Goal: Task Accomplishment & Management: Use online tool/utility

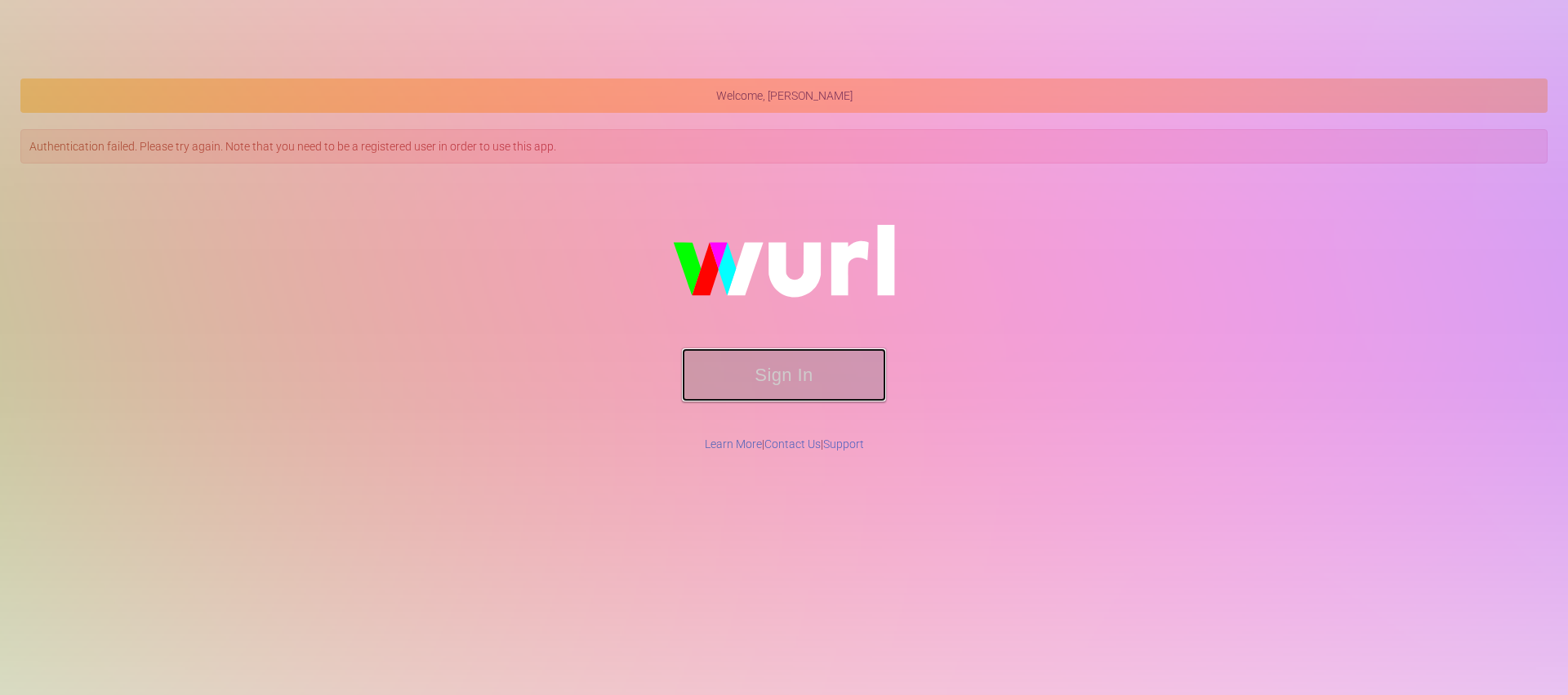
click at [713, 389] on button "Sign In" at bounding box center [784, 374] width 204 height 53
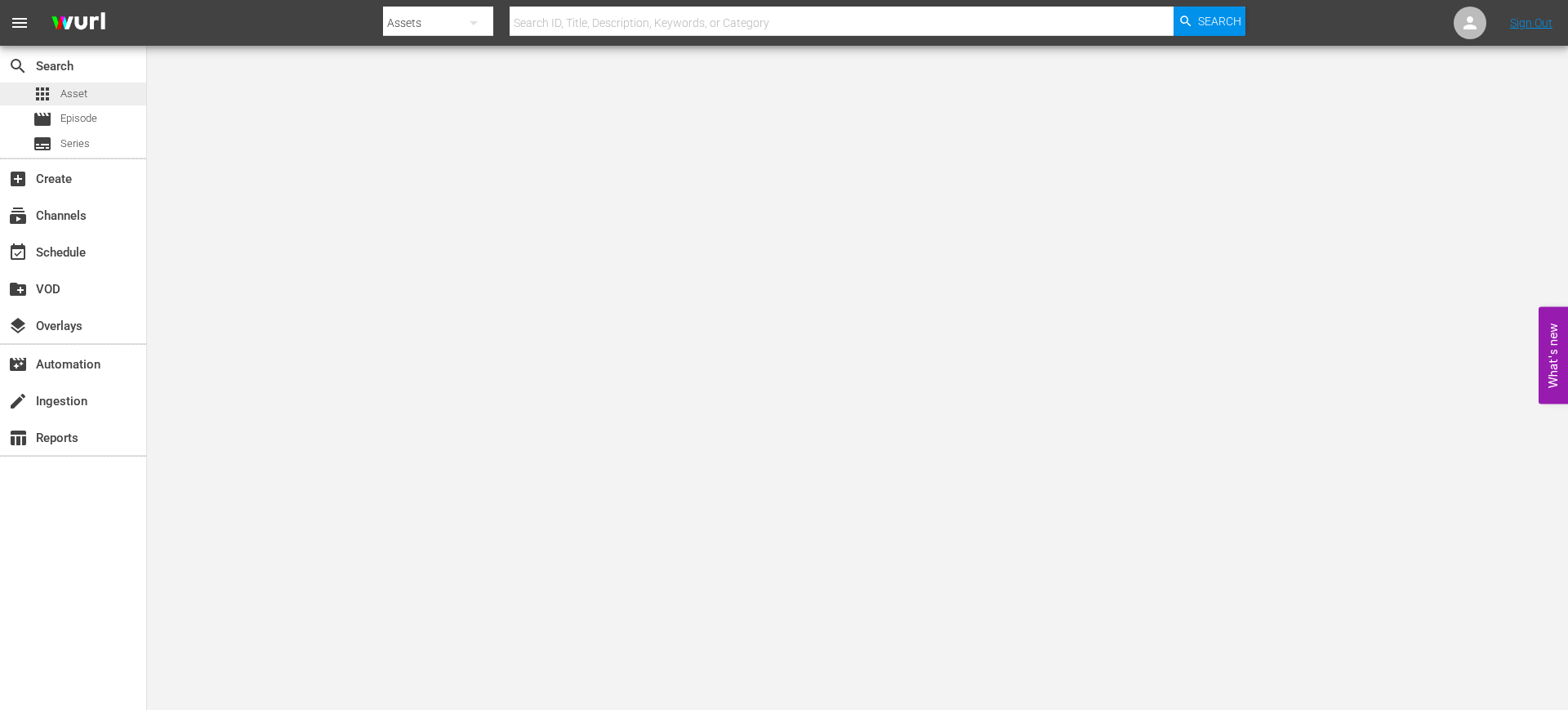
click at [50, 84] on span "apps" at bounding box center [43, 94] width 20 height 20
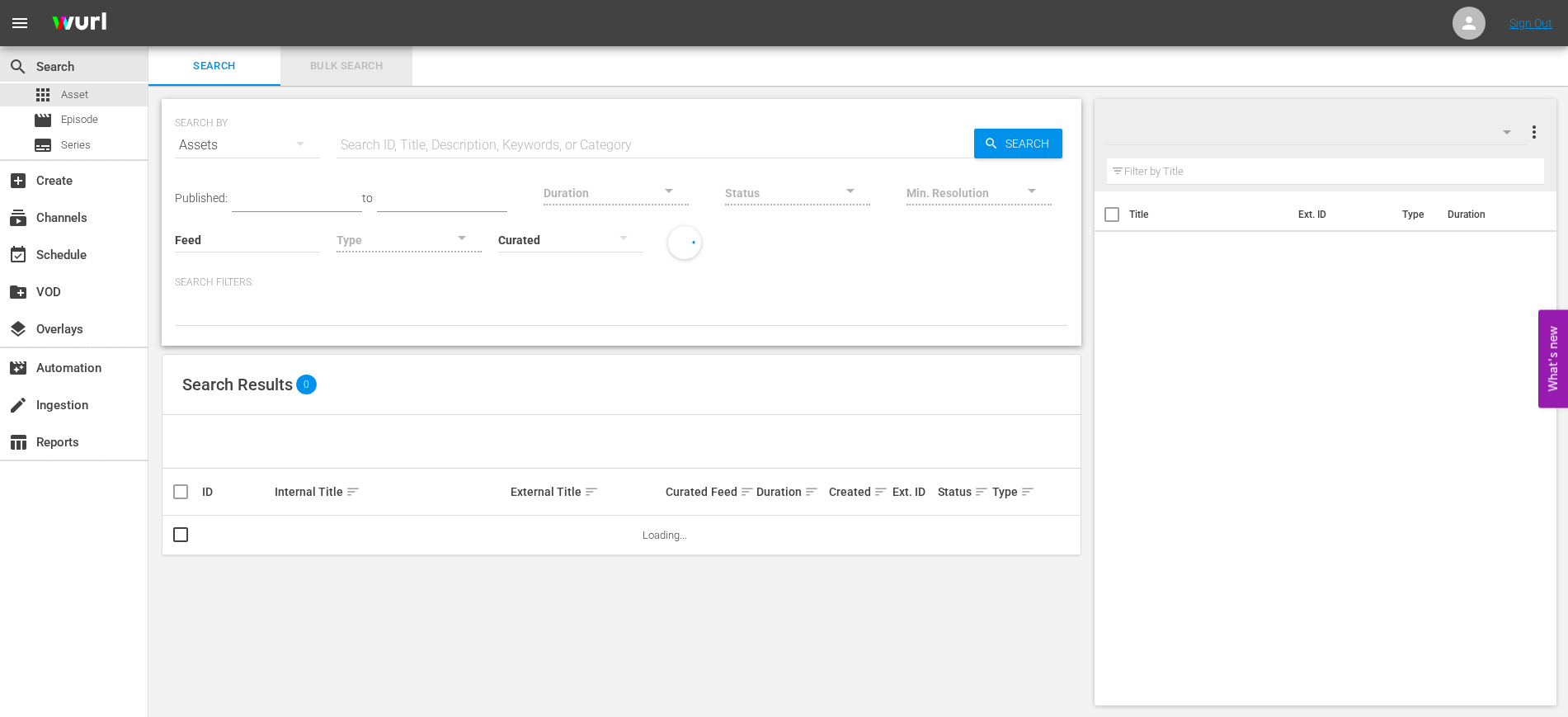
click at [354, 64] on span "Bulk Search" at bounding box center [346, 67] width 113 height 19
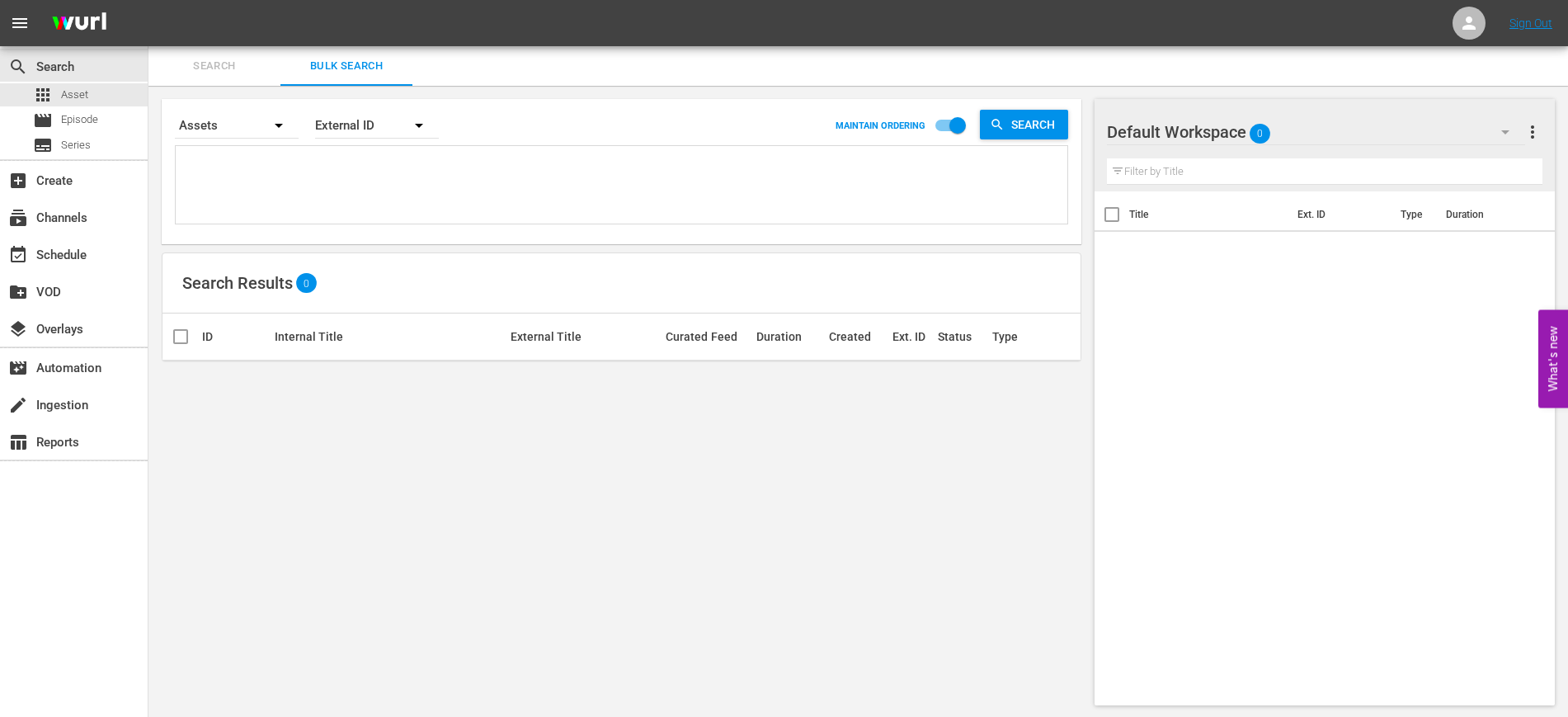
click at [505, 168] on textarea at bounding box center [623, 187] width 888 height 75
paste textarea "132547_U700432_BRA_A10 132547_U700432_LAT 2620_U700433_LAT 903097_U700329_BRA_A…"
type textarea "132547_U700432_BRA_A10 132547_U700432_LAT 2620_U700433_LAT 903097_U700329_BRA_A…"
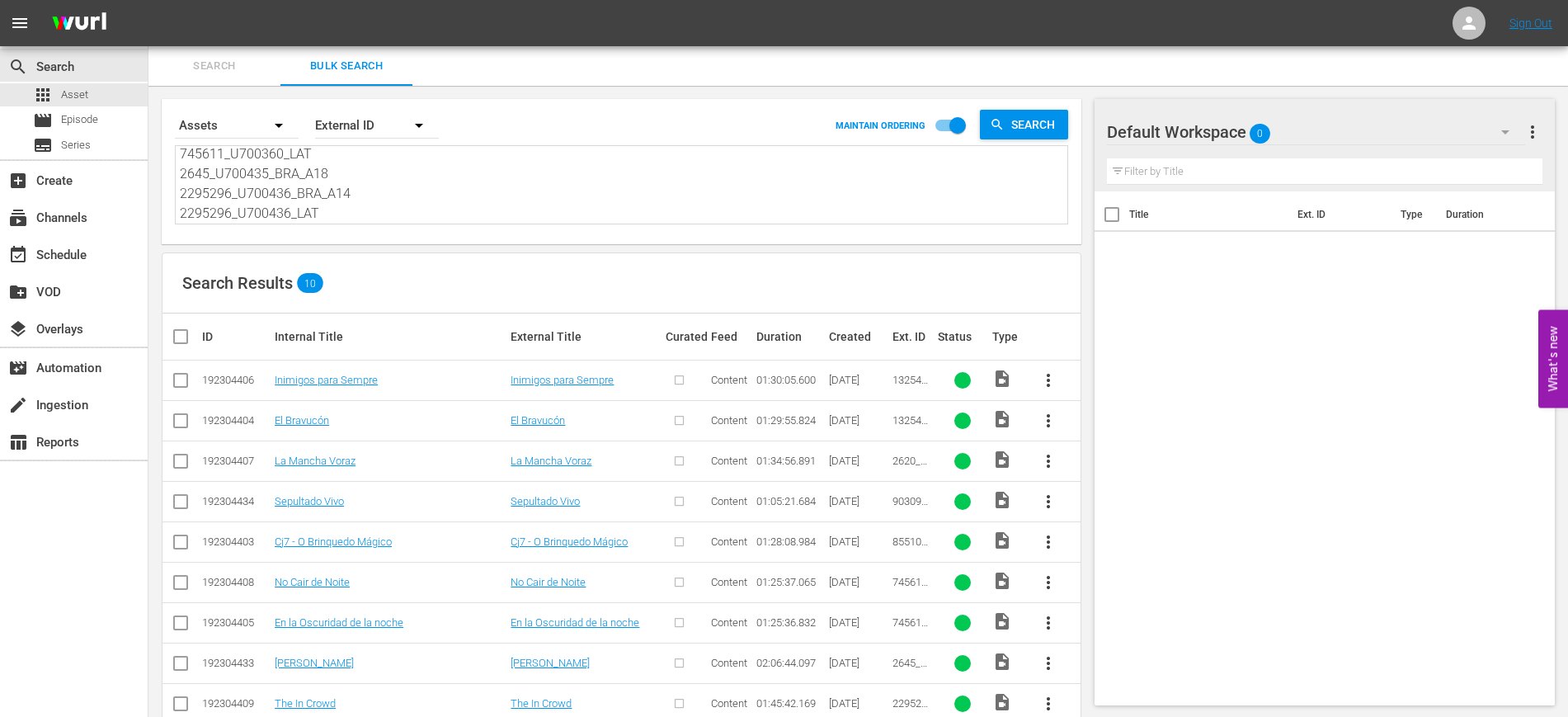
scroll to position [78, 0]
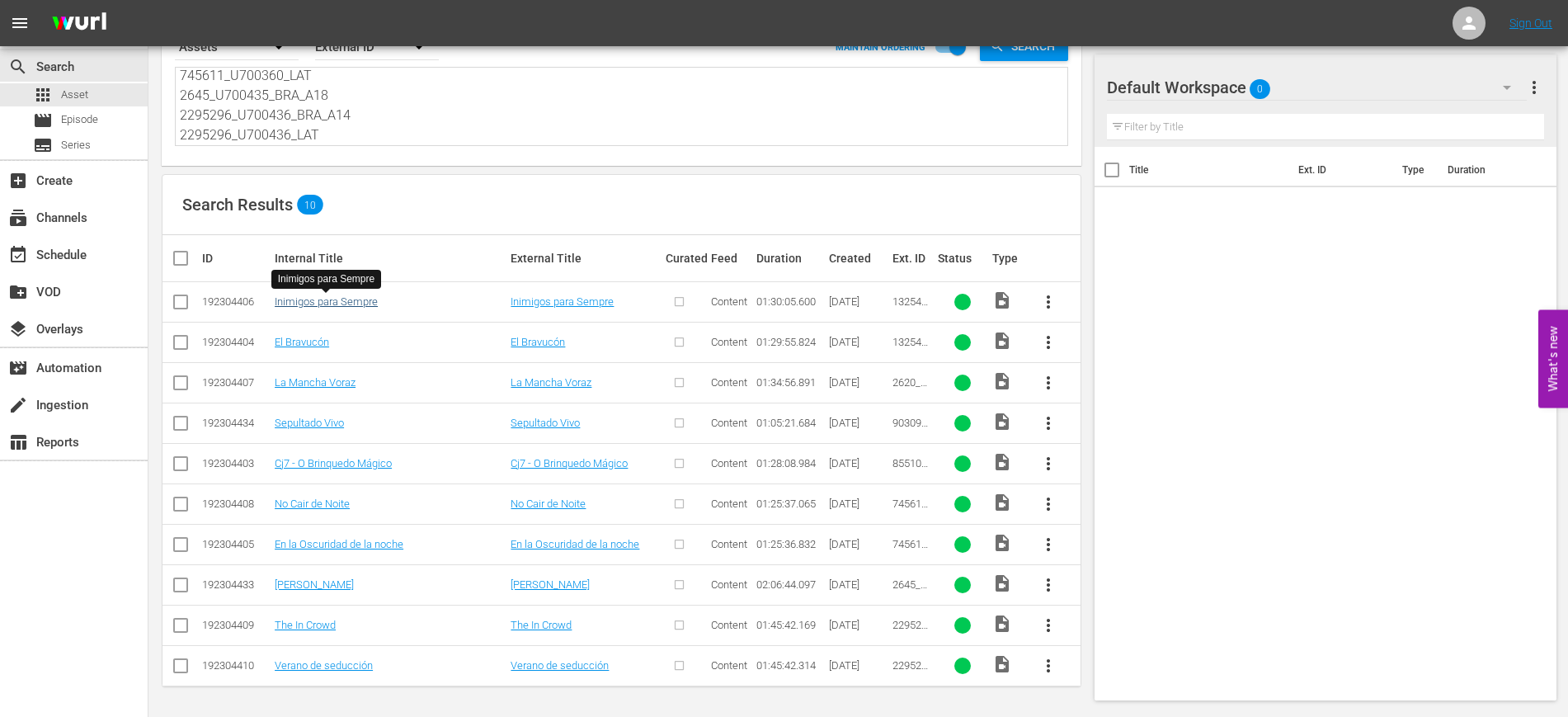
type textarea "132547_U700432_BRA_A10 132547_U700432_LAT 2620_U700433_LAT 903097_U700329_BRA_A…"
click at [348, 298] on link "Inimigos para Sempre" at bounding box center [326, 301] width 103 height 12
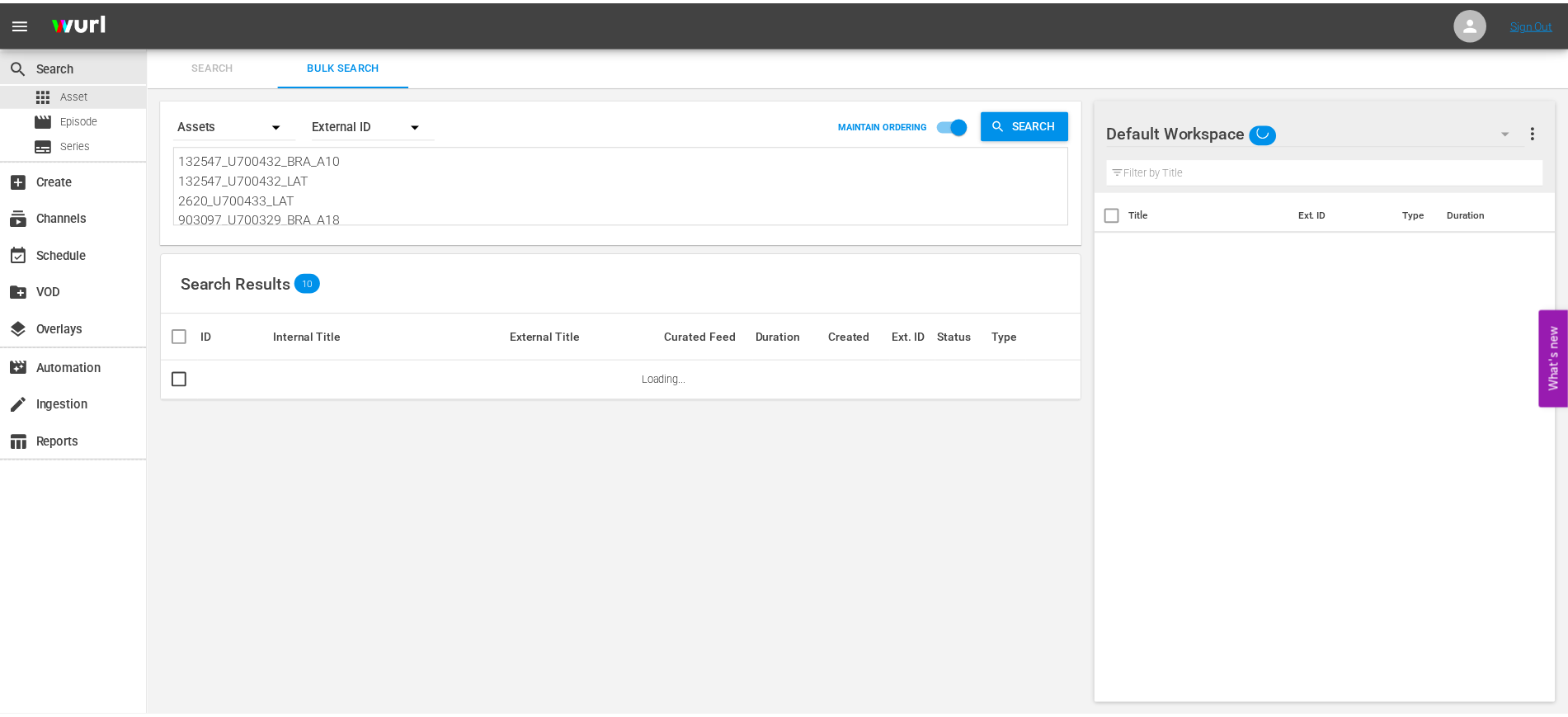
scroll to position [2, 0]
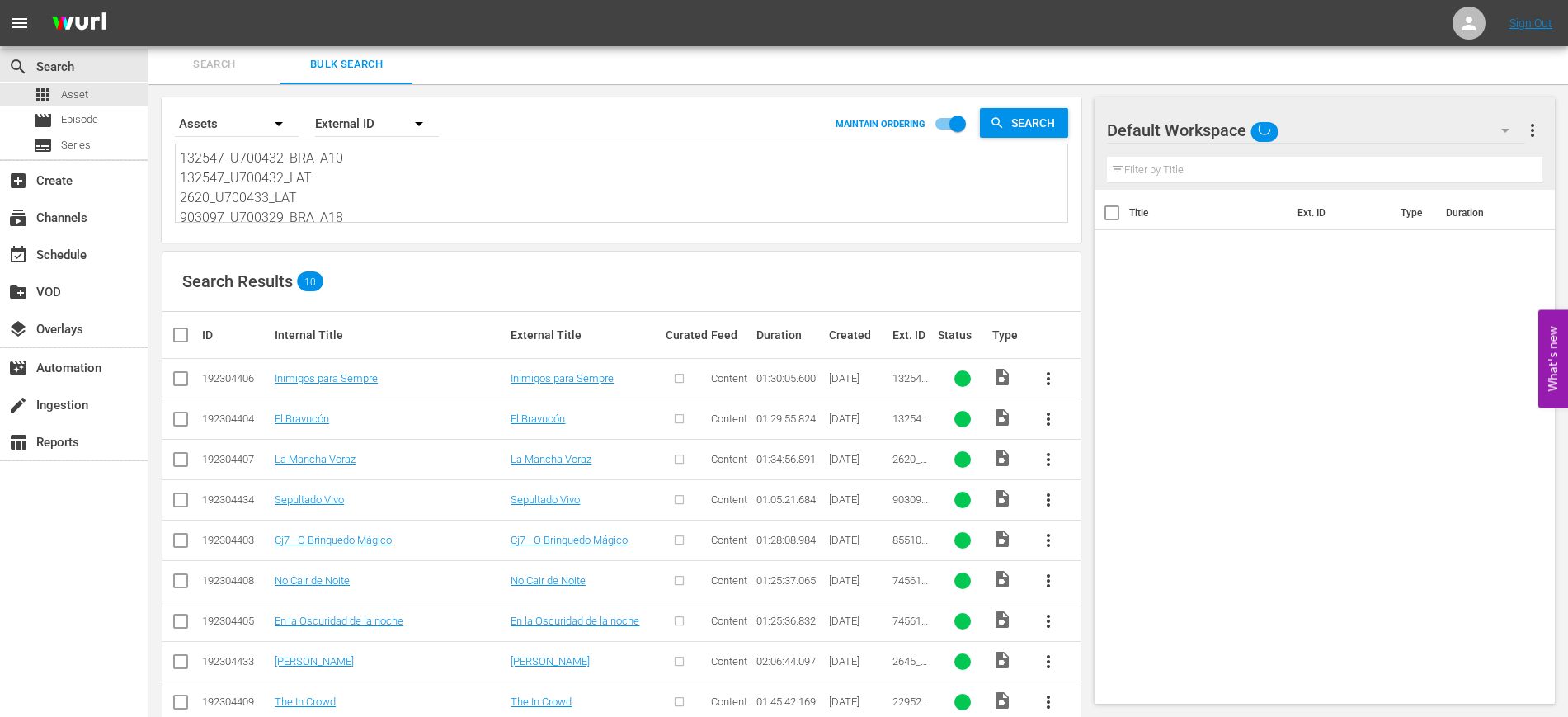
click at [184, 375] on input "checkbox" at bounding box center [180, 382] width 20 height 20
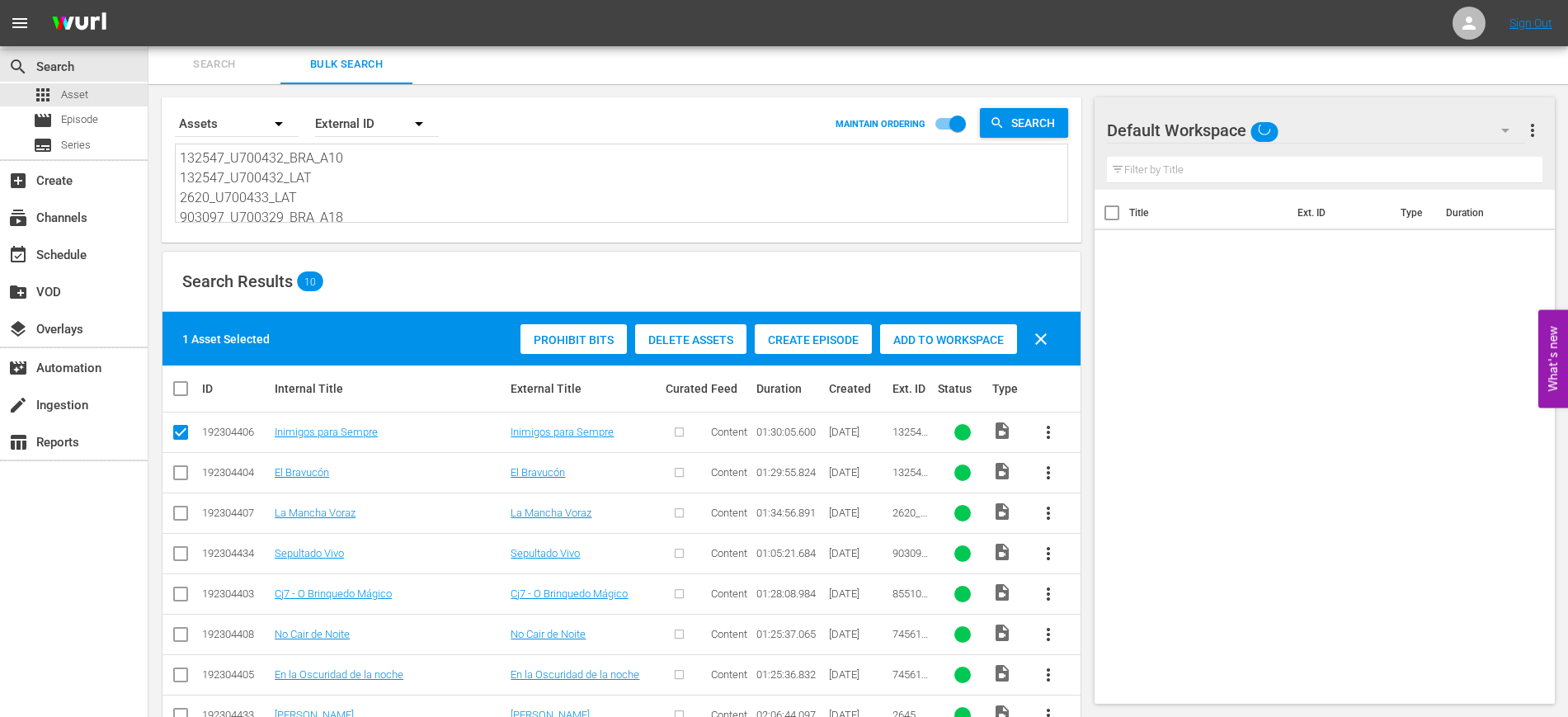
click at [807, 334] on span "Create Episode" at bounding box center [813, 340] width 117 height 13
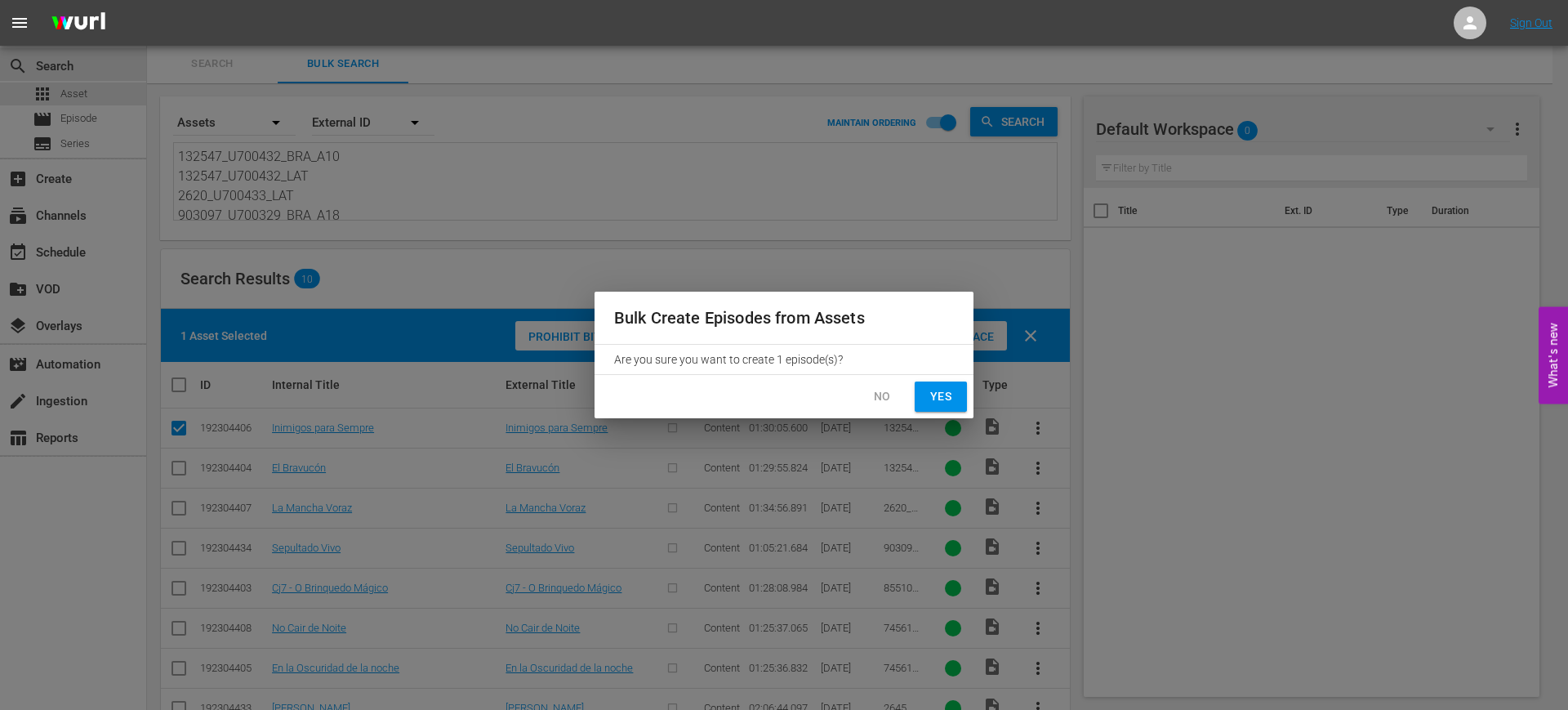
click at [924, 397] on button "Yes" at bounding box center [940, 397] width 52 height 30
checkbox input "false"
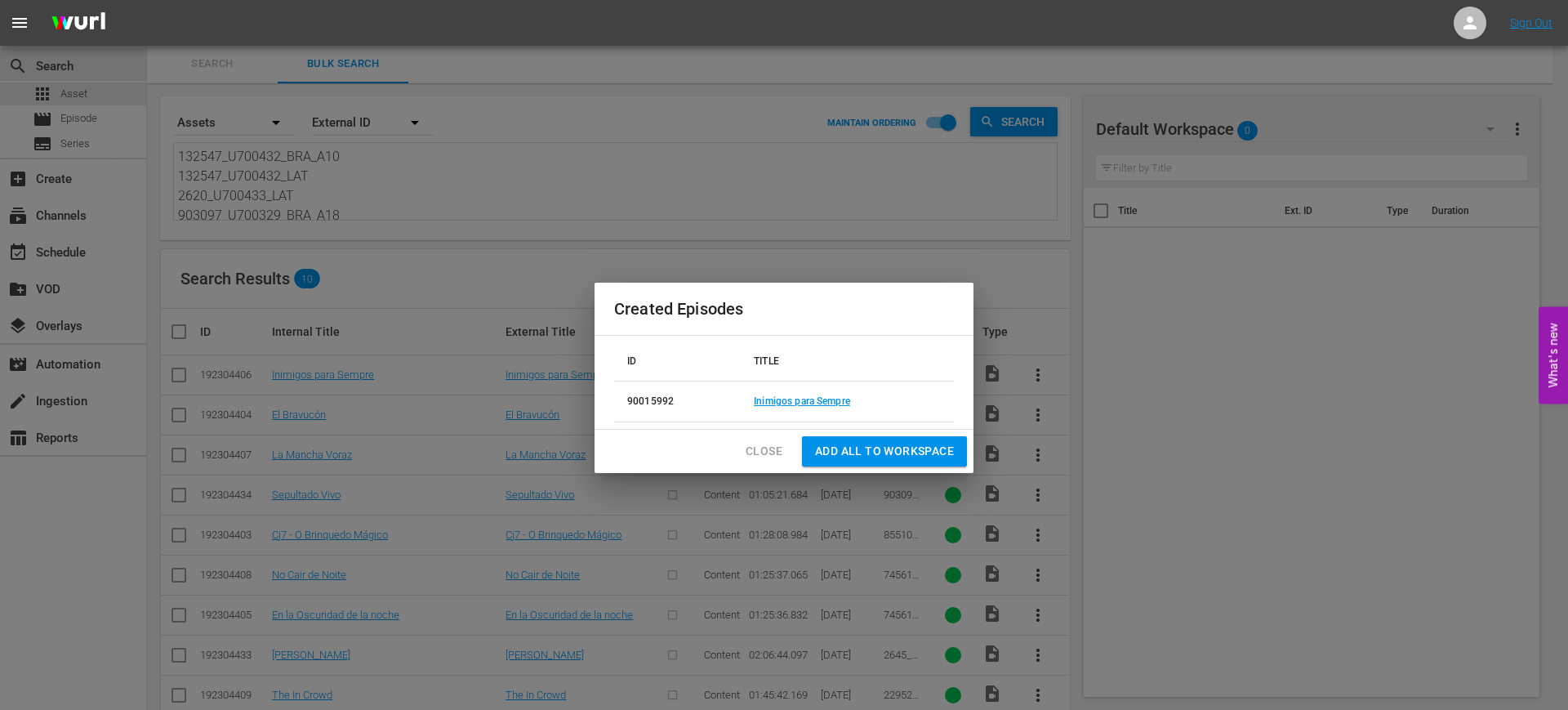
click at [756, 454] on span "Close" at bounding box center [764, 452] width 37 height 21
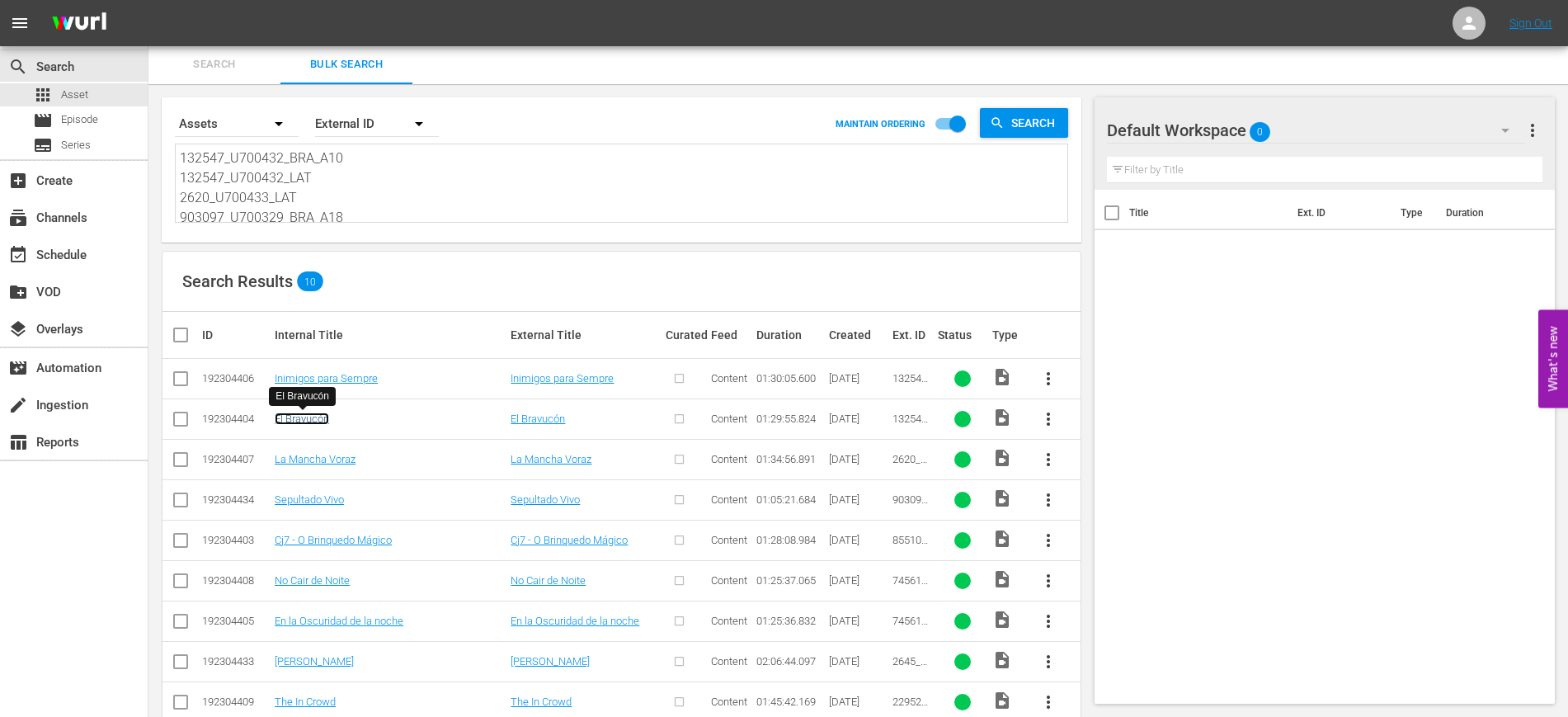
click at [309, 419] on link "El Bravucón" at bounding box center [302, 418] width 54 height 12
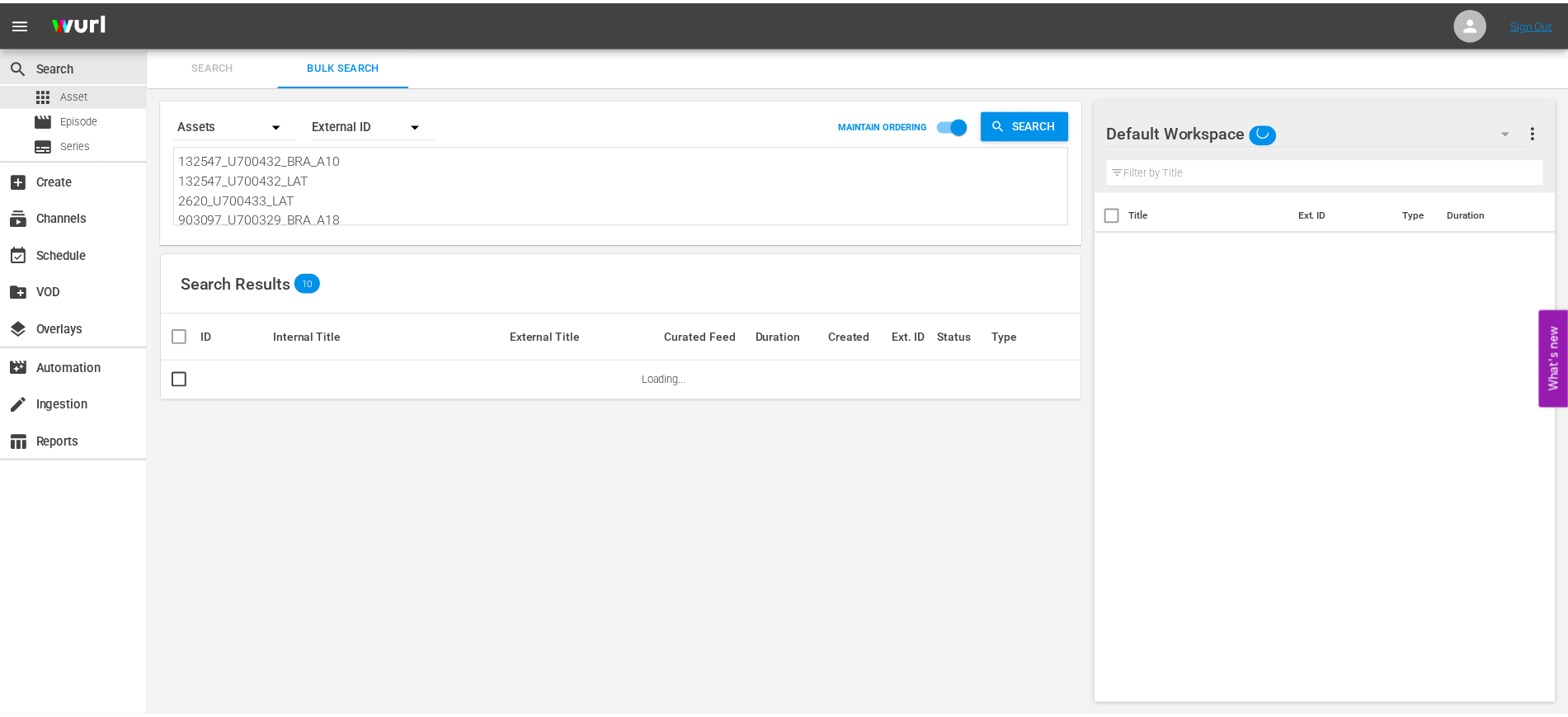
scroll to position [2, 0]
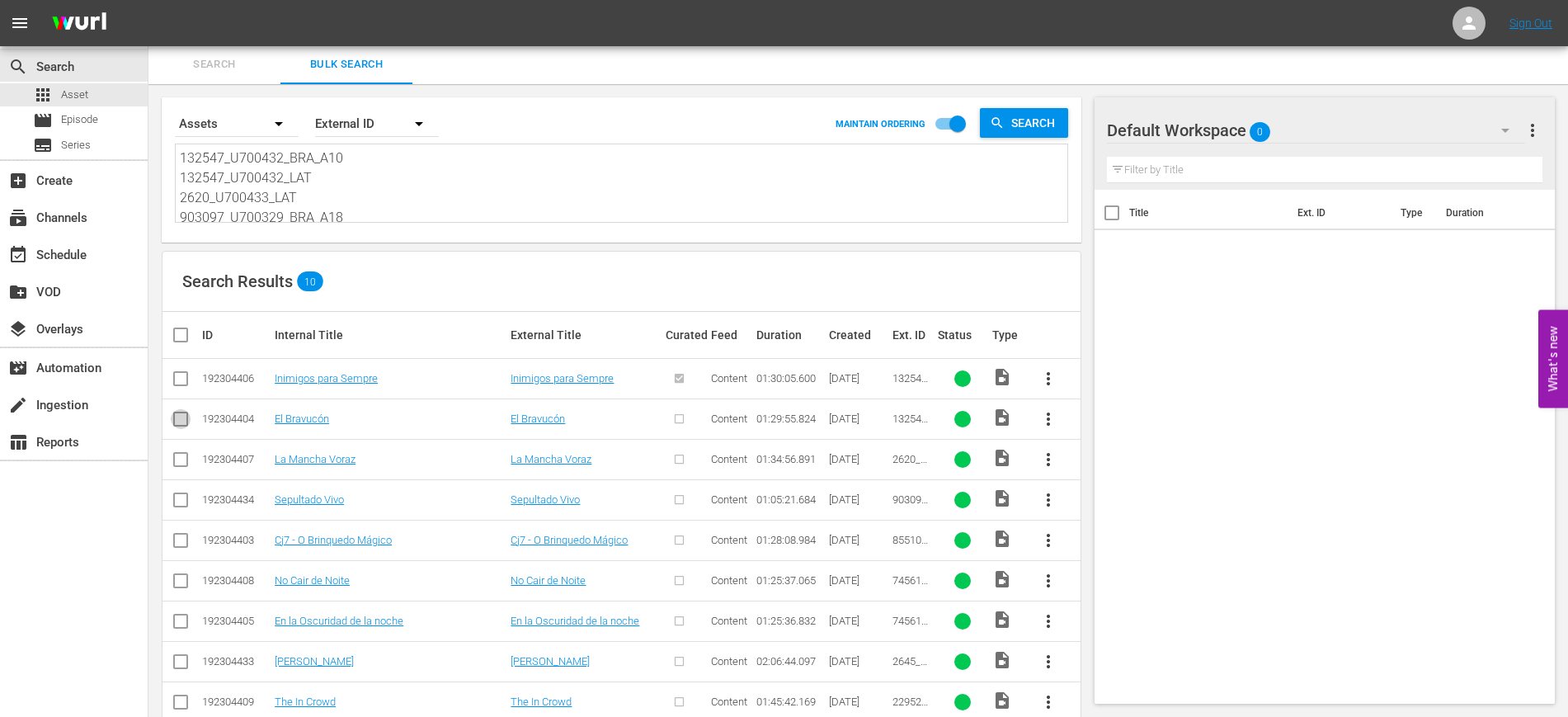
click at [179, 415] on input "checkbox" at bounding box center [180, 422] width 20 height 20
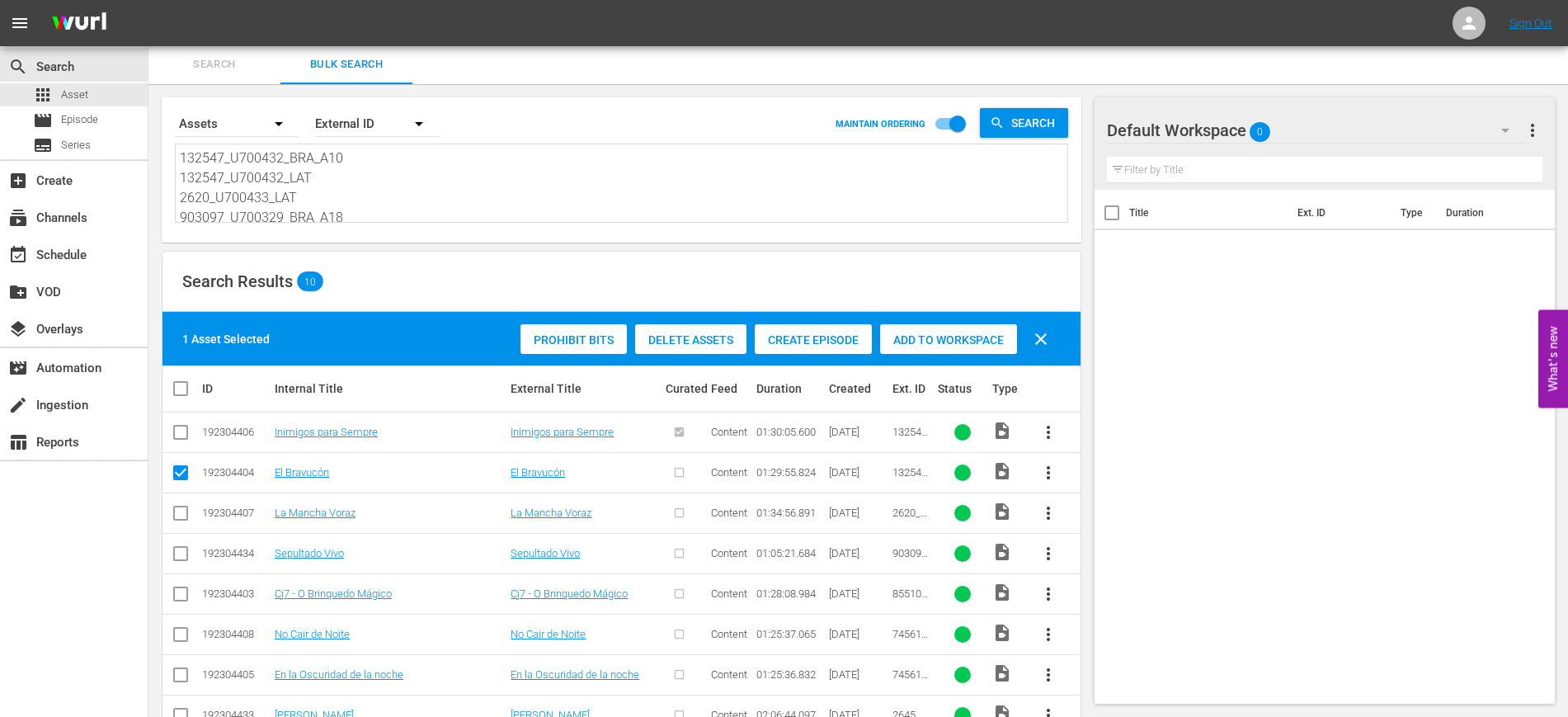
click at [809, 333] on span "Create Episode" at bounding box center [813, 340] width 117 height 13
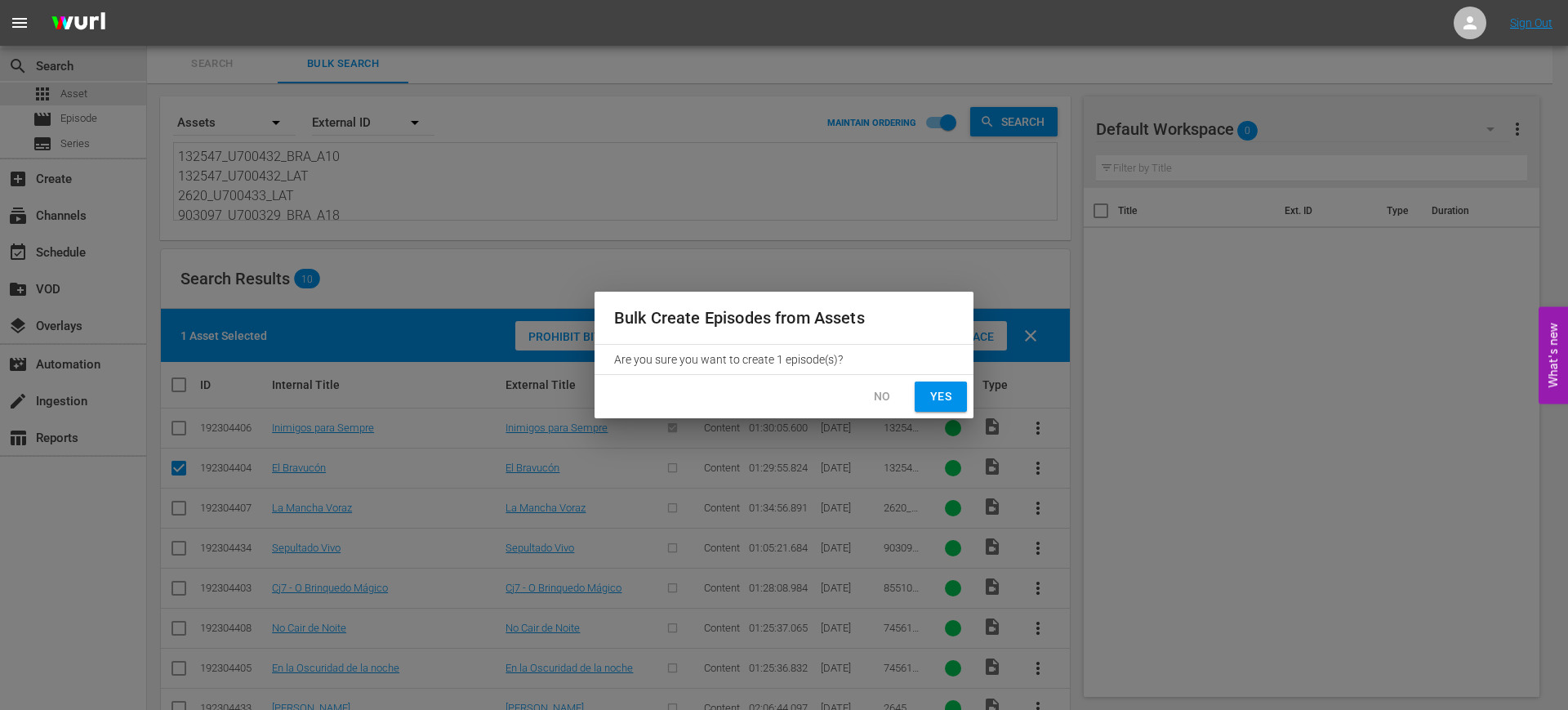
click at [932, 402] on span "Yes" at bounding box center [941, 397] width 26 height 21
checkbox input "false"
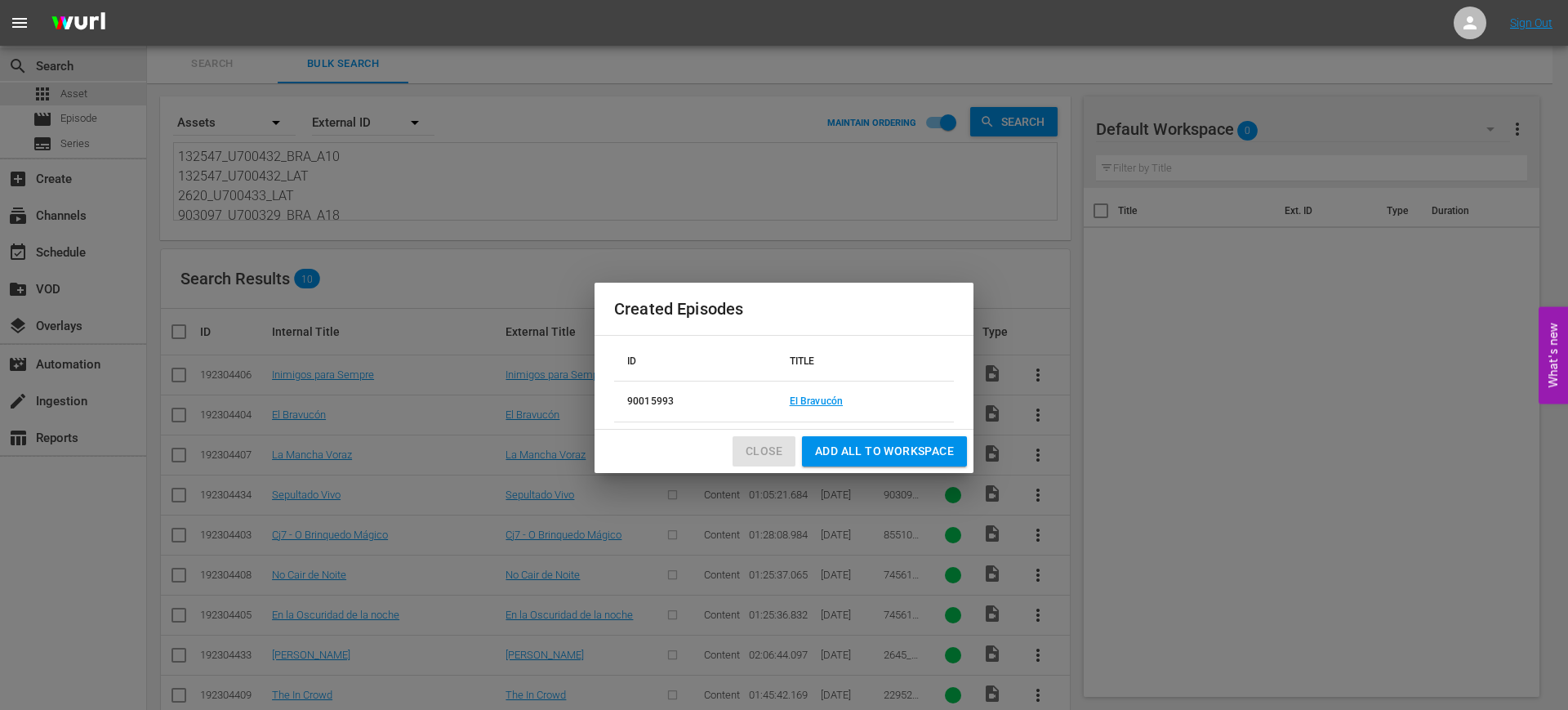
click at [773, 443] on span "Close" at bounding box center [764, 452] width 37 height 21
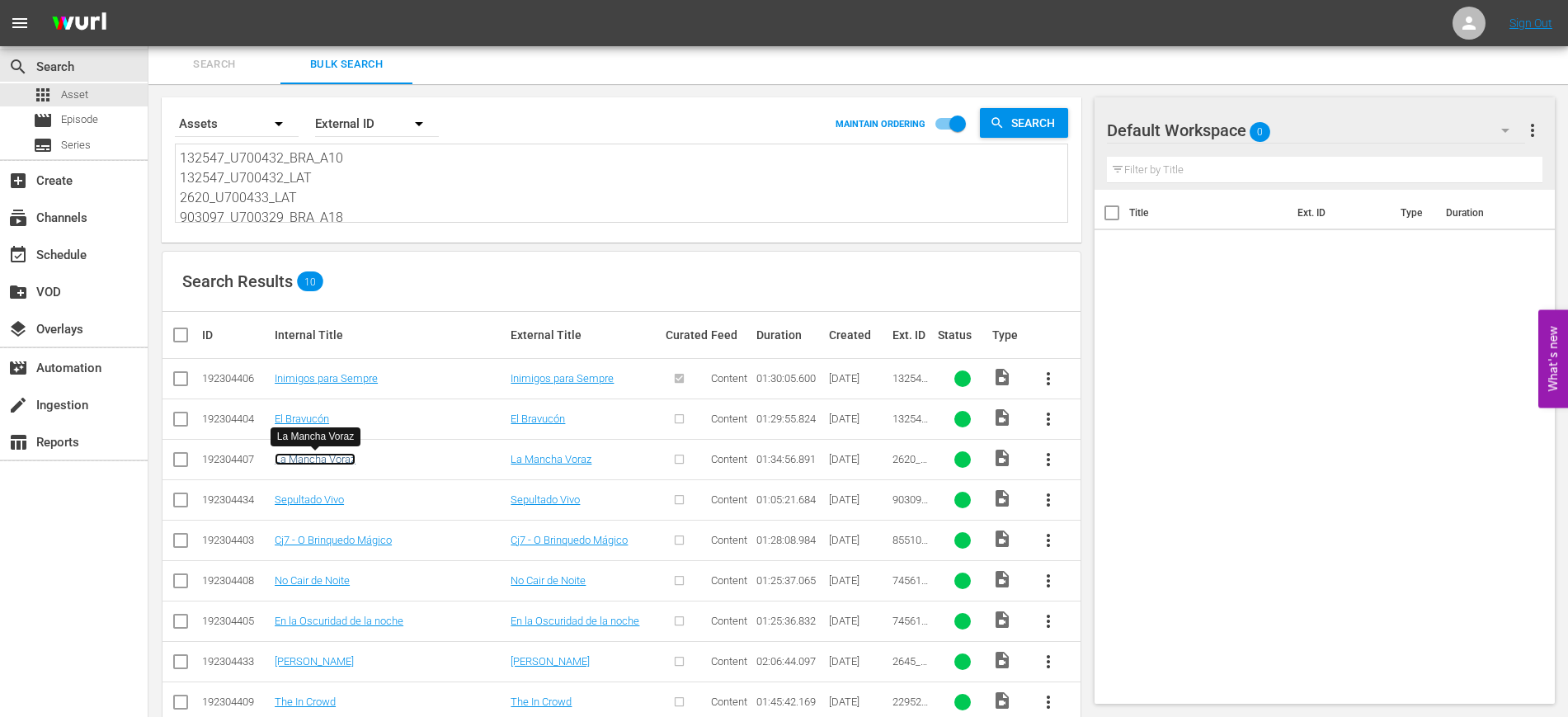
click at [315, 459] on link "La Mancha Voraz" at bounding box center [315, 458] width 81 height 12
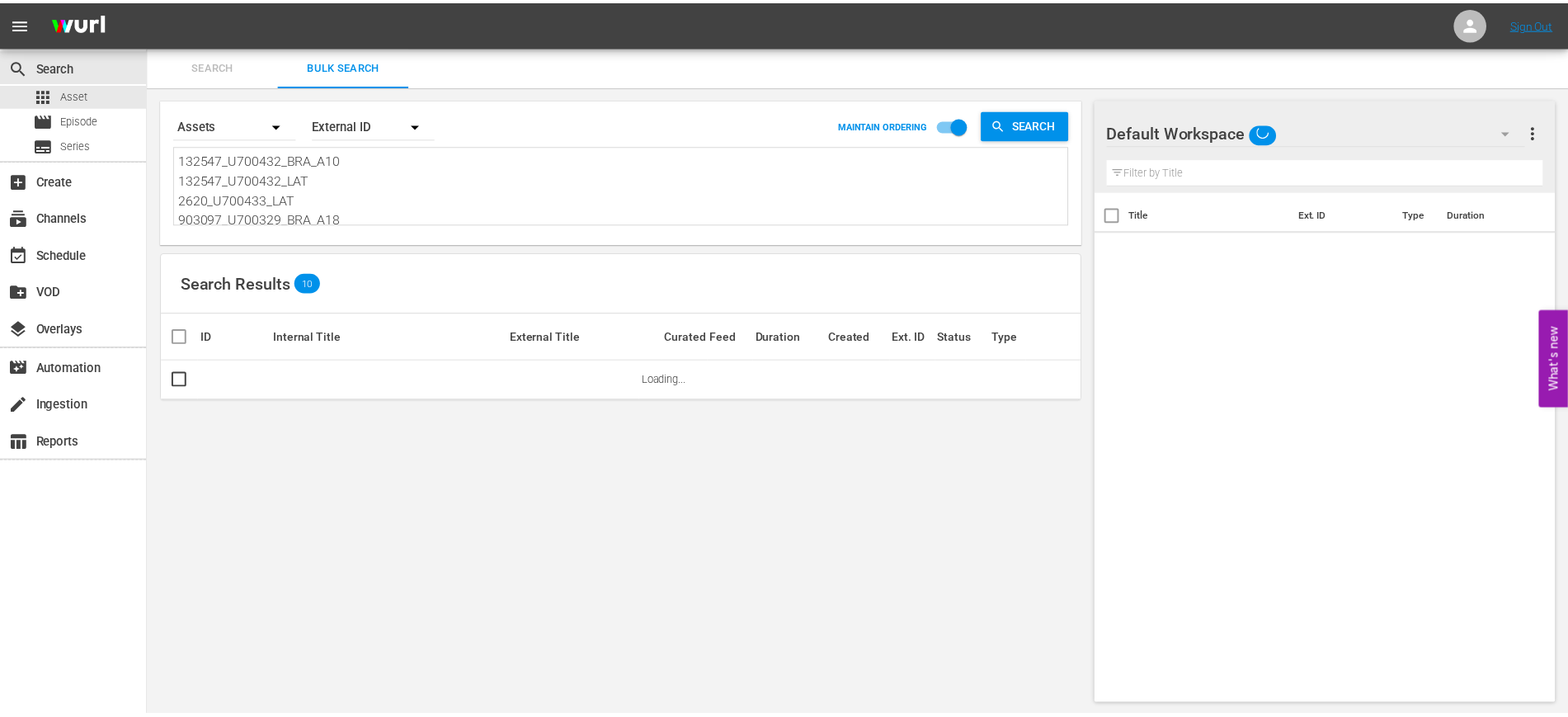
scroll to position [2, 0]
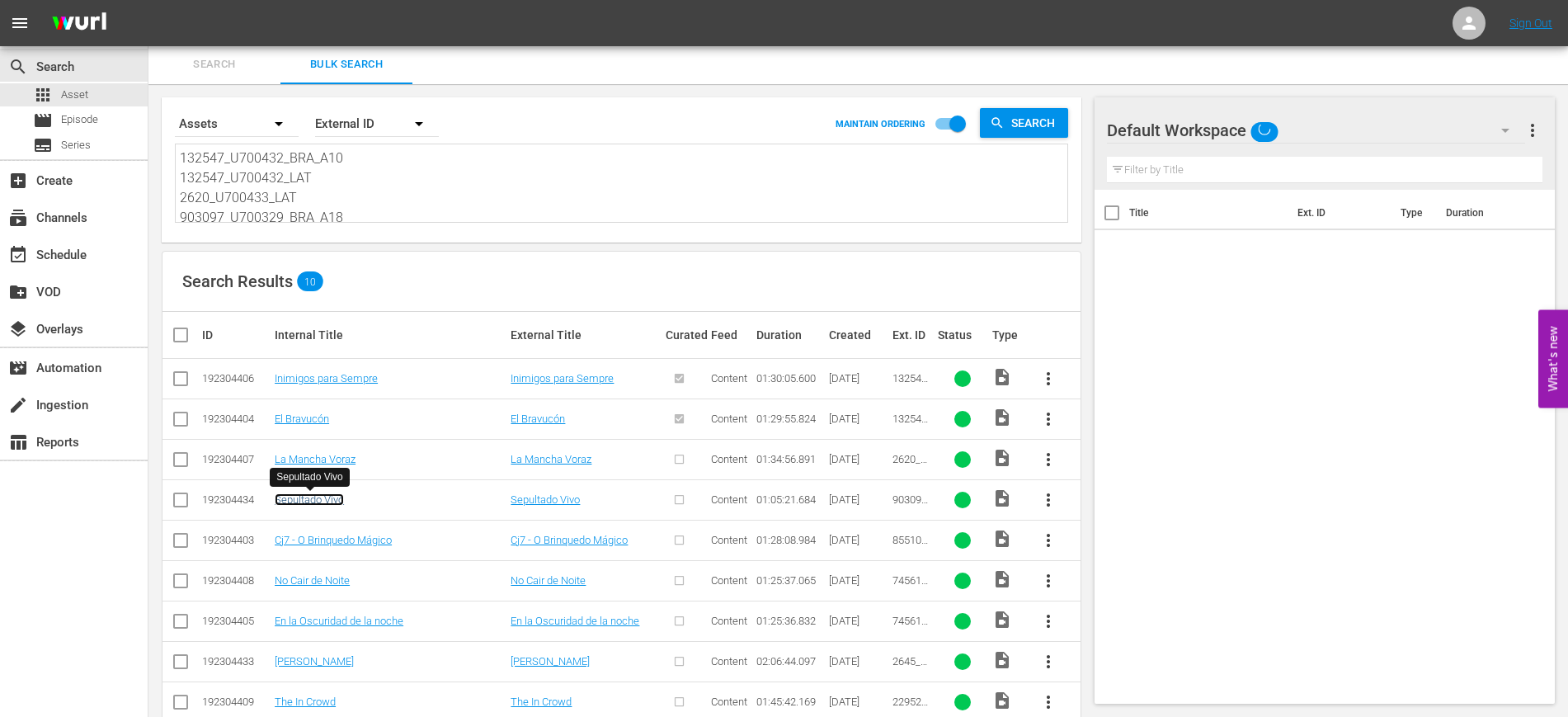
click at [327, 502] on link "Sepultado Vivo" at bounding box center [309, 499] width 70 height 12
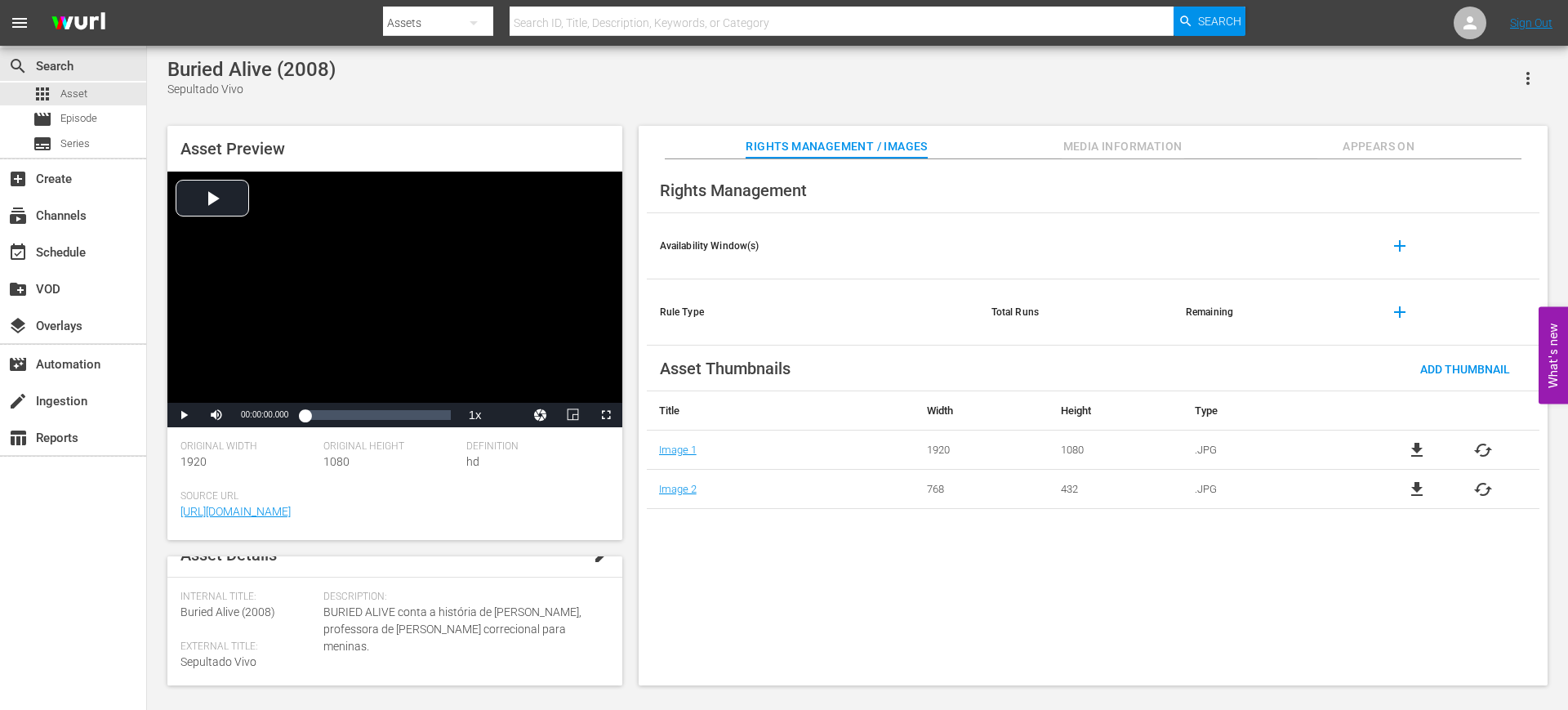
scroll to position [12, 0]
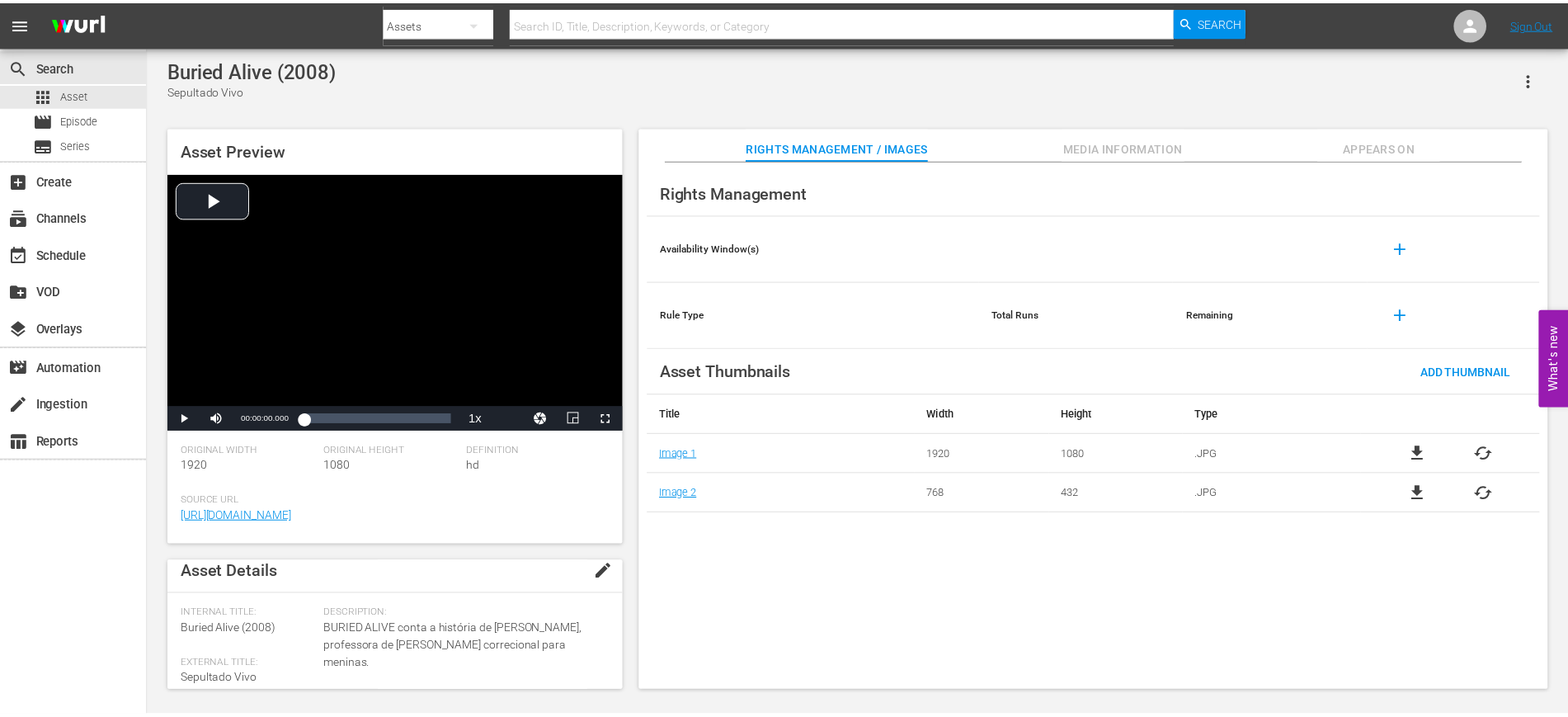
scroll to position [2, 0]
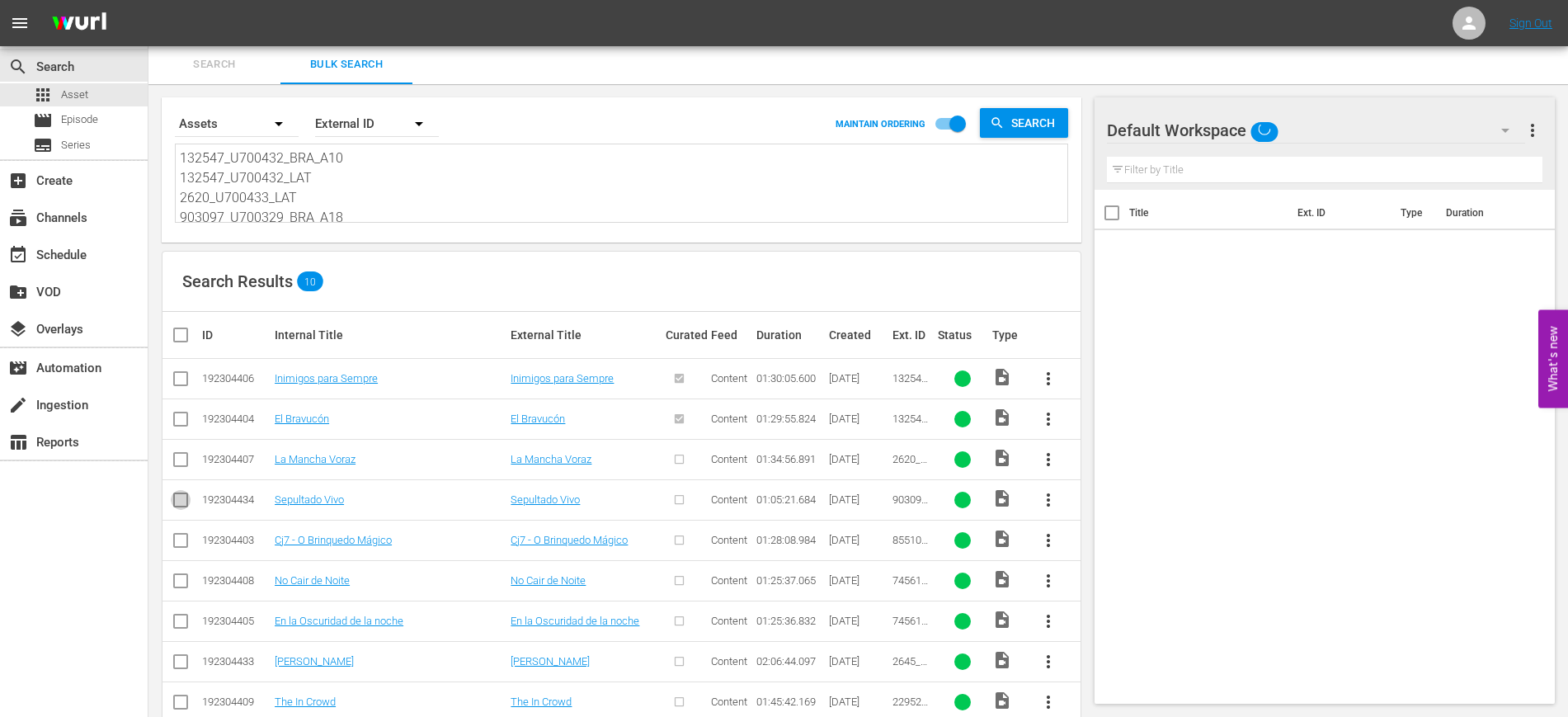
click at [184, 499] on input "checkbox" at bounding box center [180, 503] width 20 height 20
checkbox input "true"
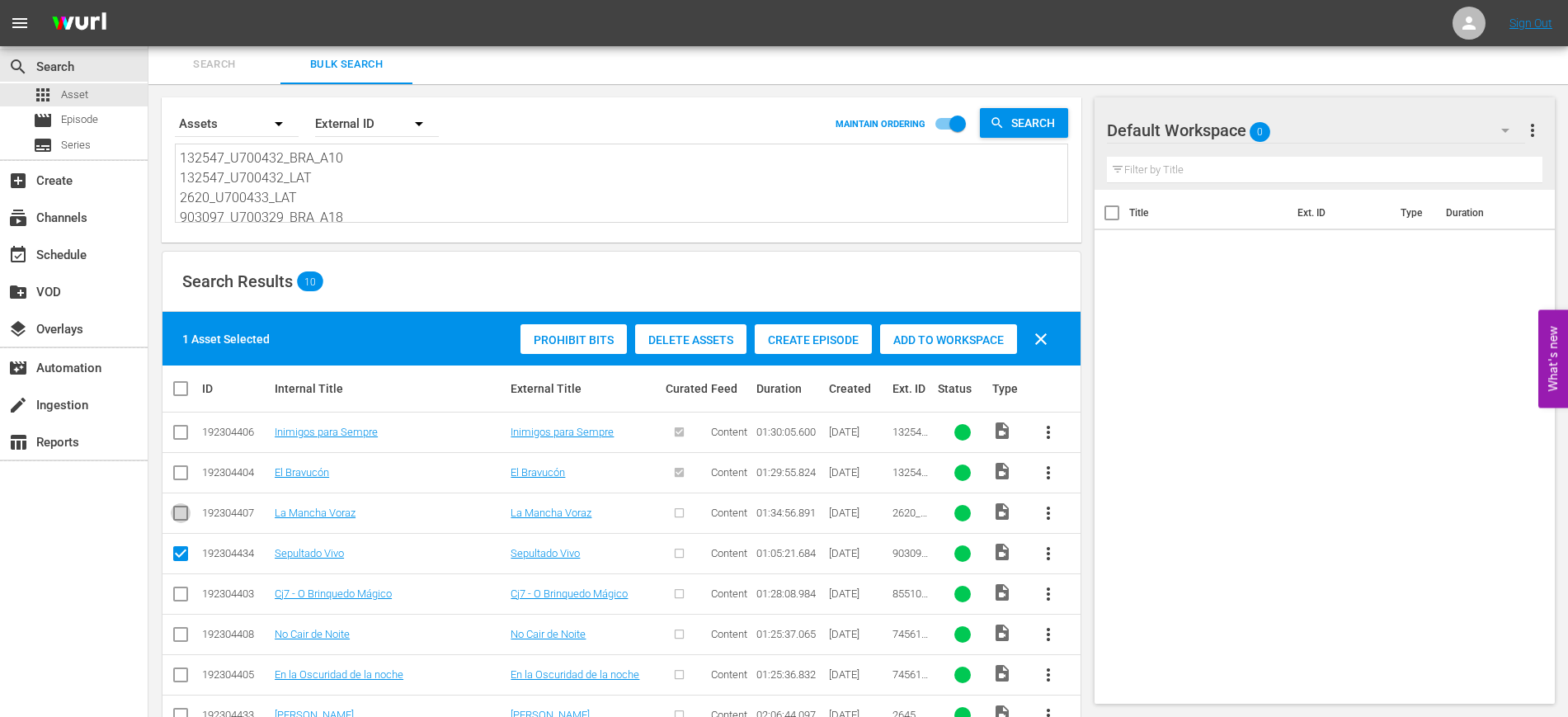
click at [175, 514] on input "checkbox" at bounding box center [180, 517] width 20 height 20
click at [835, 325] on div "Create Episode" at bounding box center [813, 340] width 117 height 32
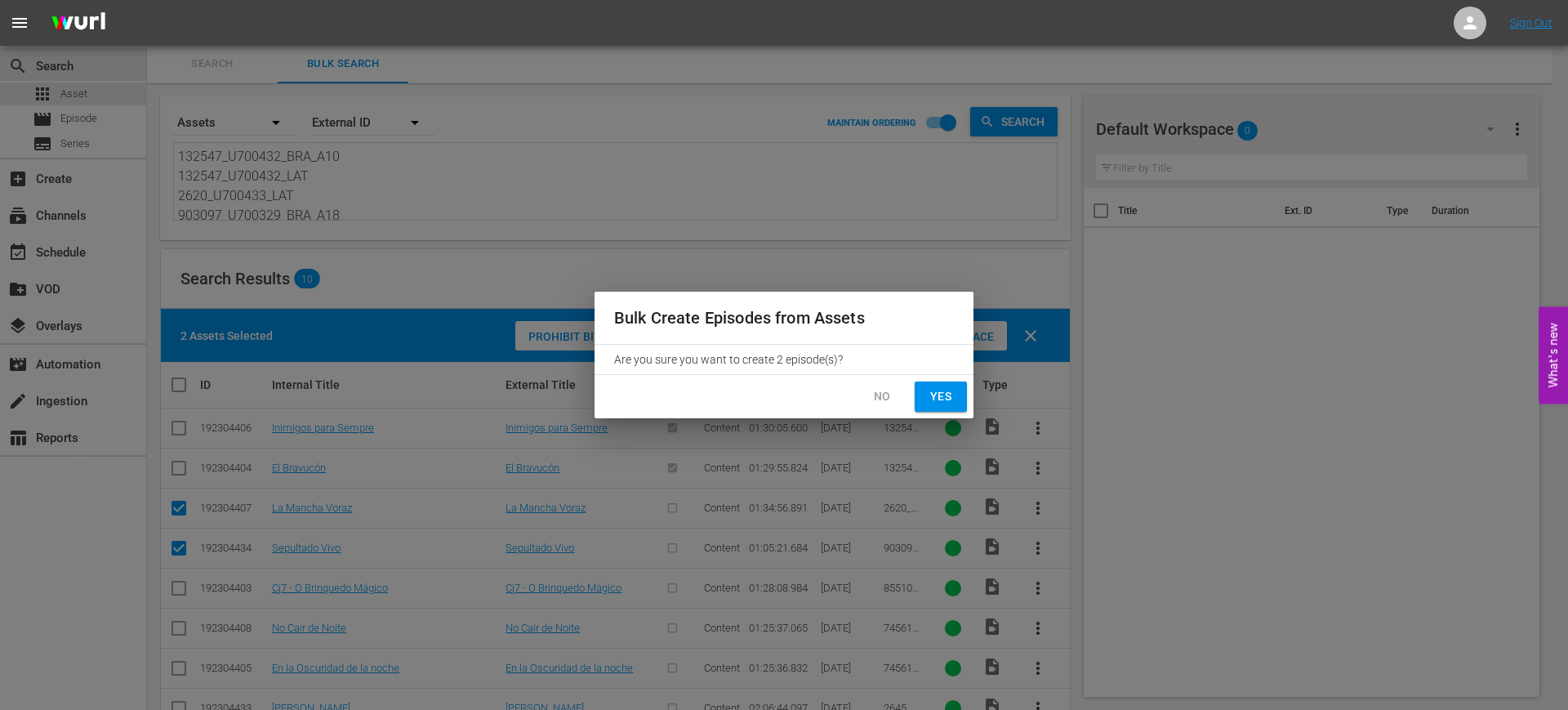
click at [951, 385] on button "Yes" at bounding box center [940, 397] width 52 height 30
checkbox input "false"
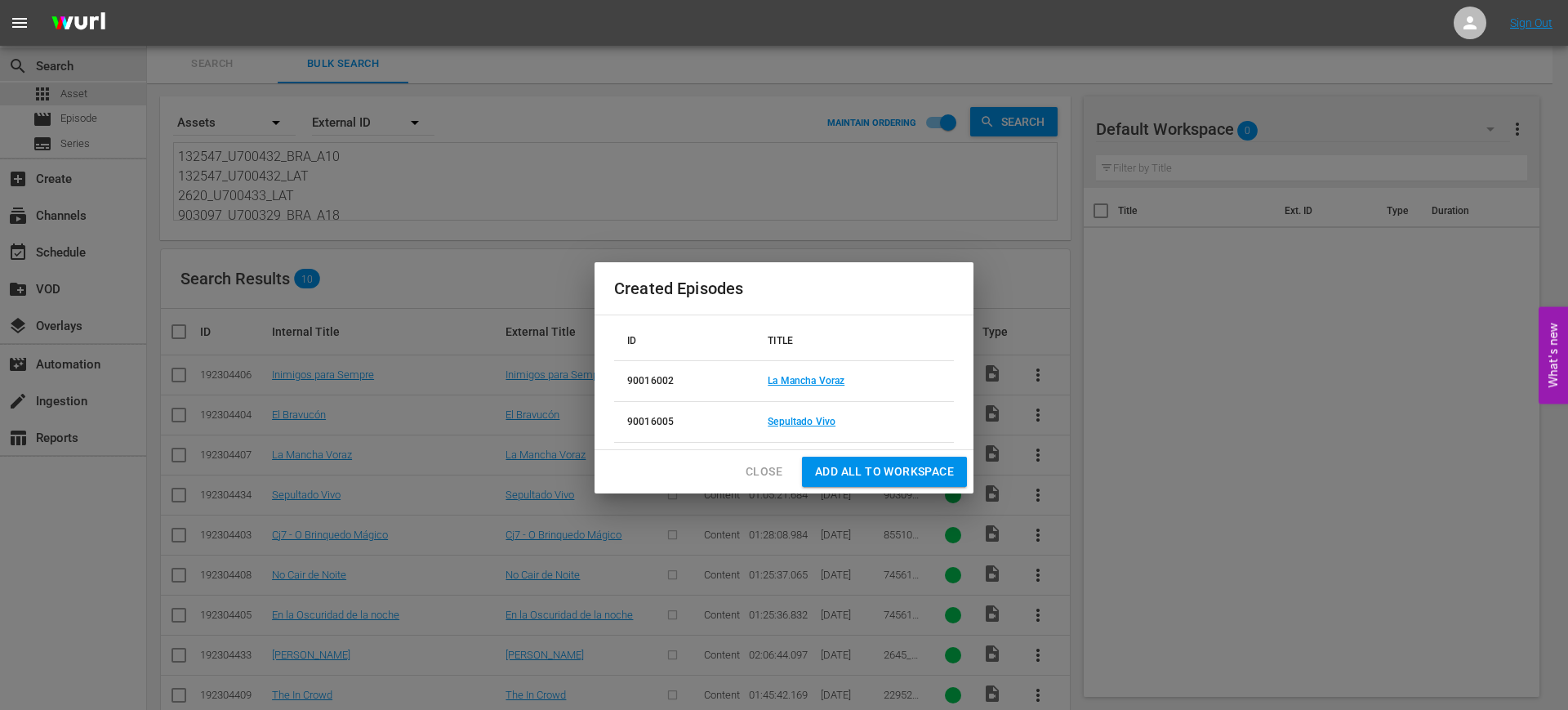
click at [763, 485] on button "Close" at bounding box center [764, 472] width 63 height 30
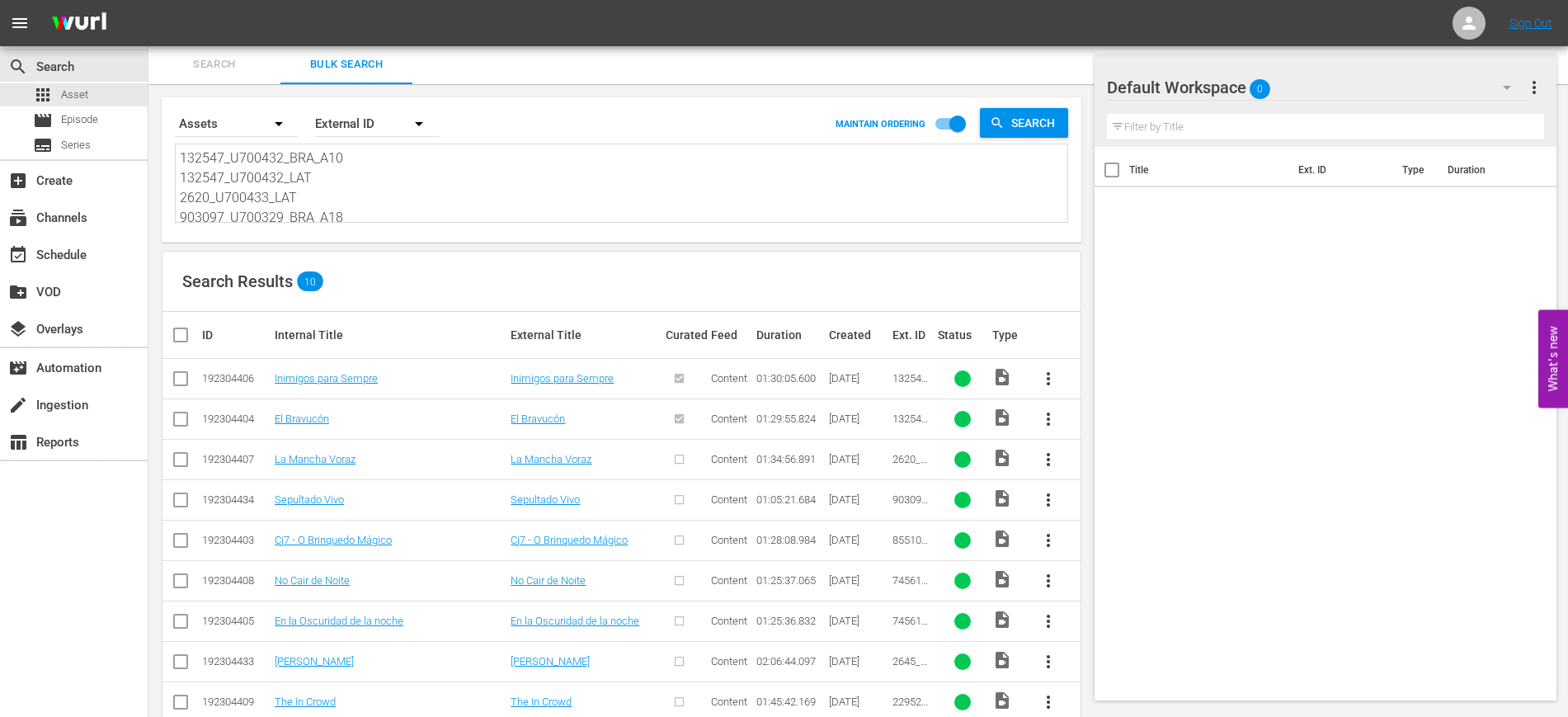
scroll to position [78, 0]
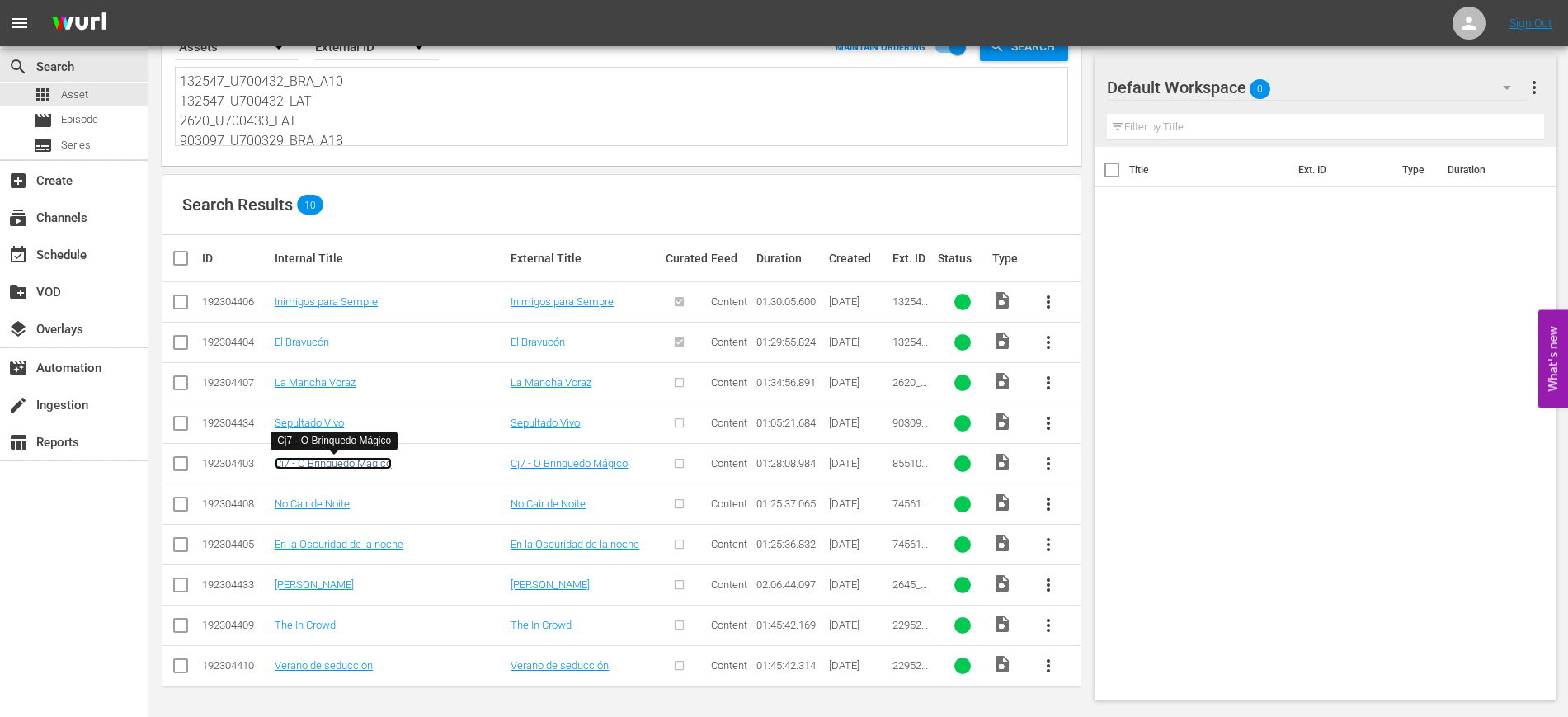
click at [357, 466] on link "Cj7 - O Brinquedo Mágico" at bounding box center [333, 463] width 117 height 12
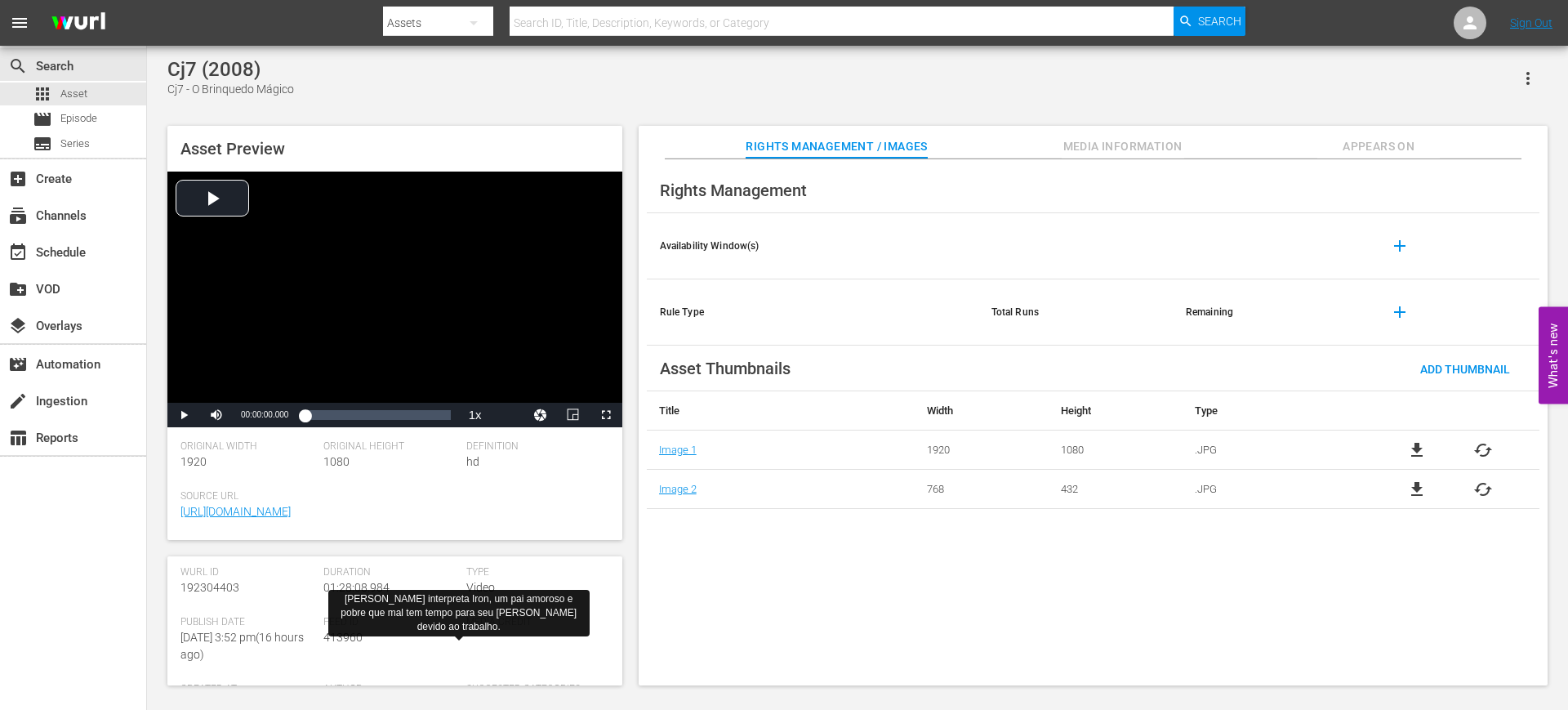
scroll to position [170, 0]
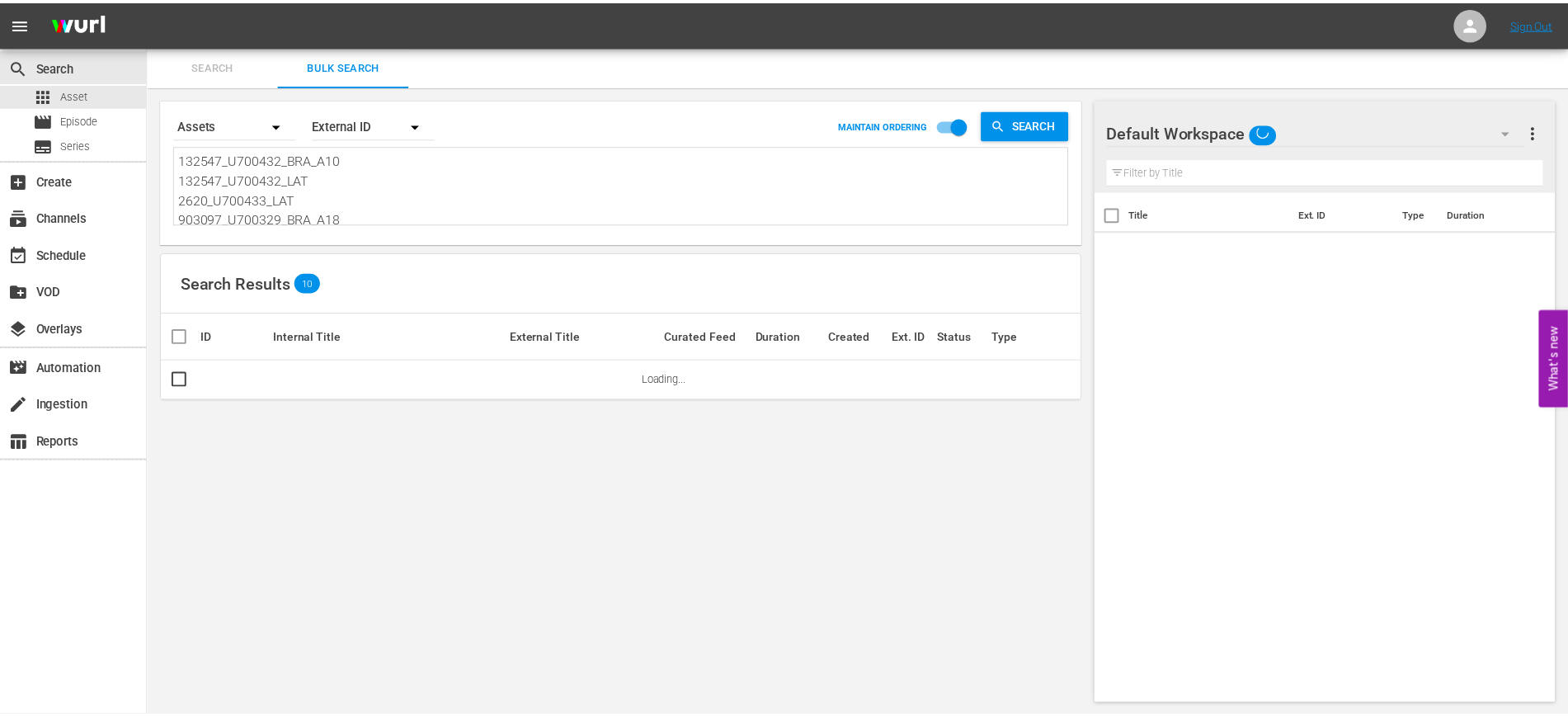
scroll to position [2, 0]
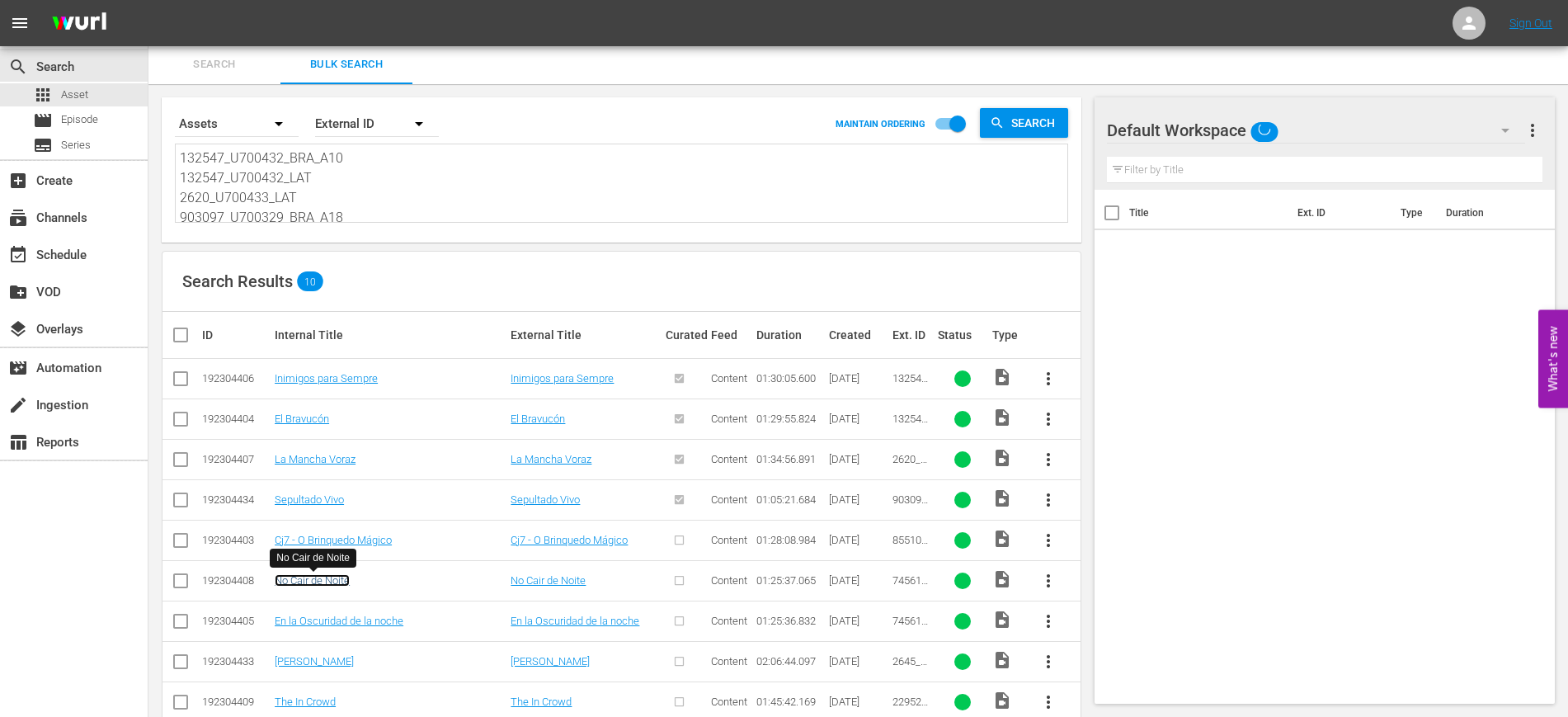
click at [341, 579] on link "No Cair de Noite" at bounding box center [312, 580] width 75 height 12
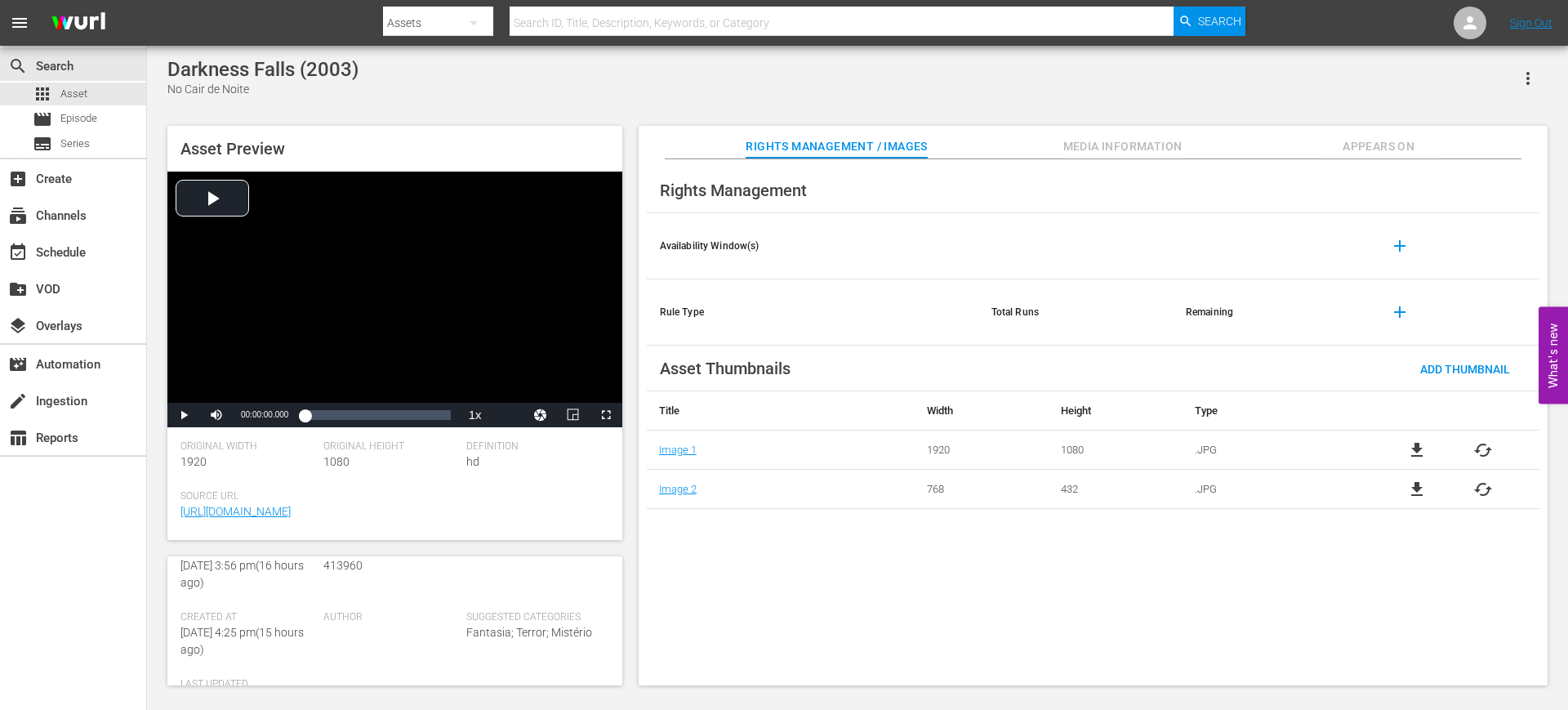
scroll to position [241, 0]
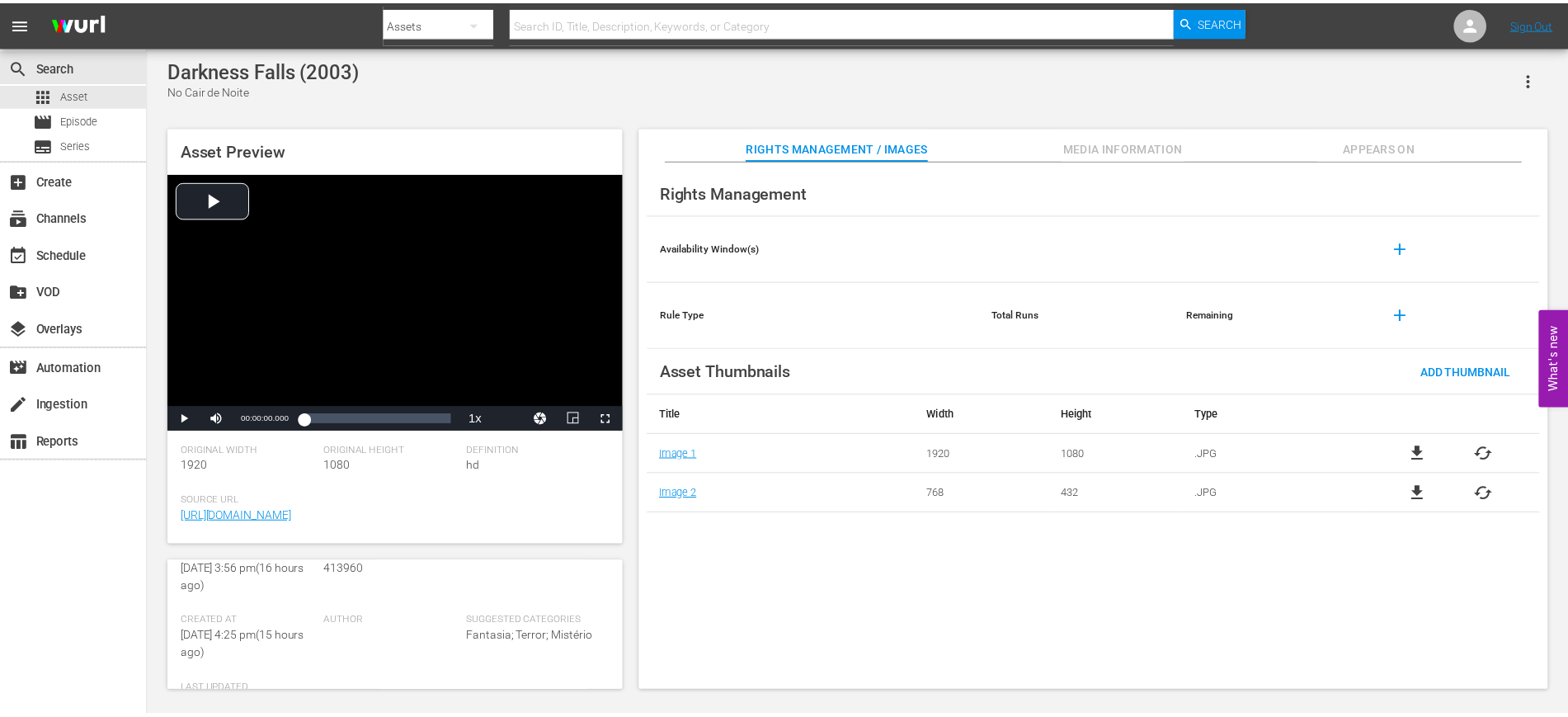
scroll to position [2, 0]
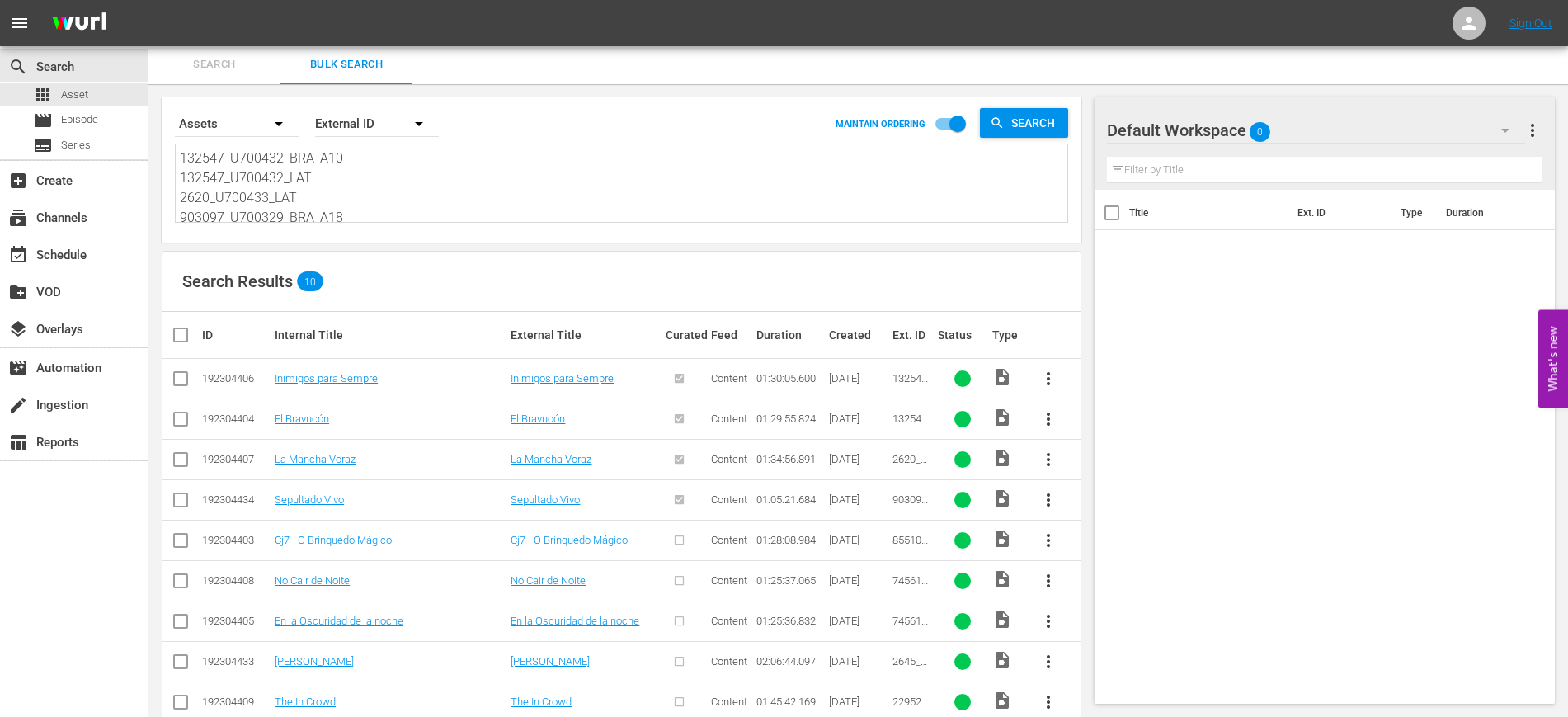
click at [180, 542] on input "checkbox" at bounding box center [180, 543] width 20 height 20
checkbox input "true"
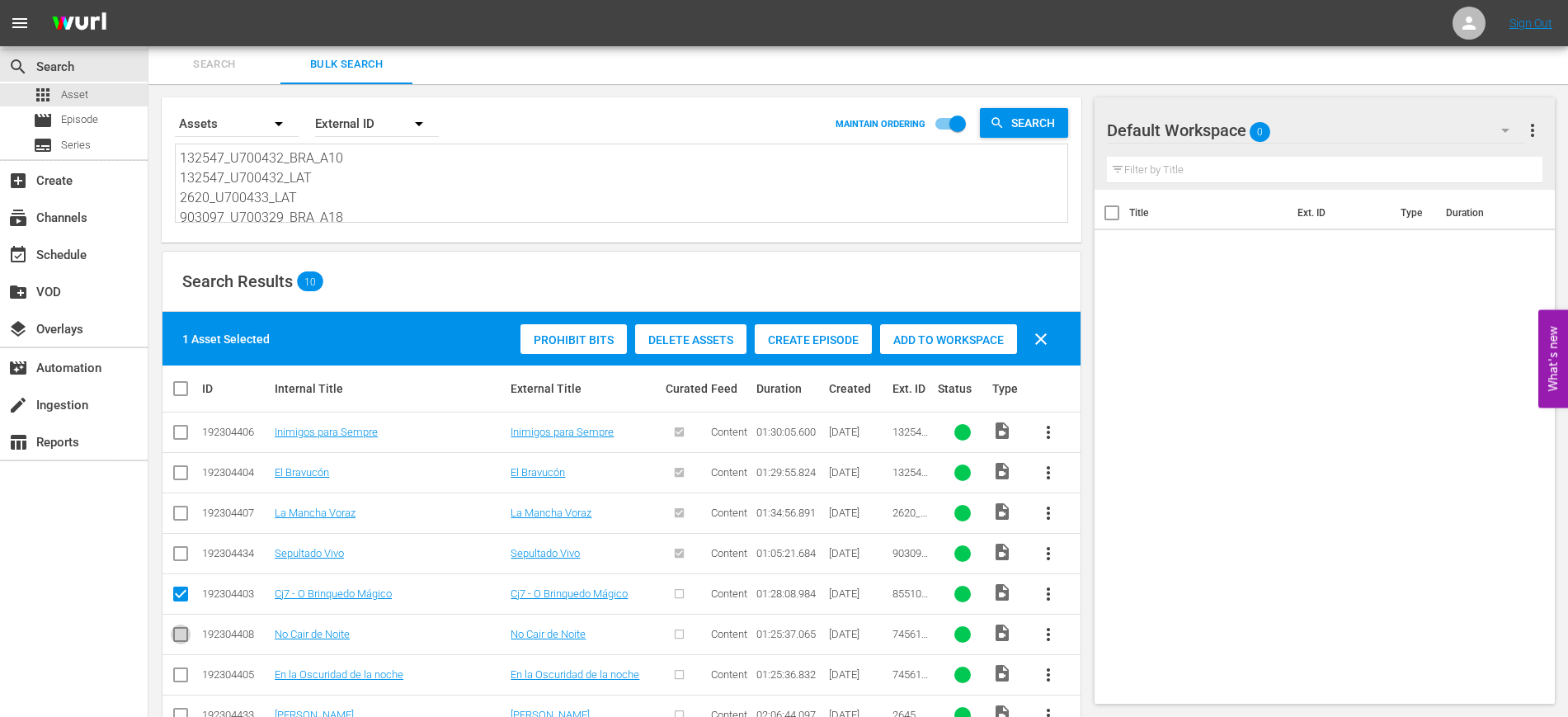
click at [176, 628] on input "checkbox" at bounding box center [180, 638] width 20 height 20
checkbox input "true"
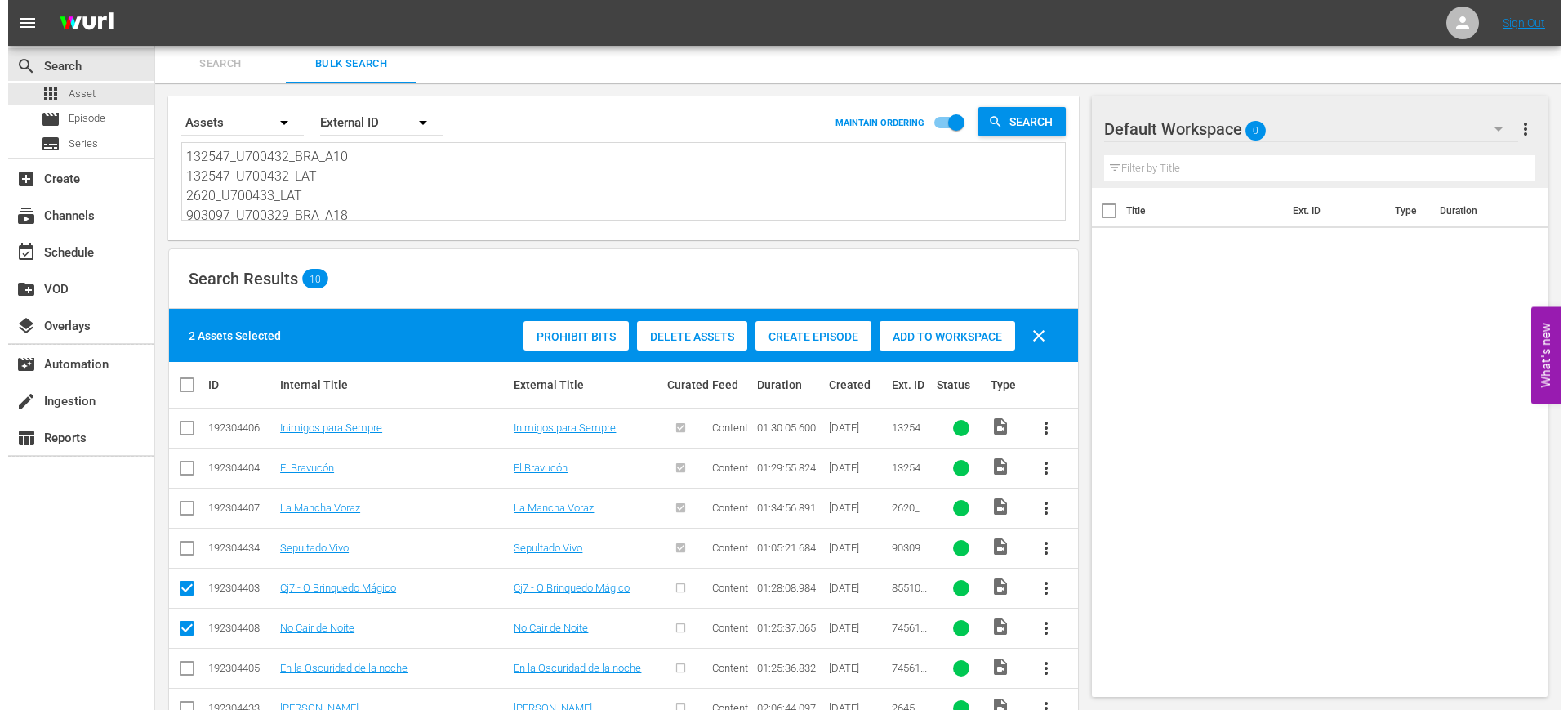
scroll to position [130, 0]
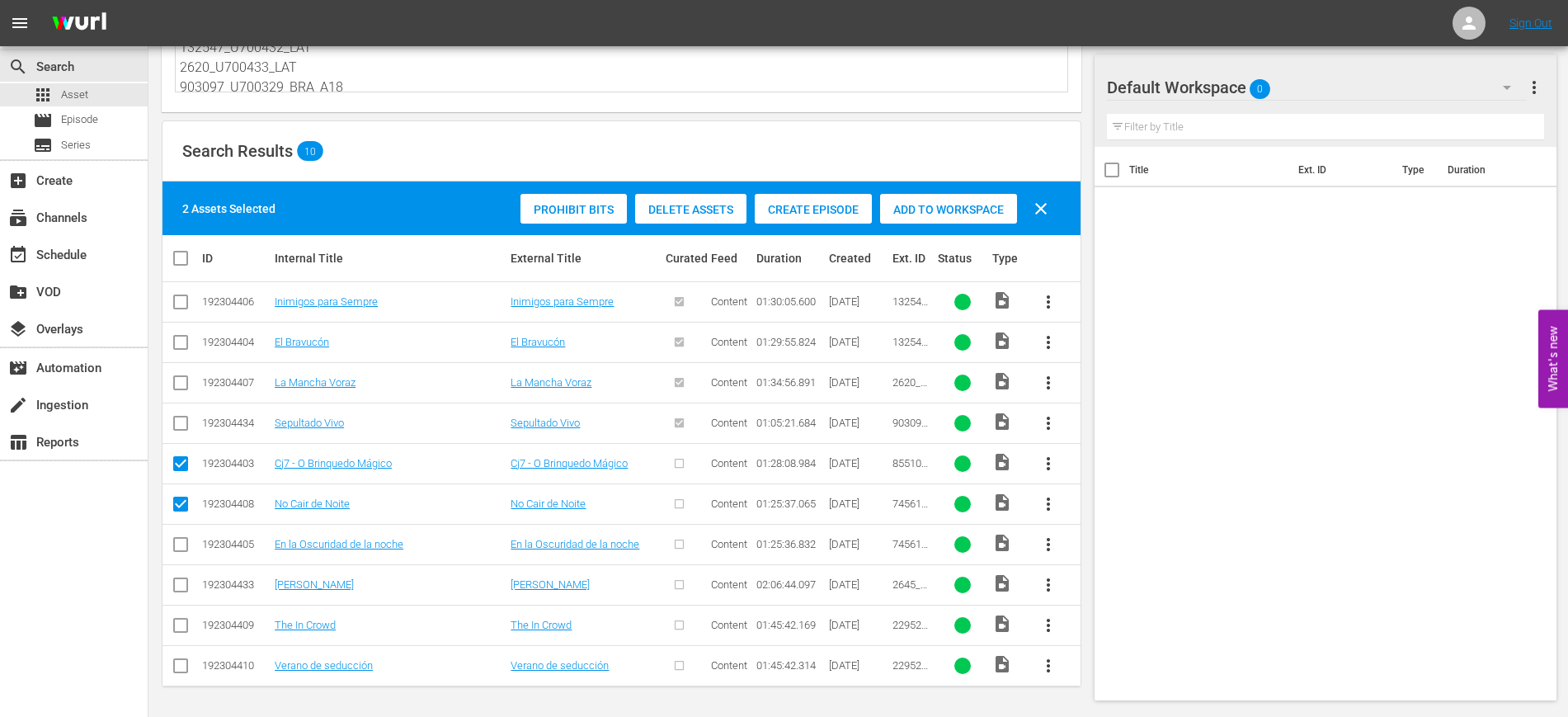
click at [829, 203] on span "Create Episode" at bounding box center [813, 210] width 117 height 13
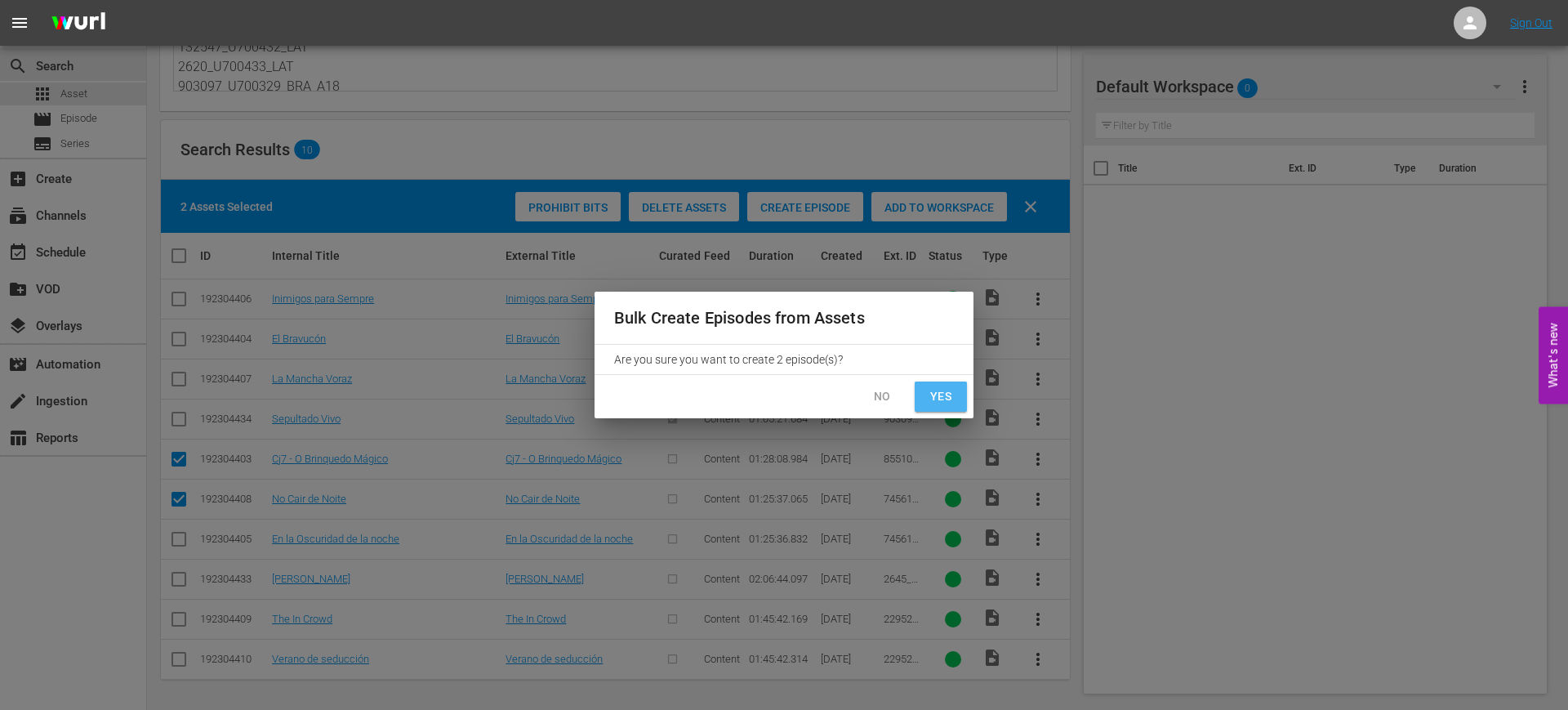
click at [939, 394] on span "Yes" at bounding box center [941, 397] width 26 height 21
checkbox input "false"
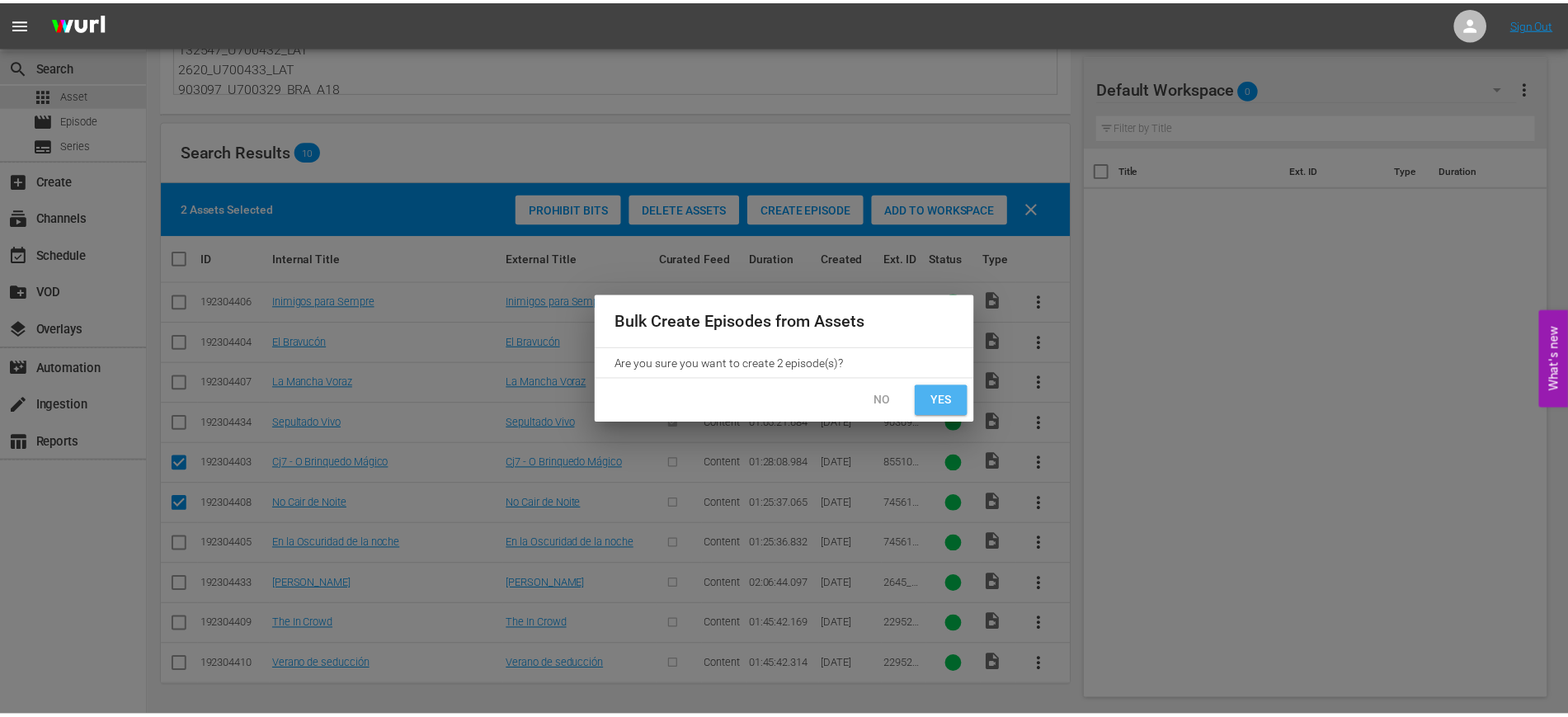
scroll to position [78, 0]
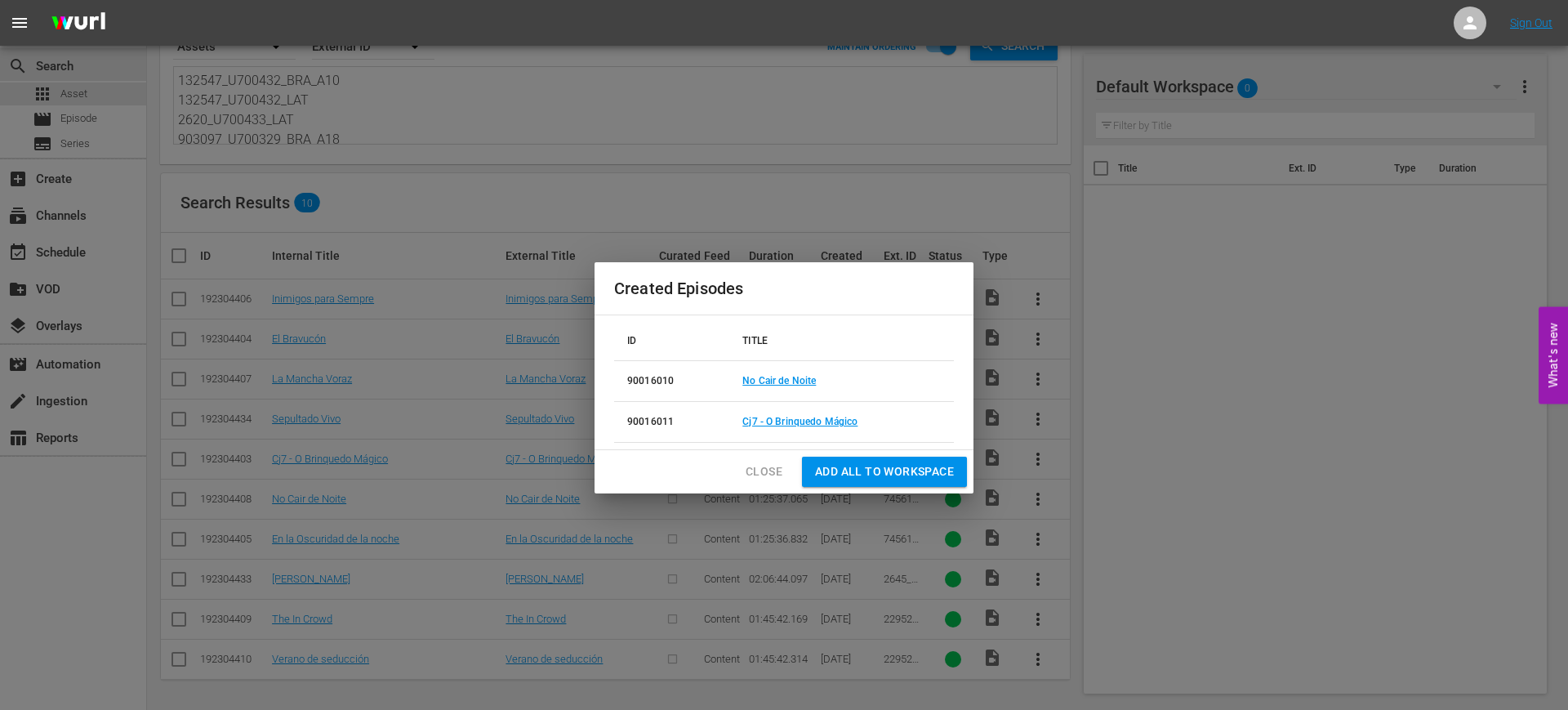
click at [767, 466] on span "Close" at bounding box center [764, 472] width 37 height 21
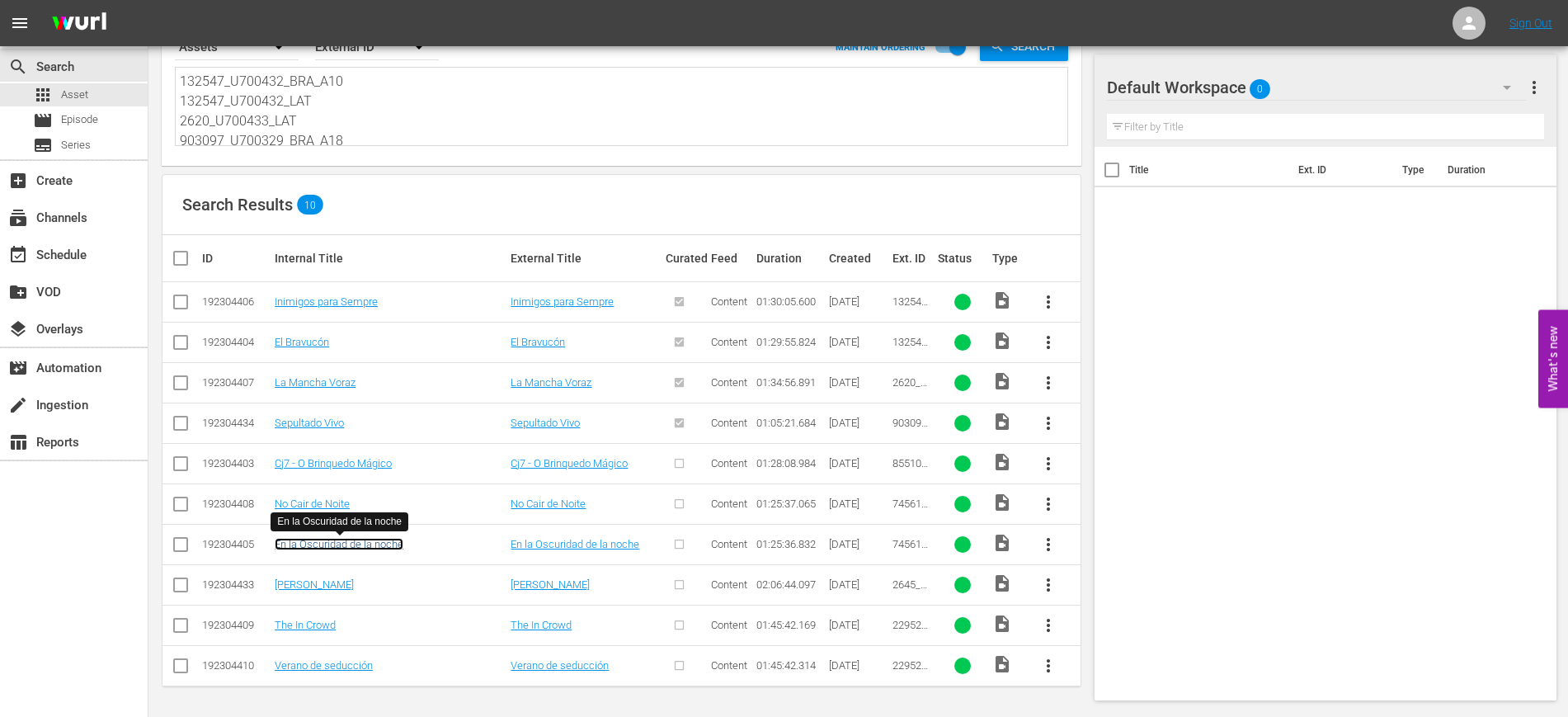
click at [349, 544] on link "En la Oscuridad de la noche" at bounding box center [339, 544] width 129 height 12
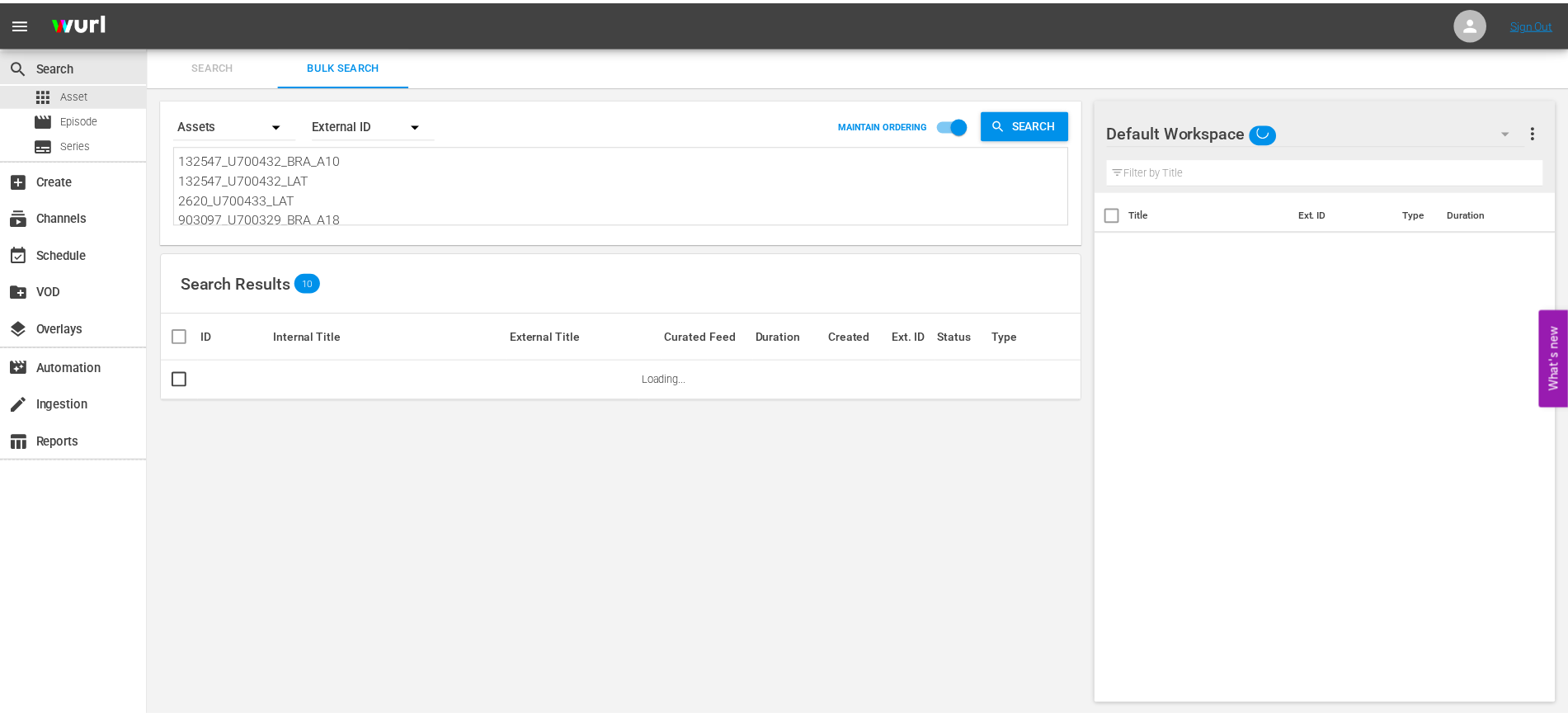
scroll to position [2, 0]
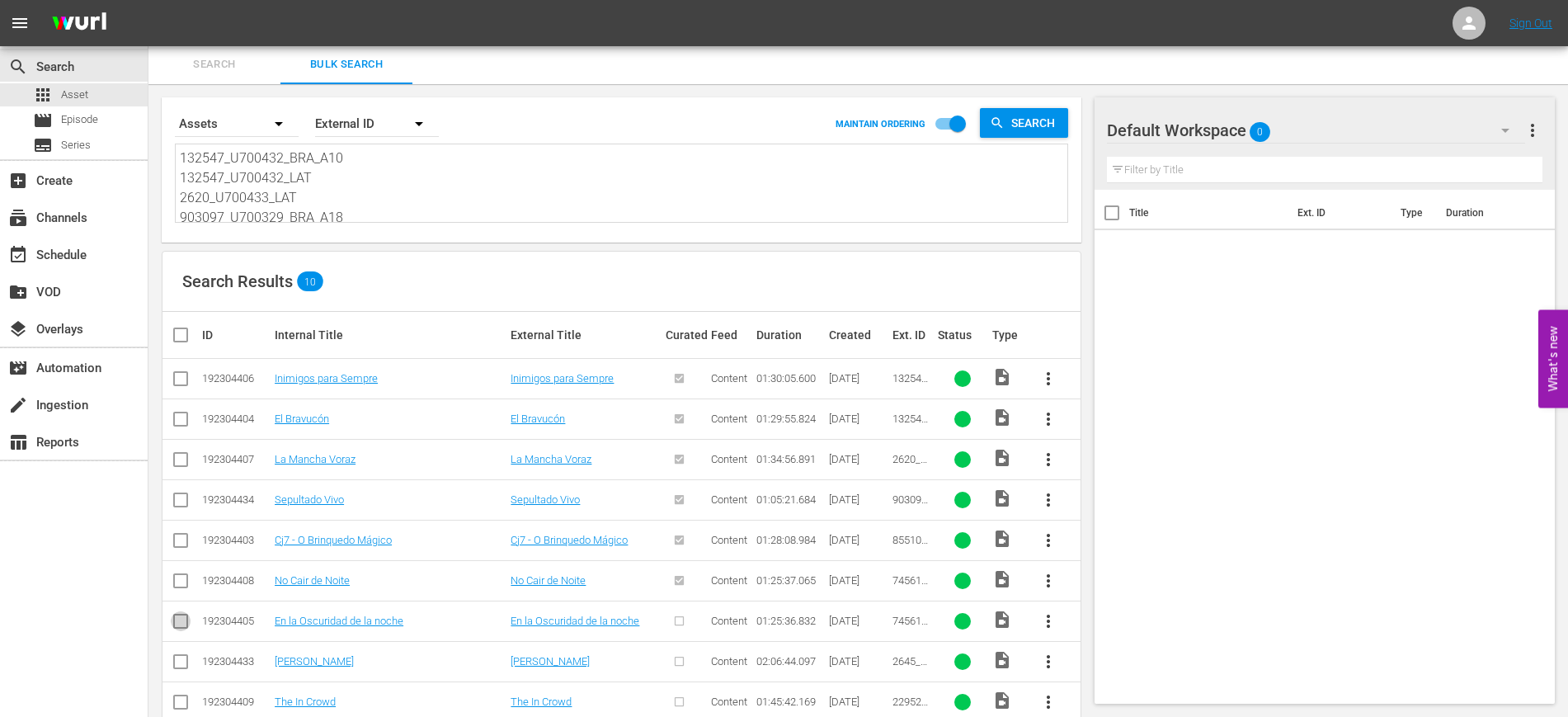
click at [180, 629] on input "checkbox" at bounding box center [180, 624] width 20 height 20
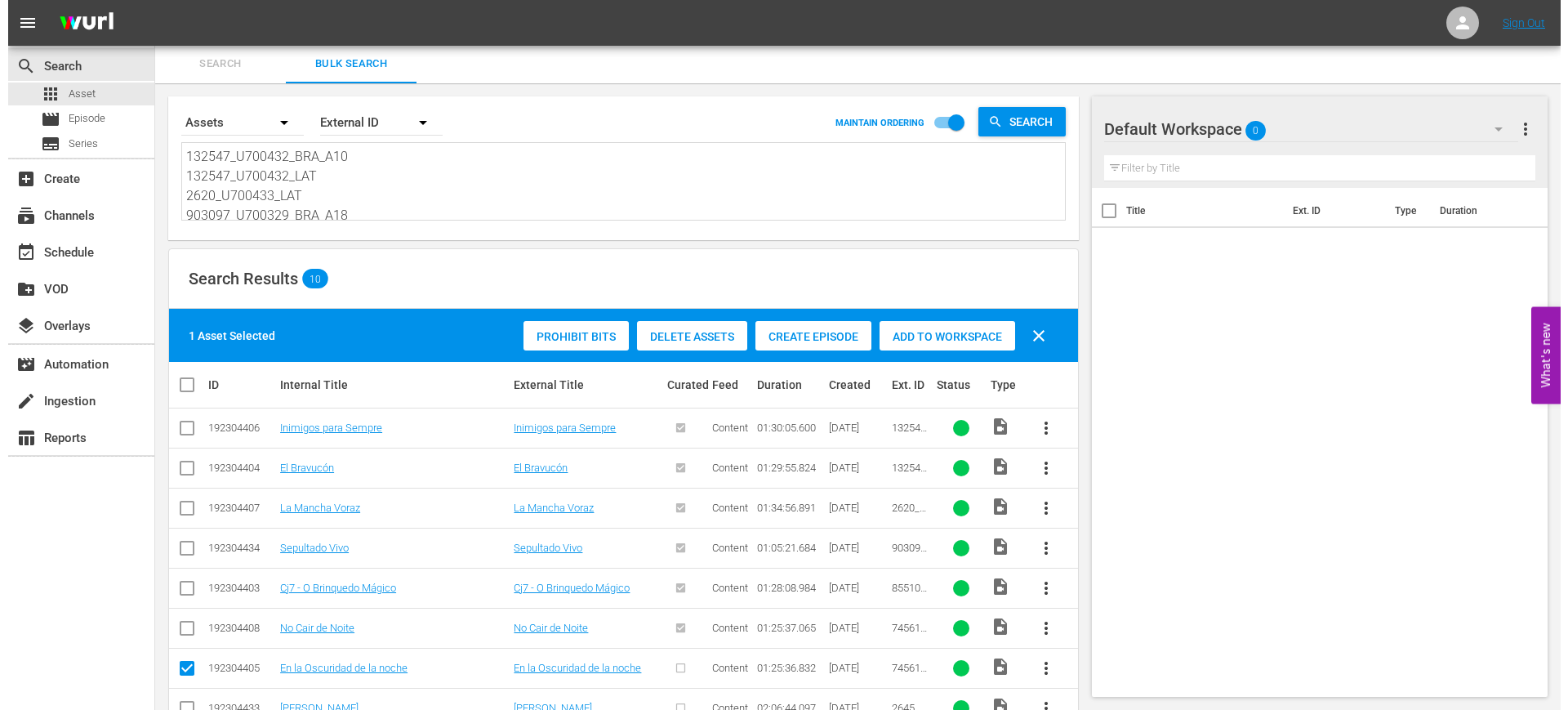
scroll to position [130, 0]
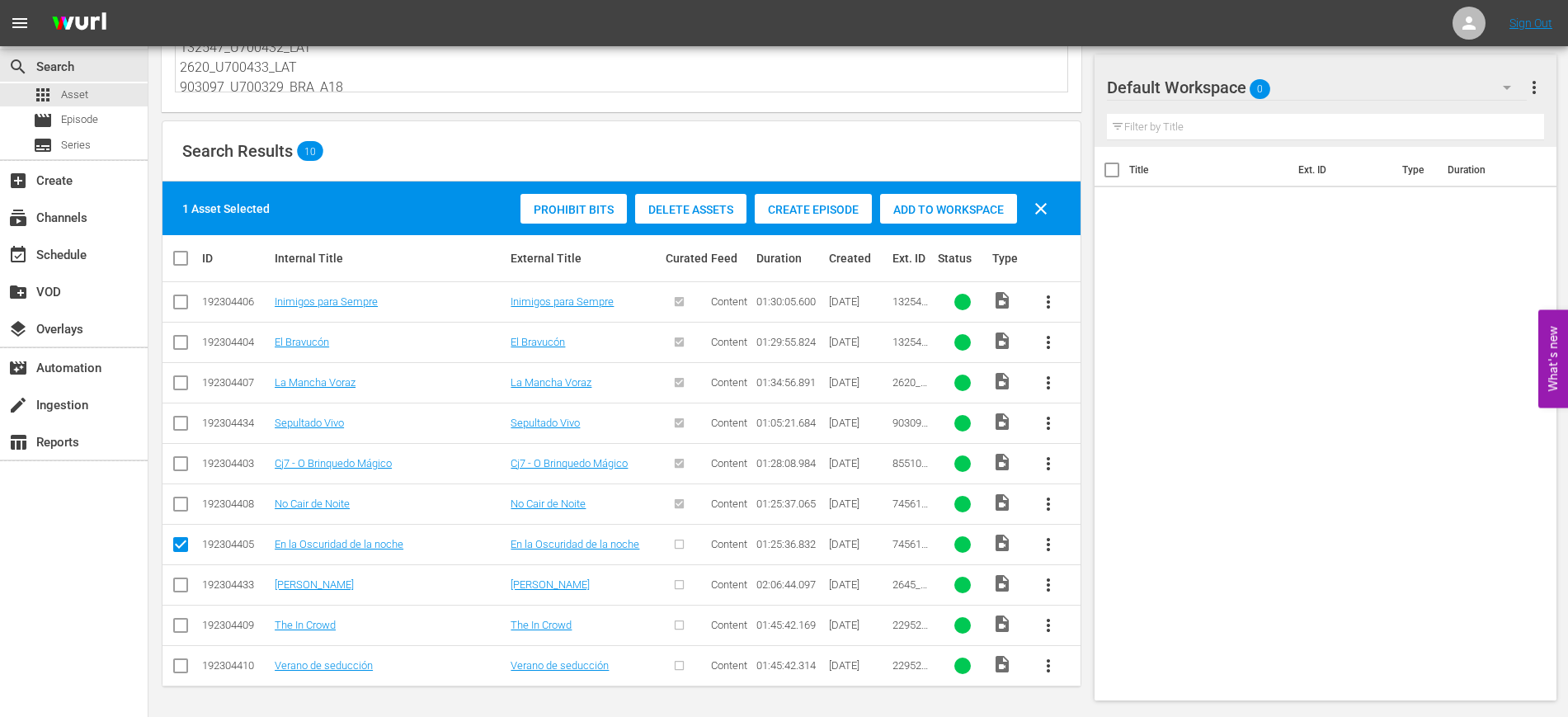
click at [794, 209] on span "Create Episode" at bounding box center [813, 210] width 117 height 13
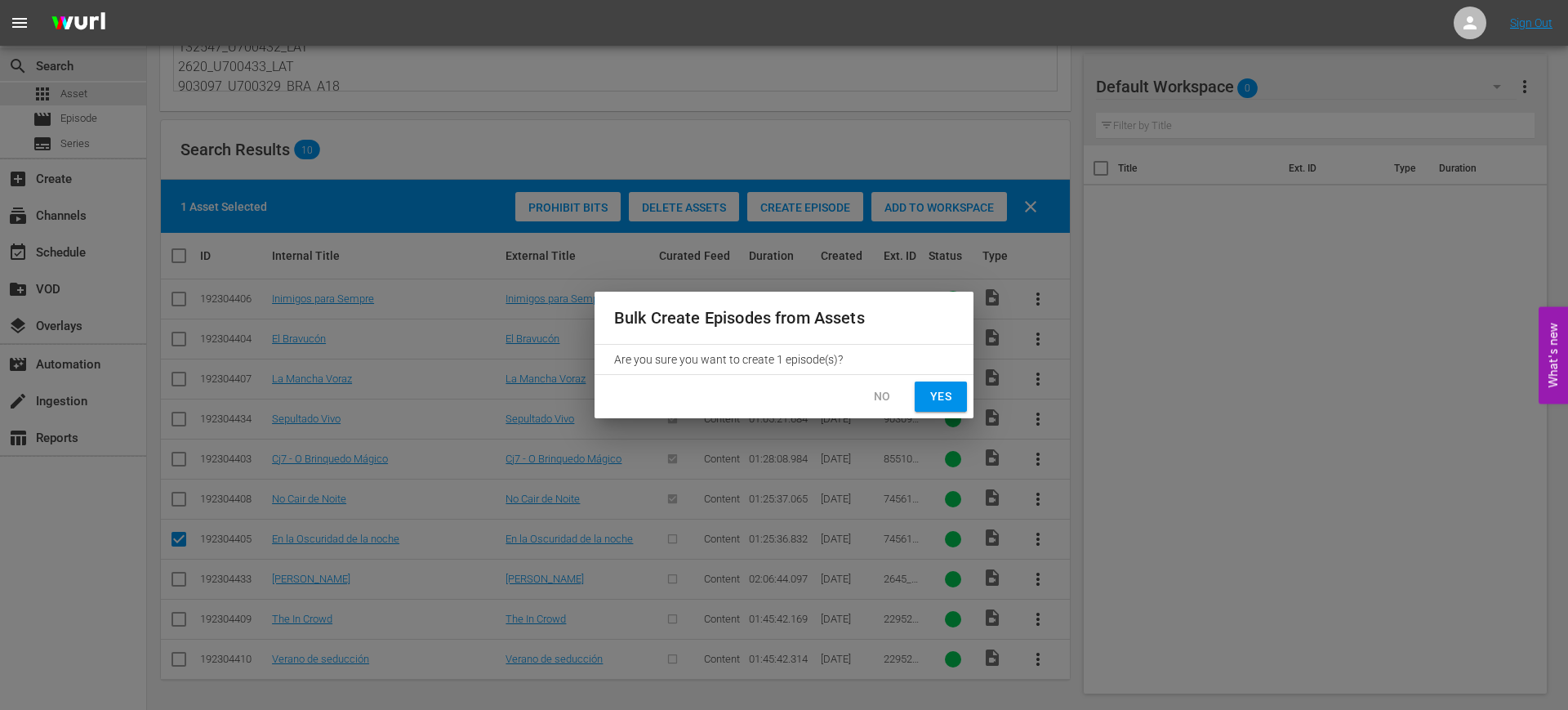
click at [927, 394] on button "Yes" at bounding box center [940, 397] width 52 height 30
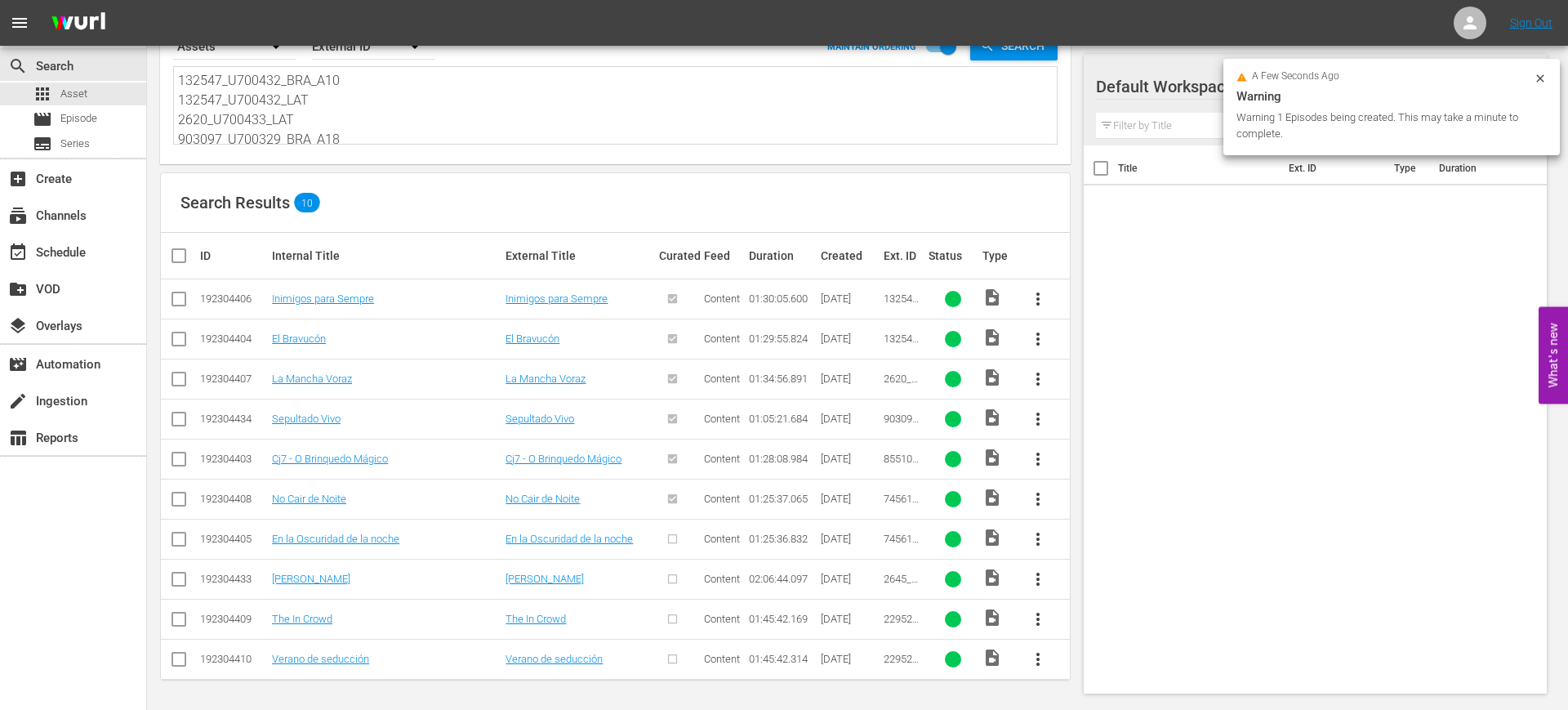
checkbox input "false"
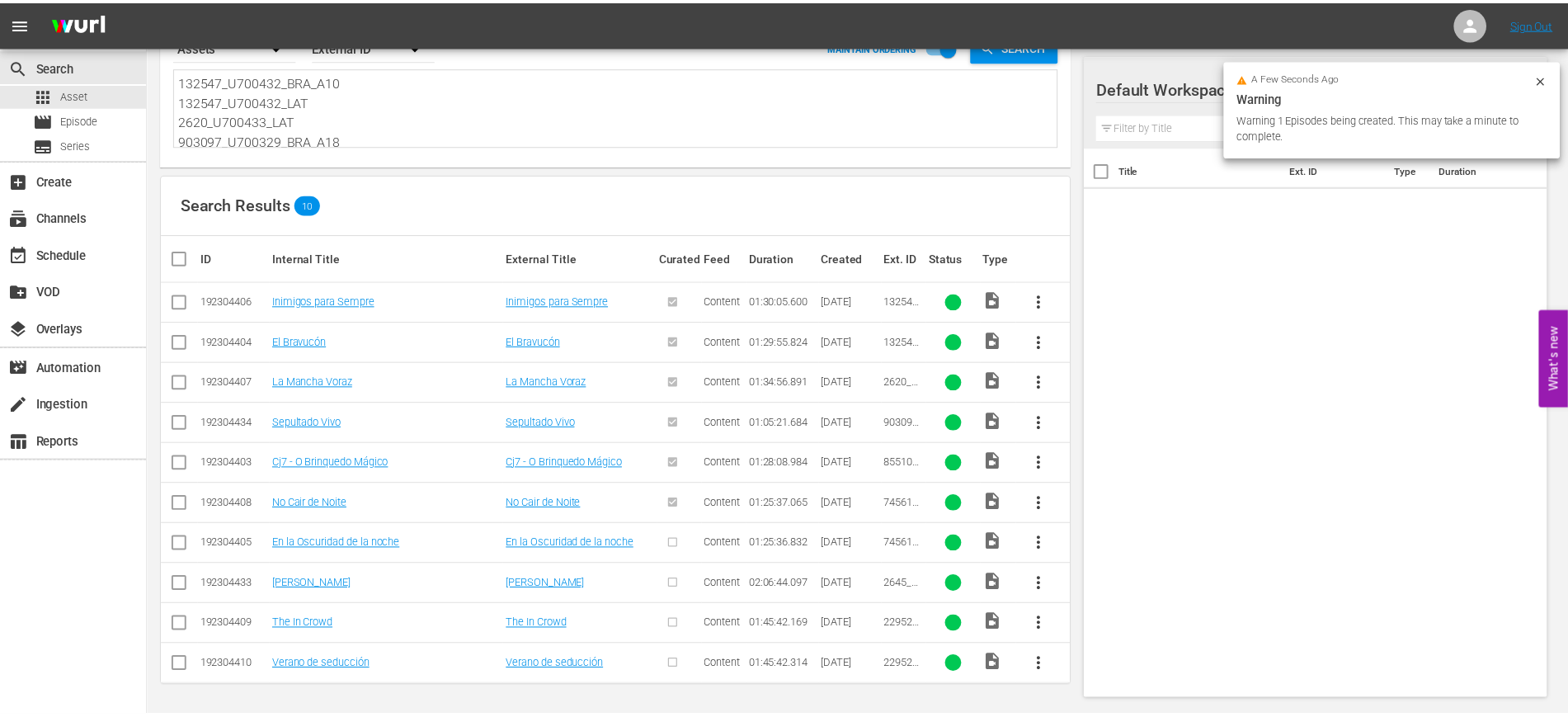
scroll to position [78, 0]
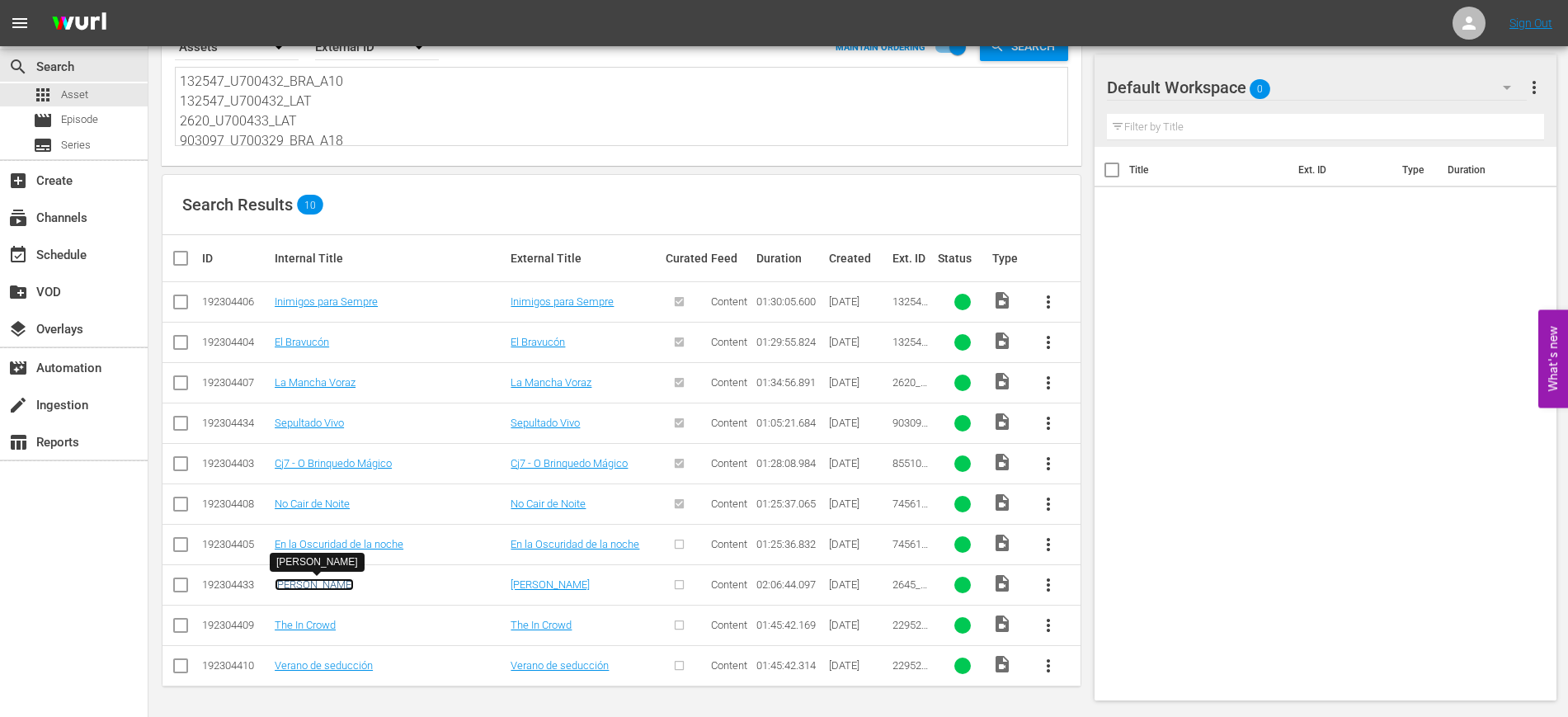
click at [315, 589] on link "[PERSON_NAME]" at bounding box center [314, 584] width 79 height 12
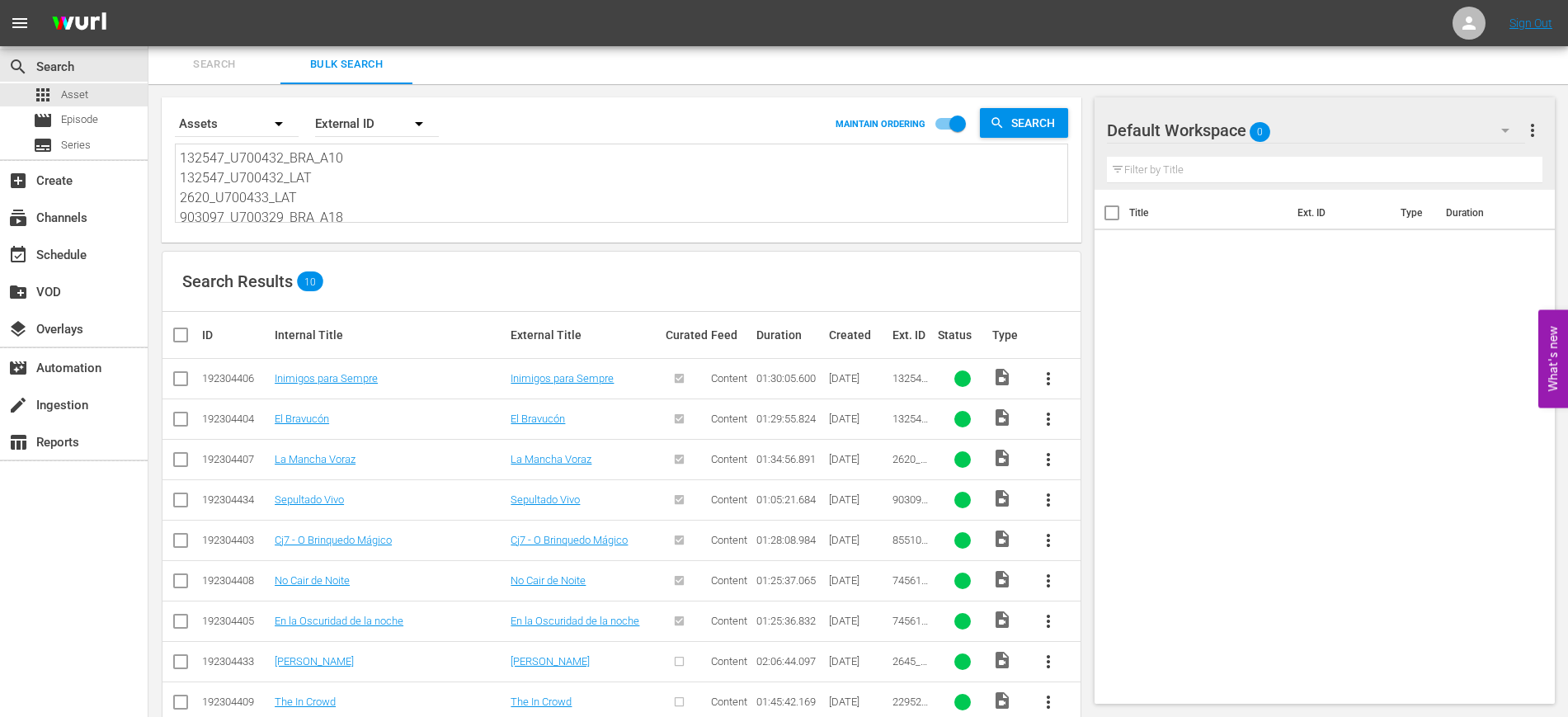
scroll to position [78, 0]
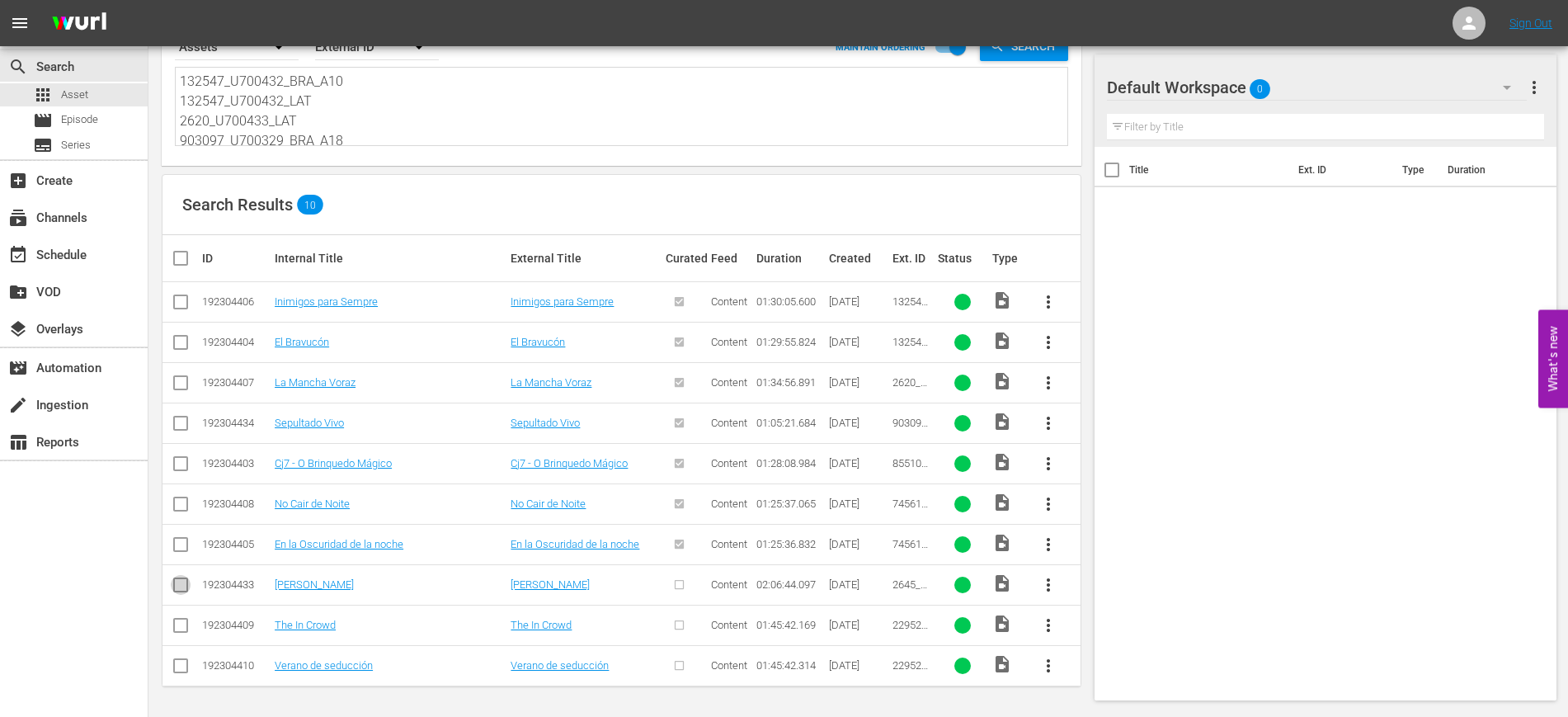
click at [179, 586] on input "checkbox" at bounding box center [180, 588] width 20 height 20
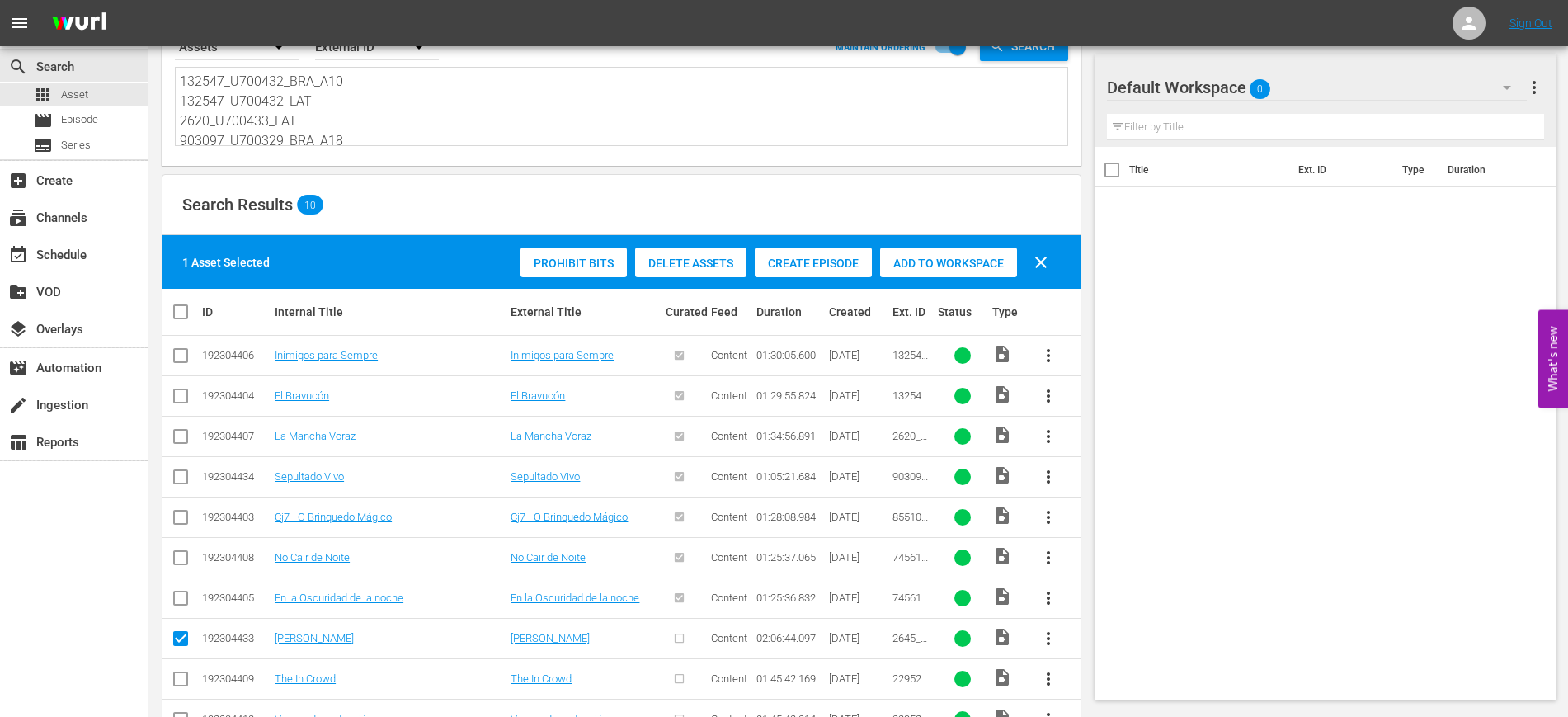
click at [826, 264] on span "Create Episode" at bounding box center [813, 264] width 117 height 13
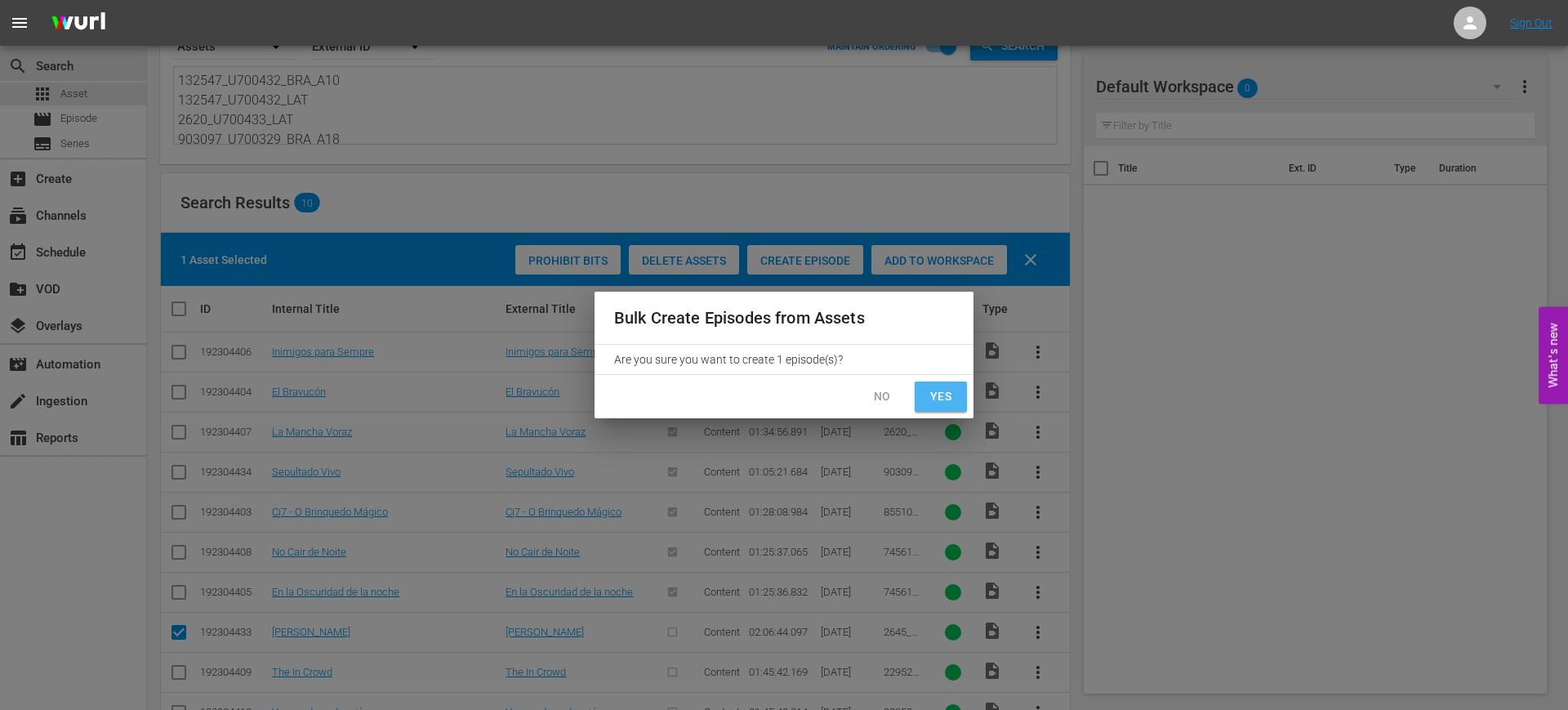
click at [940, 410] on button "Yes" at bounding box center [940, 397] width 52 height 30
checkbox input "false"
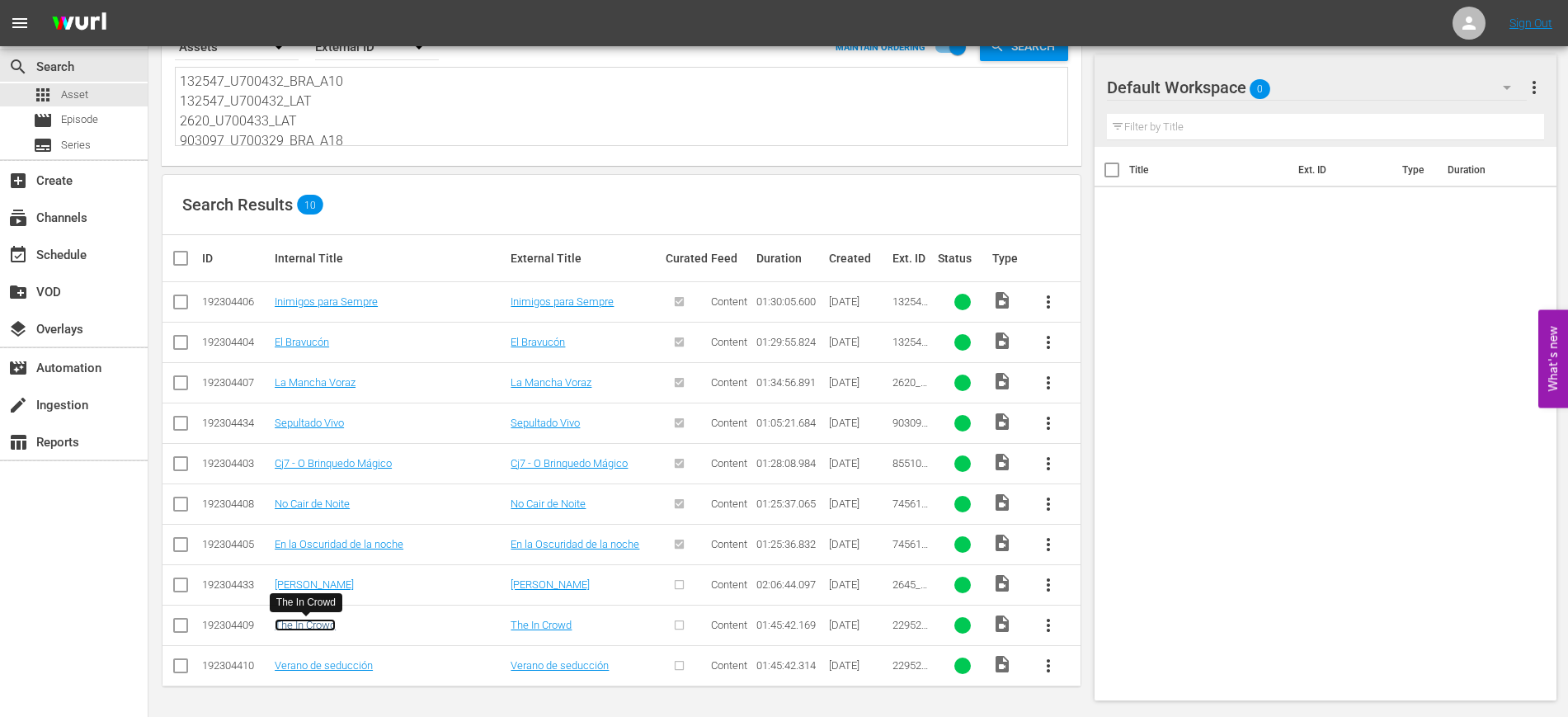
click at [303, 622] on link "The In Crowd" at bounding box center [305, 624] width 61 height 12
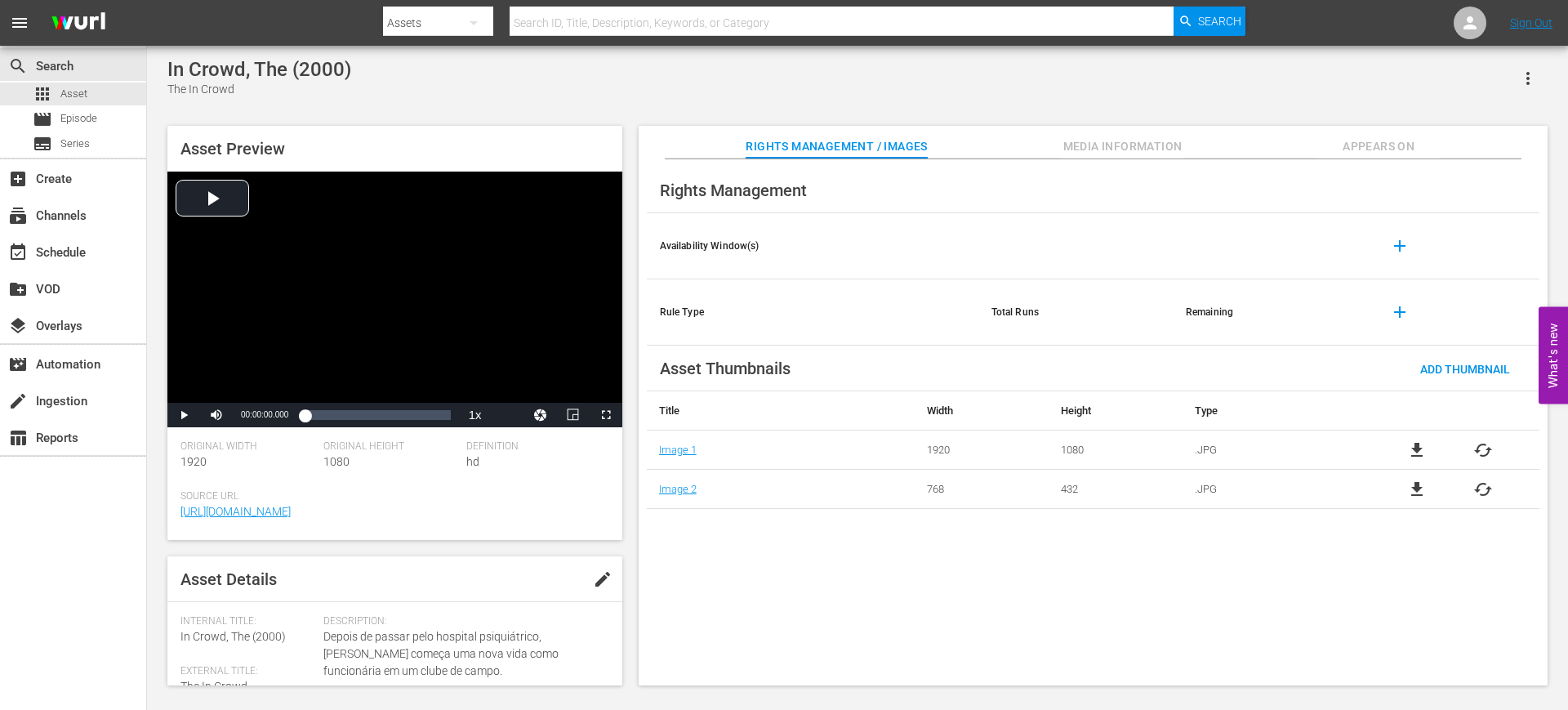
scroll to position [181, 0]
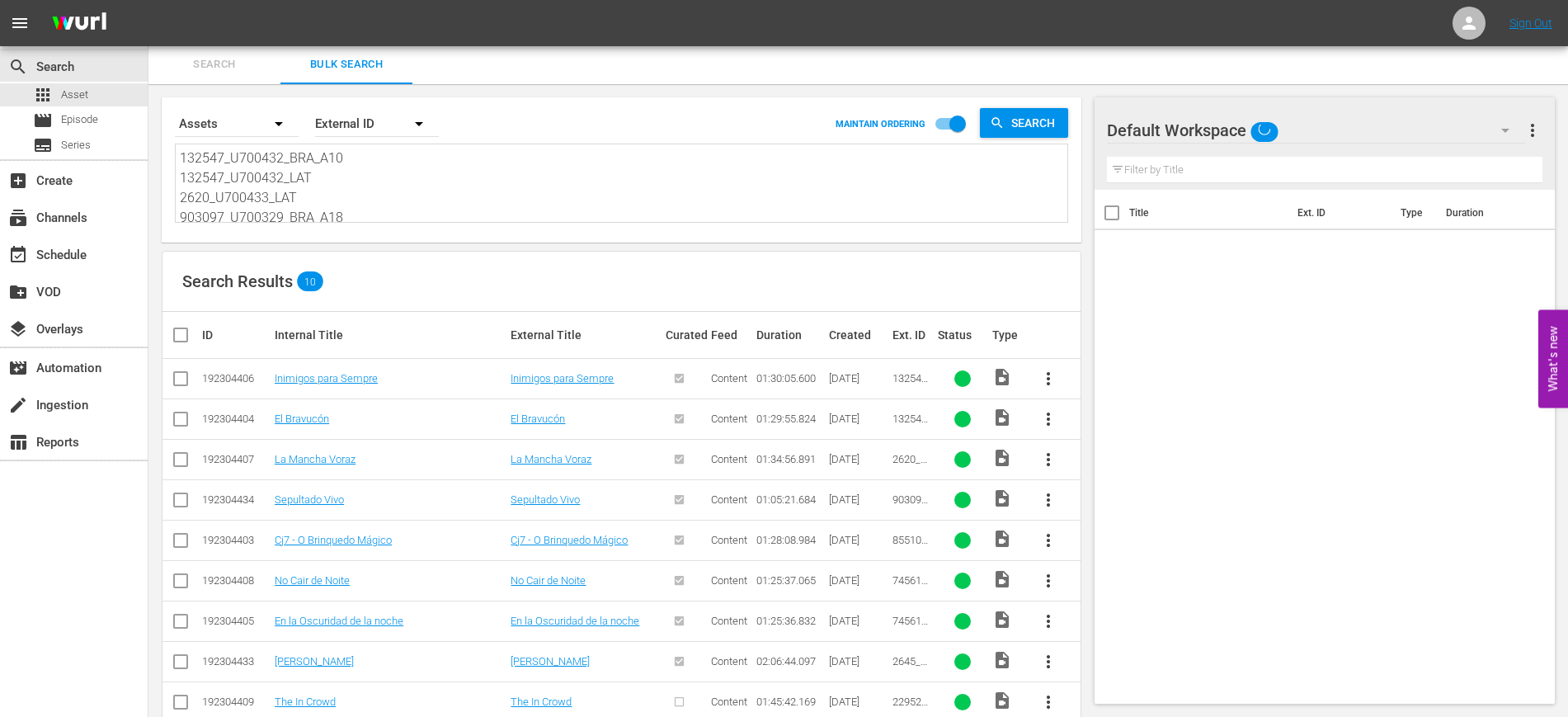
scroll to position [78, 0]
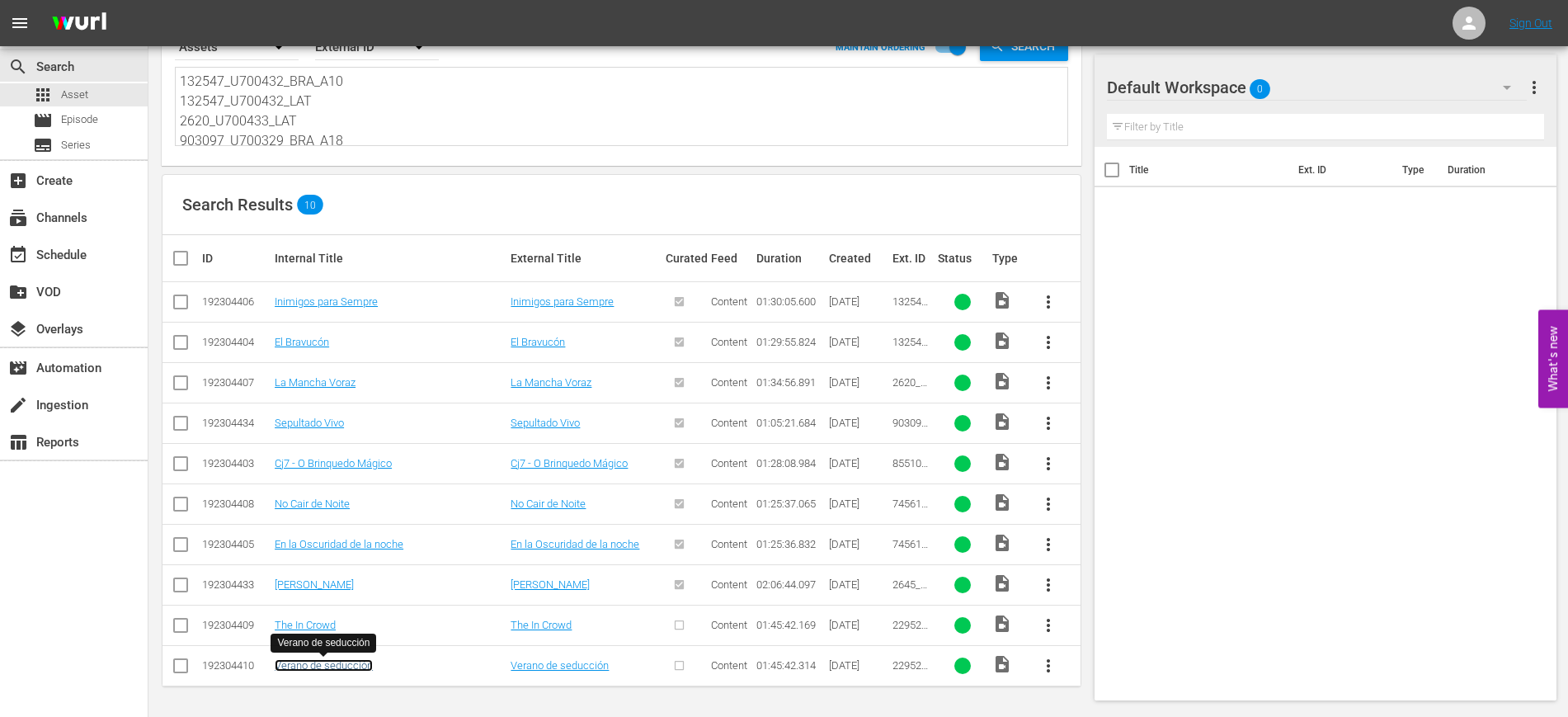
click at [327, 662] on link "Verano de seducción" at bounding box center [324, 665] width 98 height 12
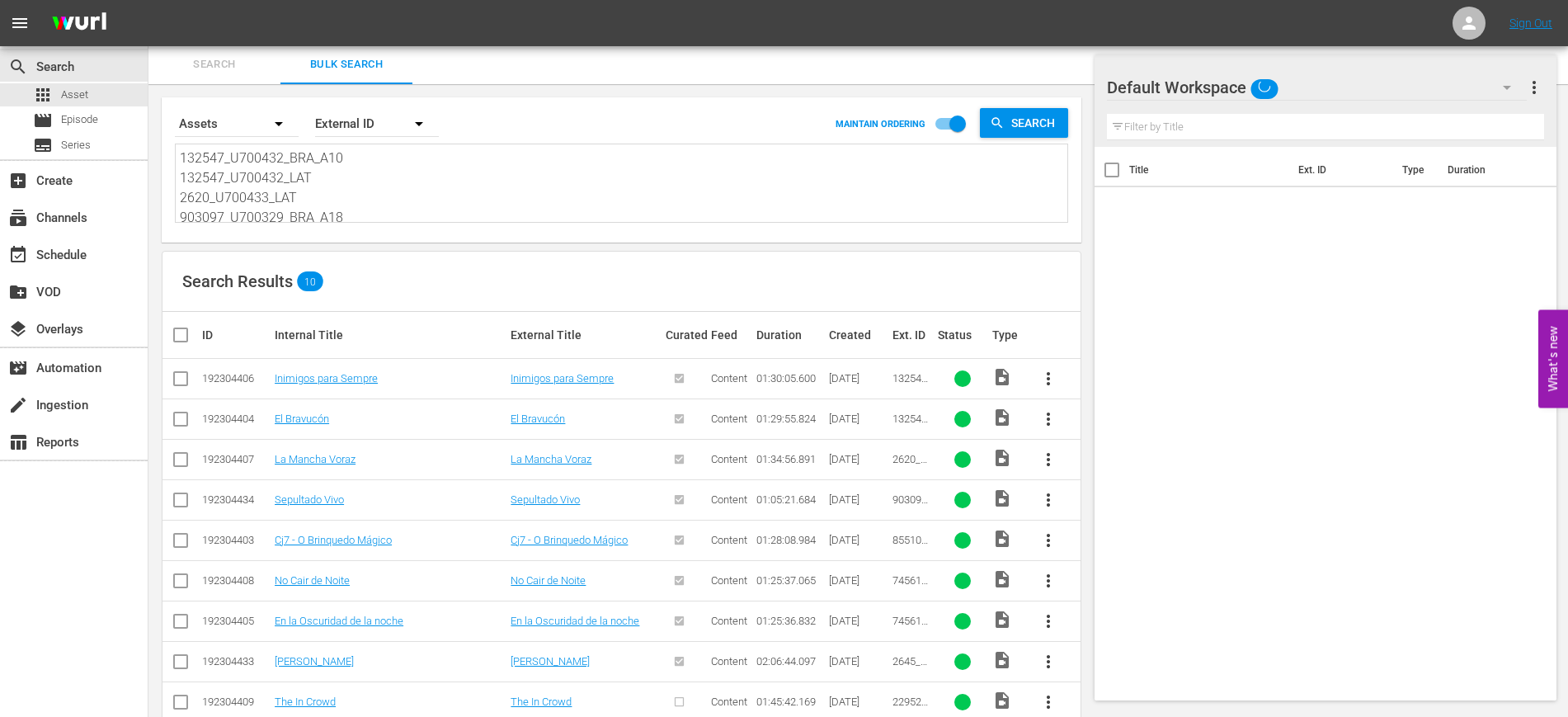
scroll to position [78, 0]
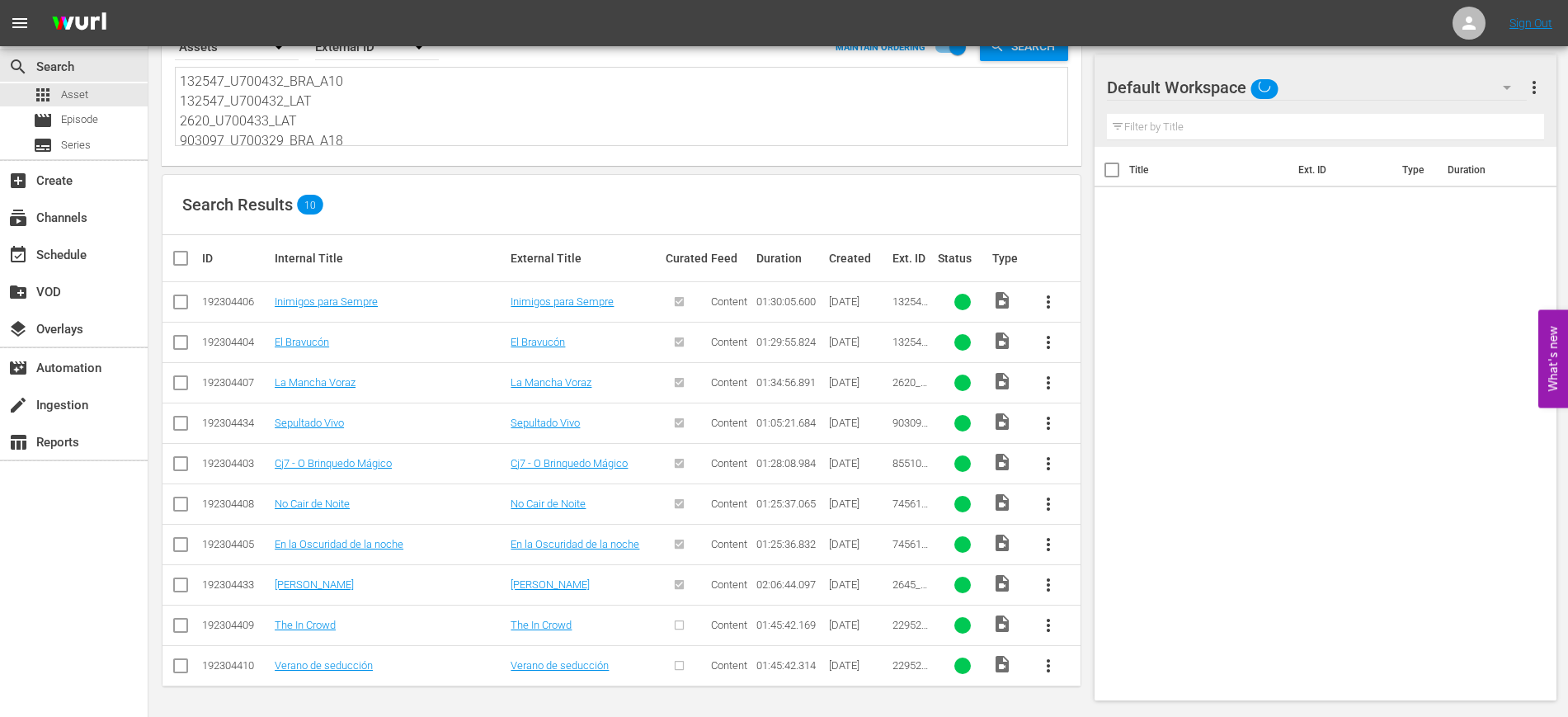
click at [185, 623] on input "checkbox" at bounding box center [180, 628] width 20 height 20
checkbox input "true"
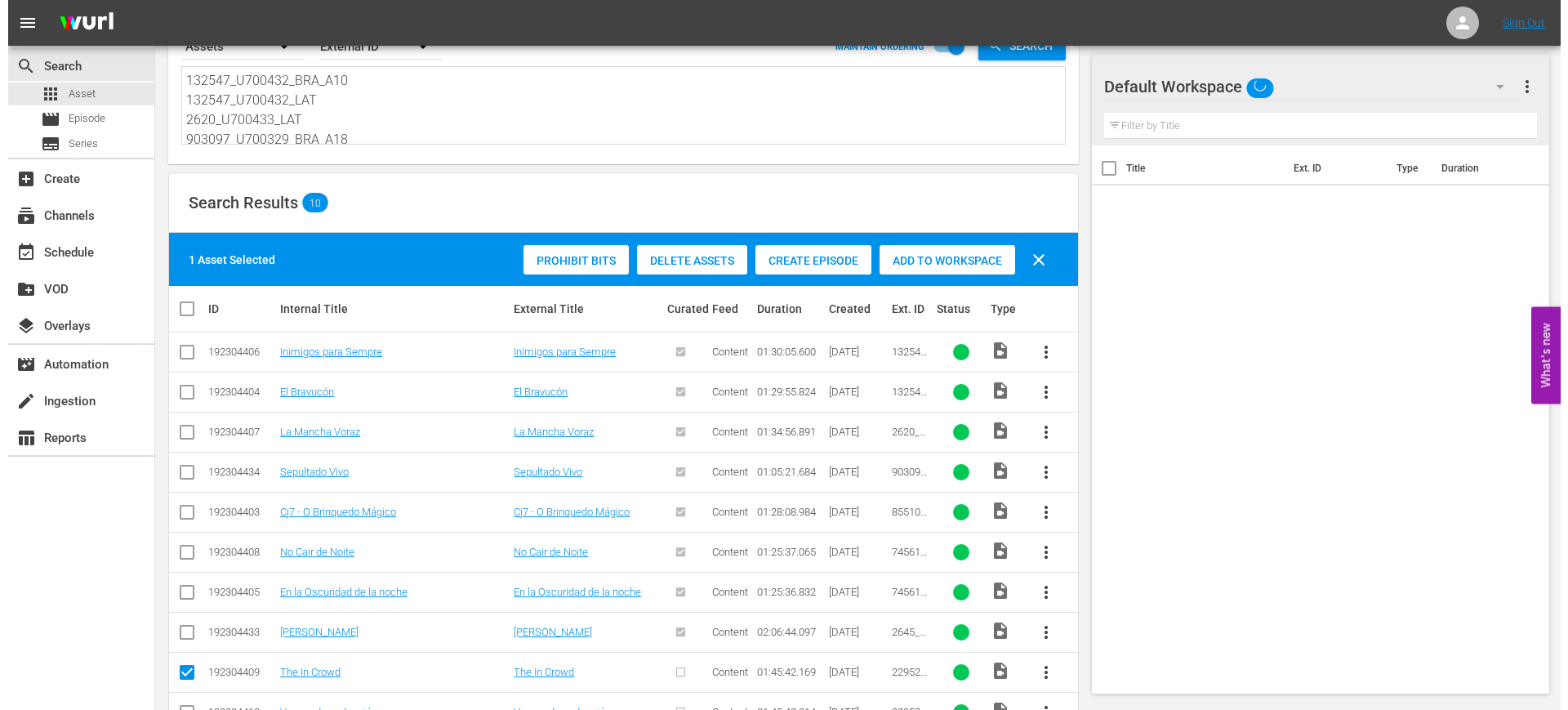
scroll to position [130, 0]
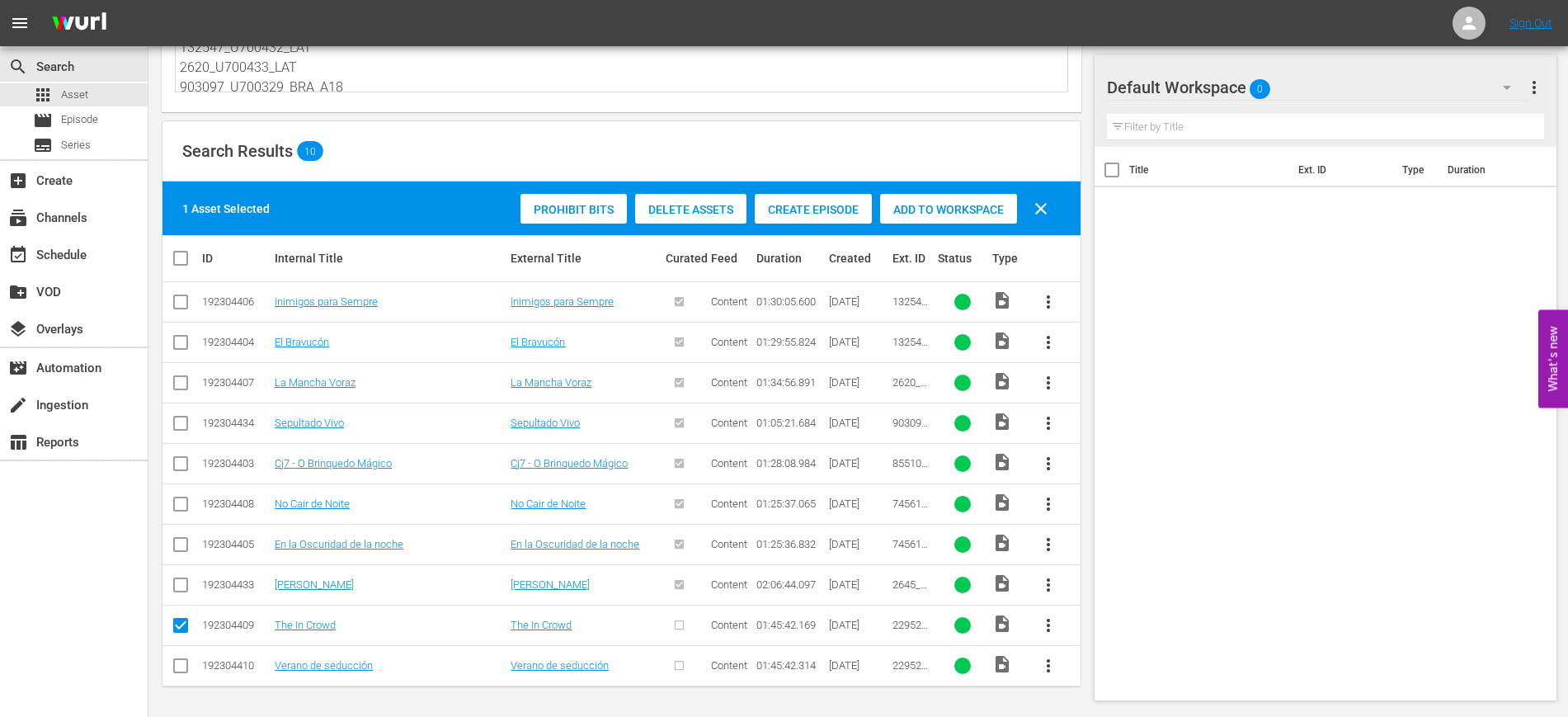
click at [178, 669] on input "checkbox" at bounding box center [180, 669] width 20 height 20
checkbox input "true"
click at [812, 216] on div "Create Episode" at bounding box center [813, 209] width 117 height 32
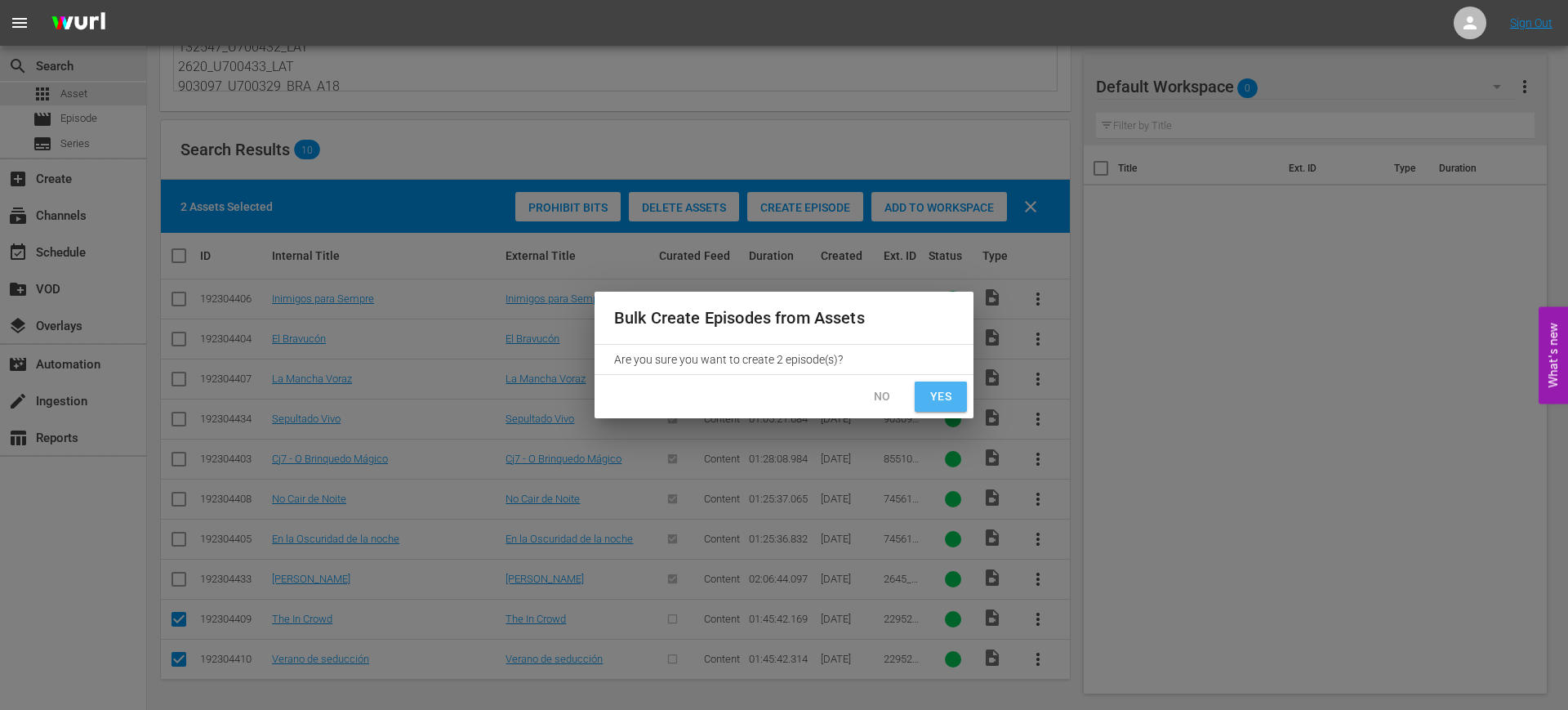
click at [938, 389] on span "Yes" at bounding box center [941, 397] width 26 height 21
checkbox input "false"
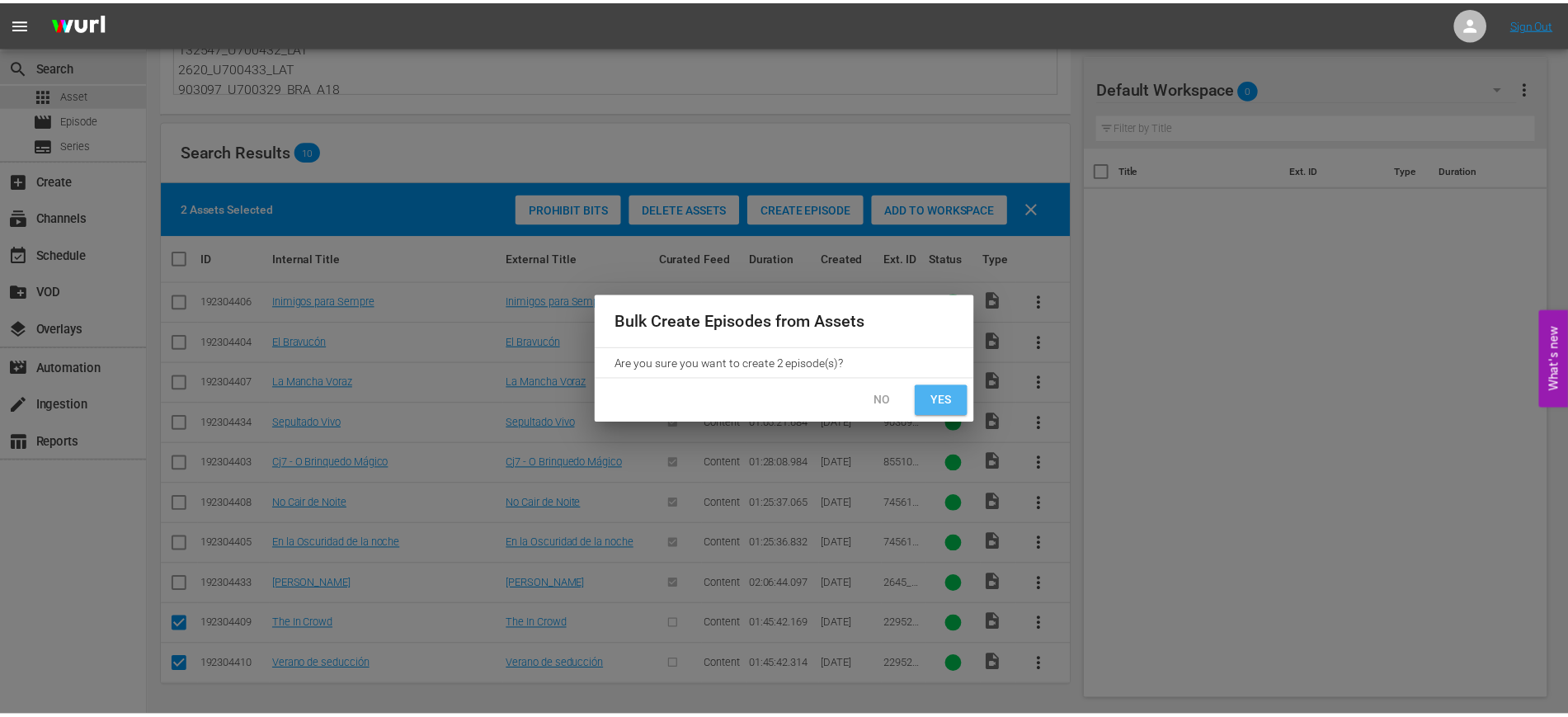
scroll to position [78, 0]
